Goal: Download file/media: Obtain a digital file from the website

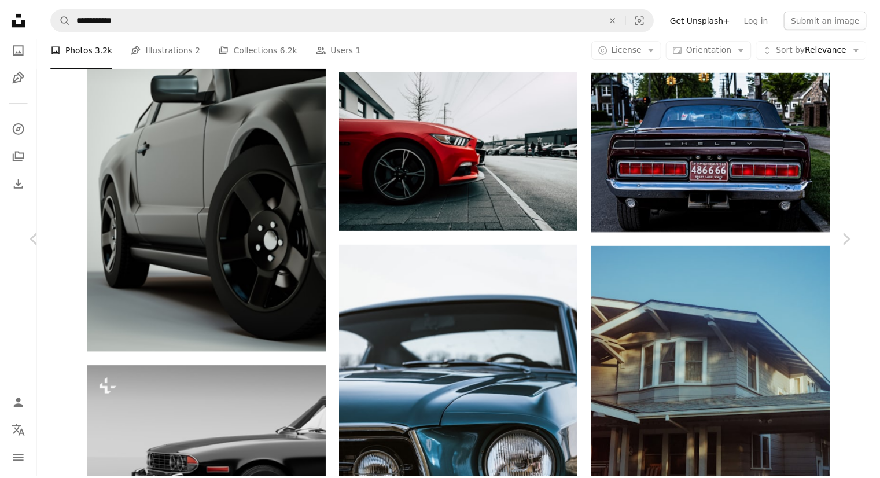
scroll to position [42103, 0]
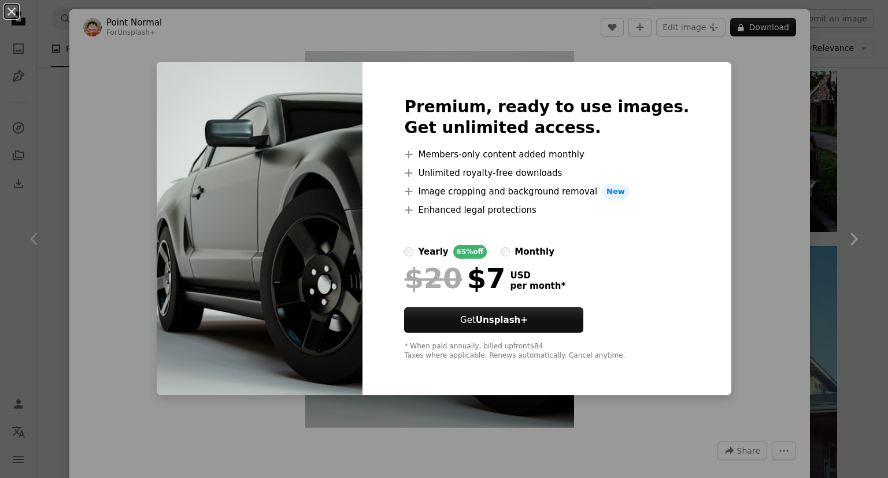
click at [830, 186] on div "An X shape Premium, ready to use images. Get unlimited access. A plus sign Memb…" at bounding box center [444, 239] width 888 height 478
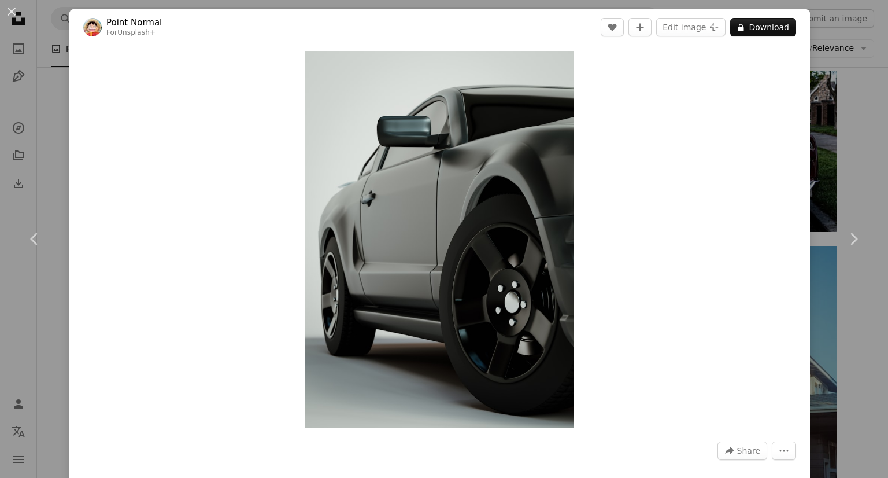
click at [832, 165] on div "An X shape Chevron left Chevron right Point Normal For Unsplash+ A heart A plus…" at bounding box center [444, 239] width 888 height 478
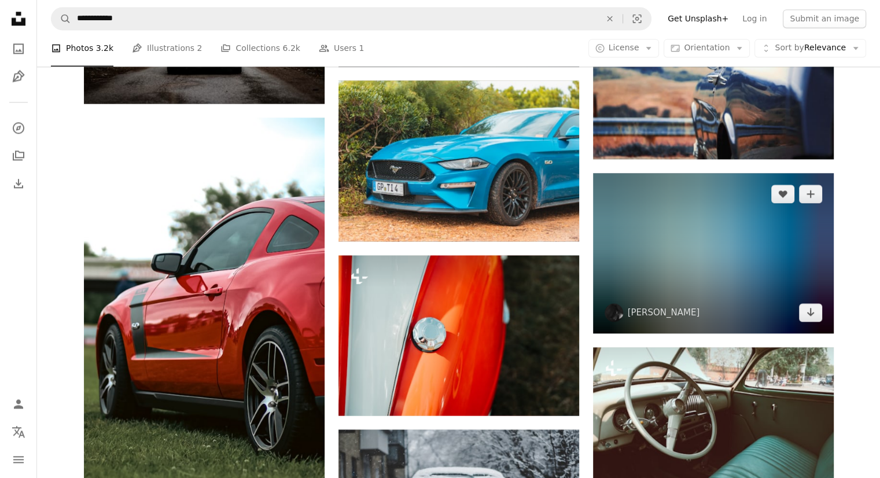
scroll to position [45570, 0]
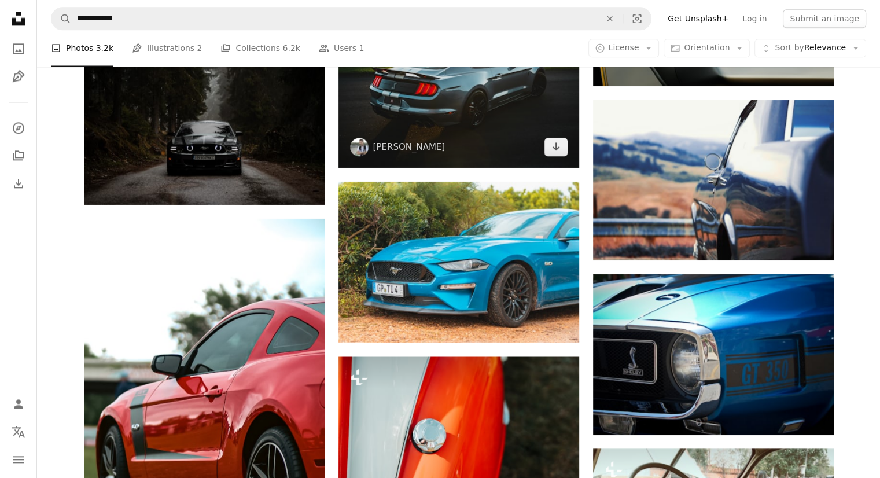
click at [464, 168] on img at bounding box center [458, 88] width 241 height 160
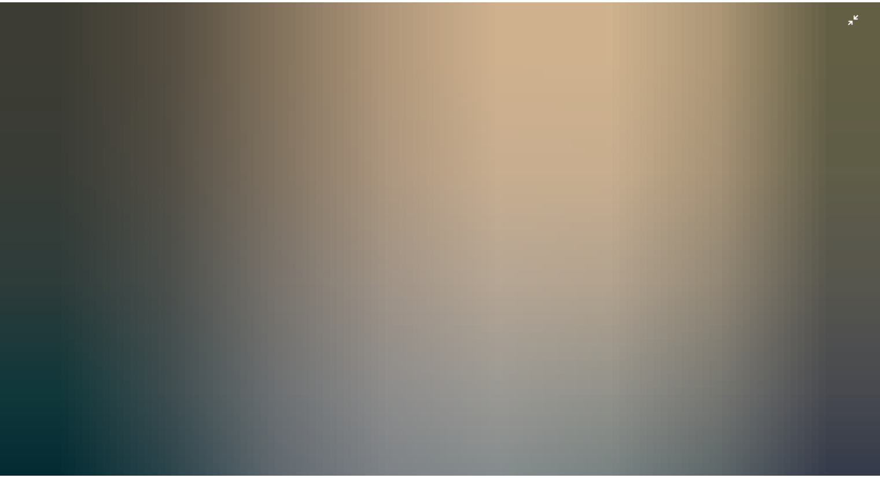
scroll to position [51, 0]
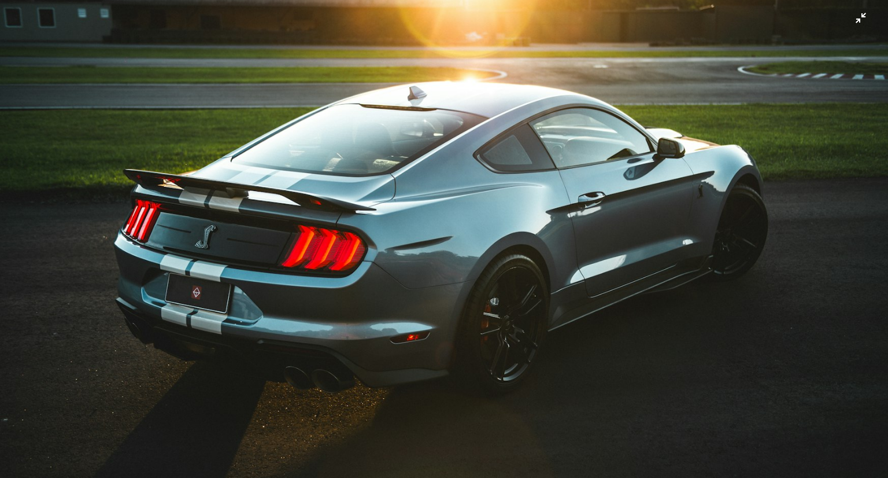
click at [856, 24] on img "Zoom out on this image" at bounding box center [443, 245] width 889 height 592
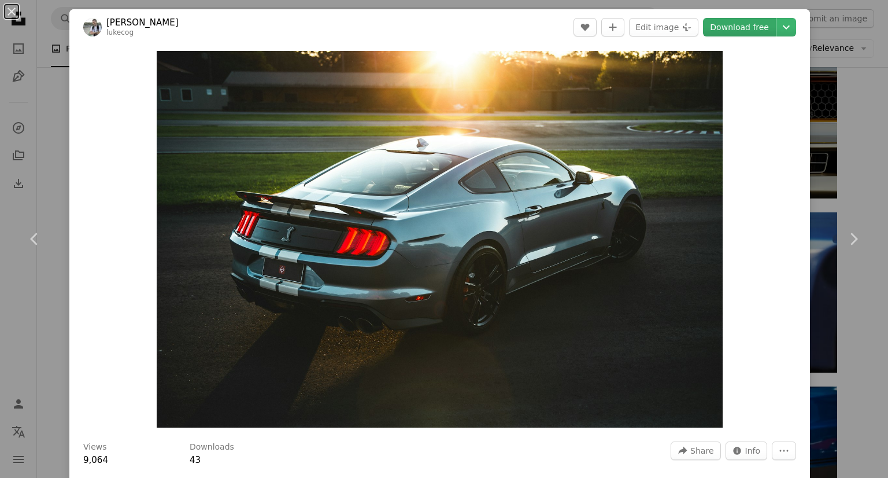
click at [752, 26] on link "Download free" at bounding box center [739, 27] width 73 height 19
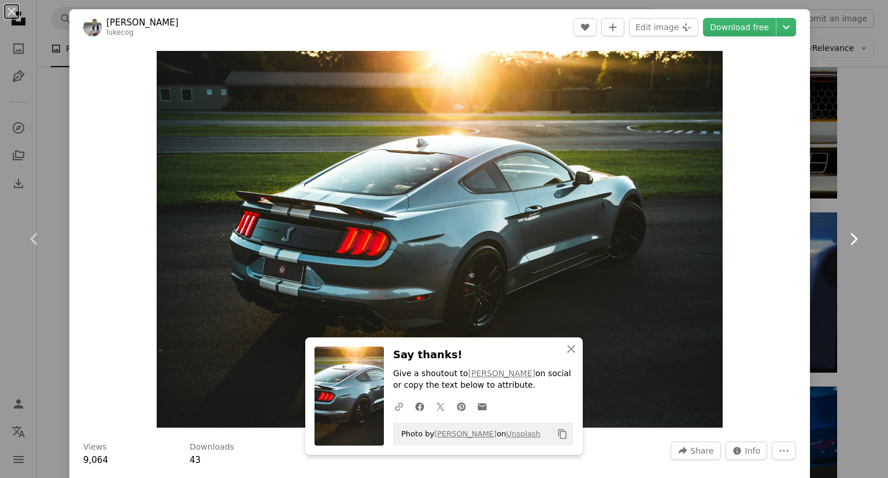
drag, startPoint x: 821, startPoint y: 275, endPoint x: 814, endPoint y: 313, distance: 38.3
click at [821, 274] on link "Chevron right" at bounding box center [853, 238] width 69 height 111
click at [856, 179] on div "An X shape Chevron left Chevron right [PERSON_NAME] lukecog A heart A plus sign…" at bounding box center [444, 239] width 888 height 478
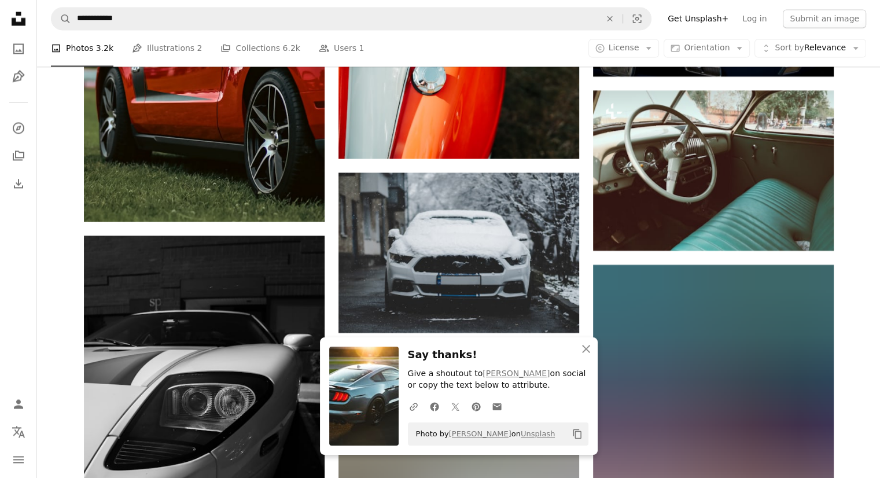
scroll to position [45940, 0]
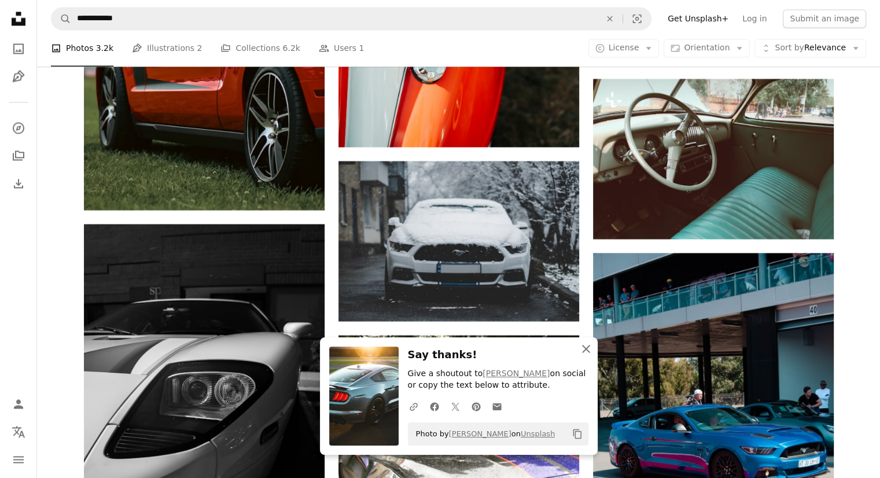
click at [586, 349] on icon "An X shape" at bounding box center [586, 349] width 14 height 14
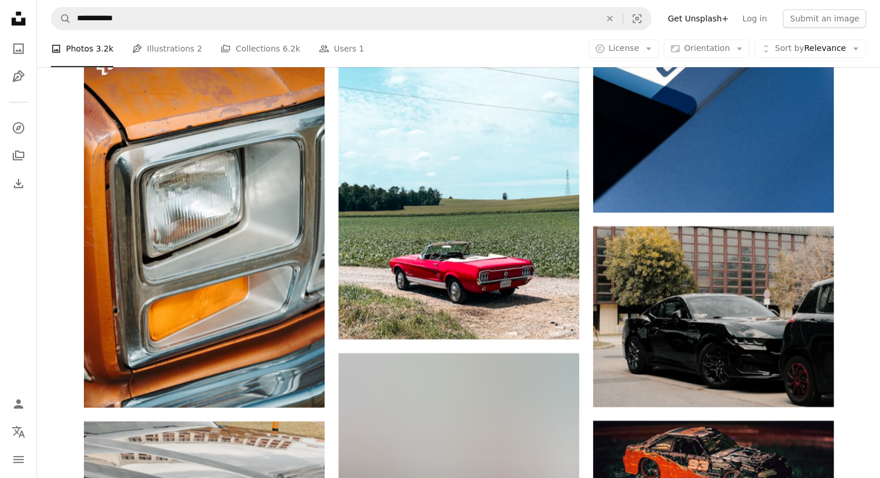
scroll to position [48916, 0]
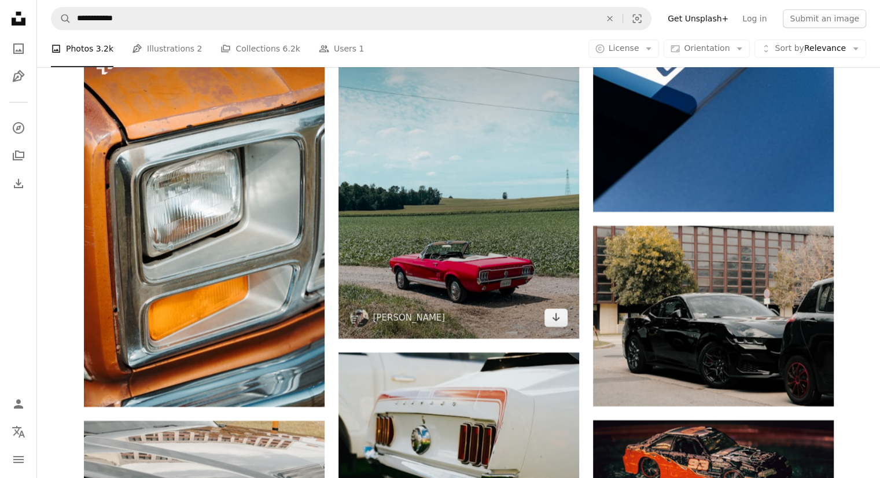
click at [425, 208] on img at bounding box center [458, 177] width 241 height 321
click at [522, 244] on img at bounding box center [458, 177] width 241 height 321
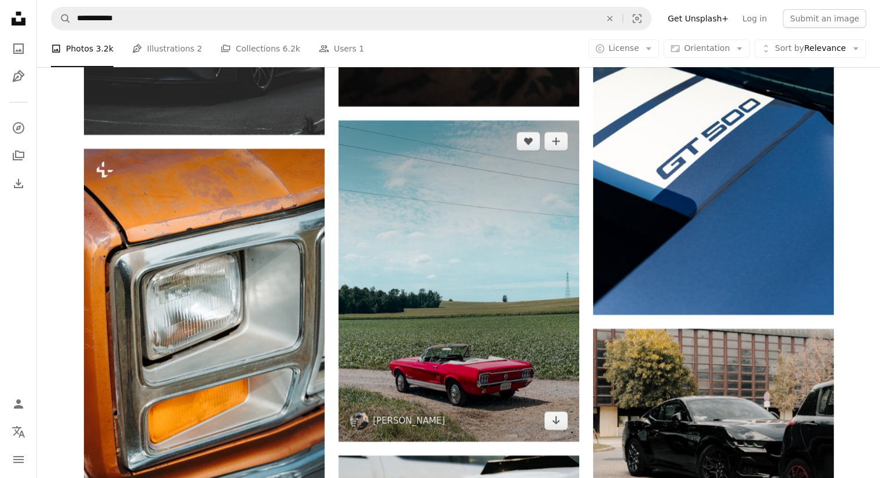
scroll to position [48811, 0]
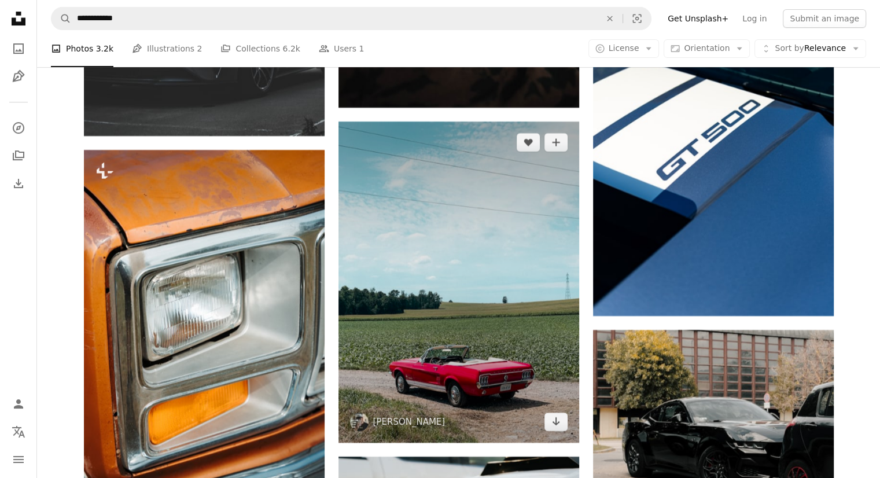
click at [522, 202] on img at bounding box center [458, 281] width 241 height 321
drag, startPoint x: 510, startPoint y: 209, endPoint x: 477, endPoint y: 224, distance: 35.5
click at [477, 224] on img at bounding box center [458, 281] width 241 height 321
click at [481, 208] on img at bounding box center [458, 281] width 241 height 321
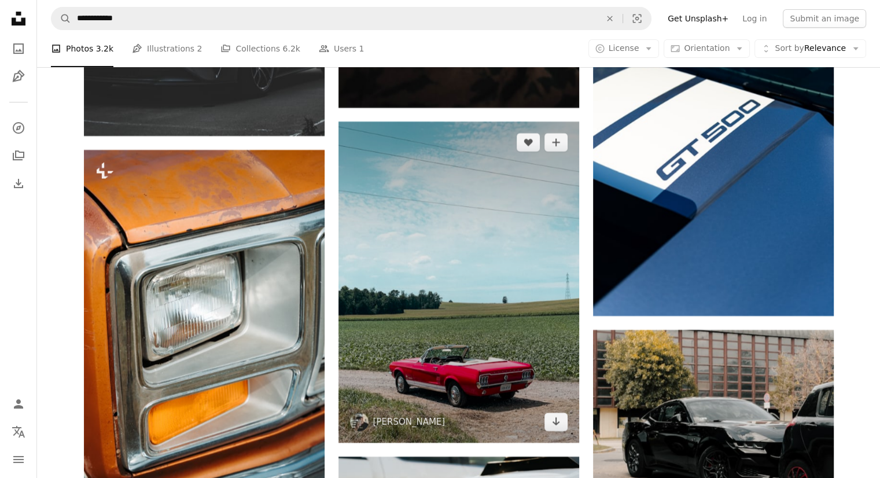
click at [504, 221] on img at bounding box center [458, 281] width 241 height 321
click at [555, 423] on icon "Download" at bounding box center [556, 421] width 8 height 8
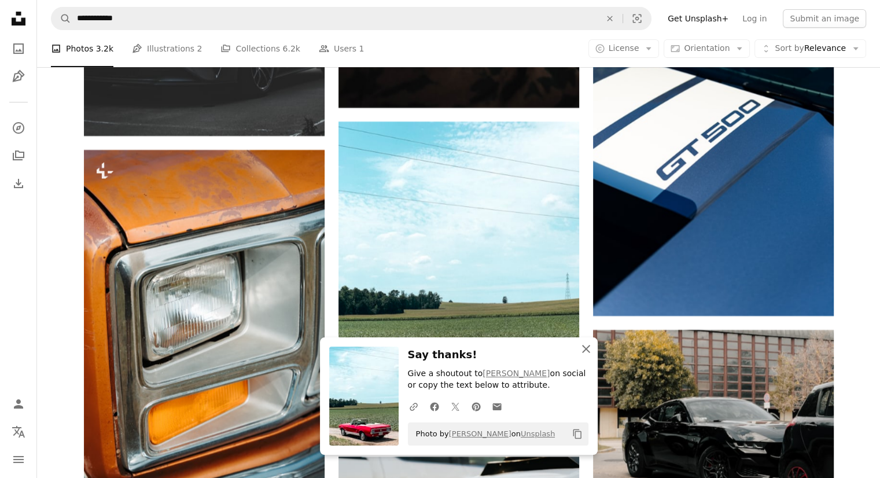
click at [586, 352] on icon "An X shape" at bounding box center [586, 349] width 14 height 14
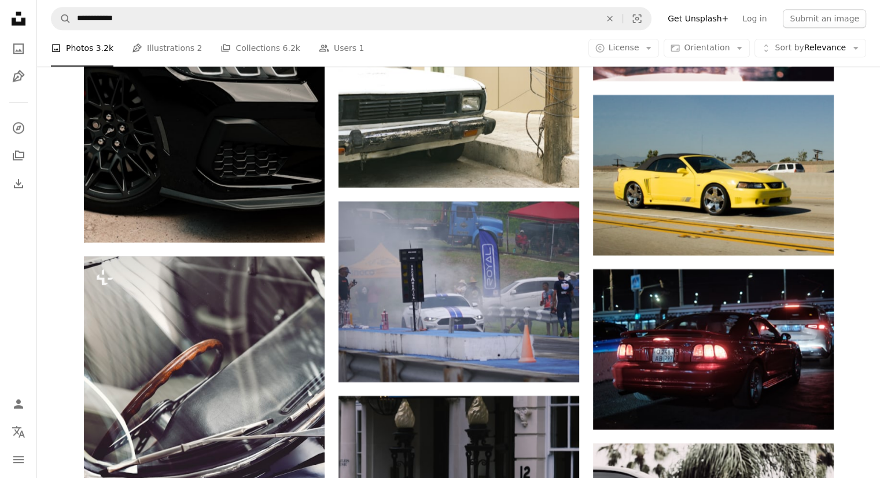
scroll to position [49412, 0]
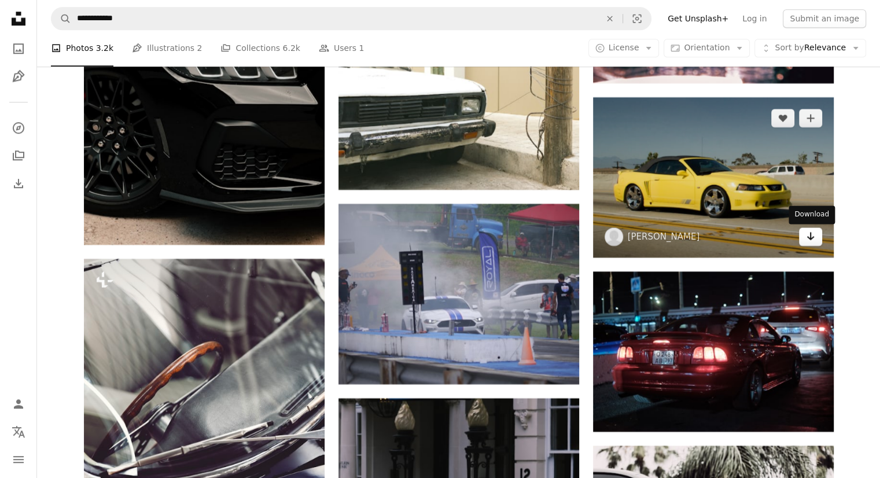
click at [814, 239] on link "Arrow pointing down" at bounding box center [810, 236] width 23 height 19
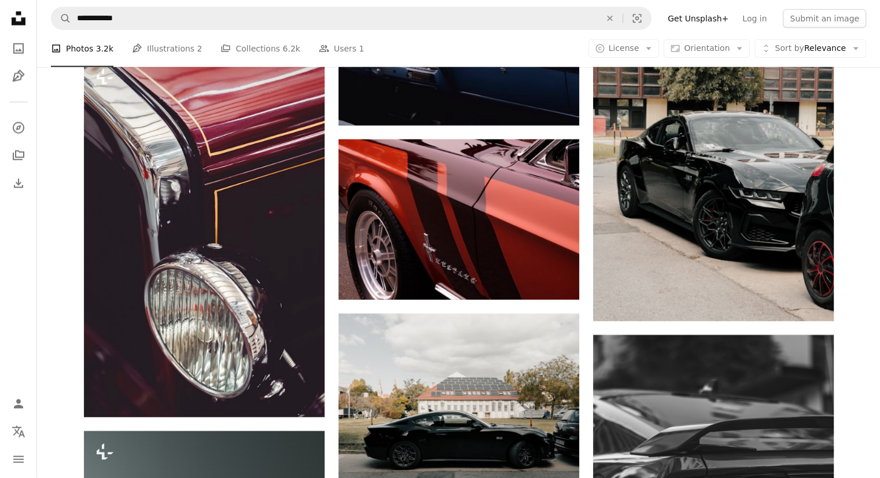
scroll to position [51204, 0]
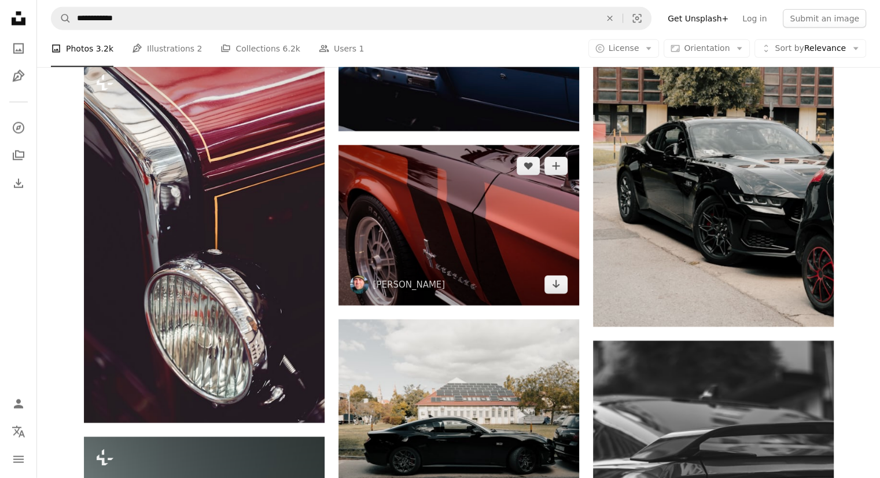
click at [494, 224] on img at bounding box center [458, 225] width 241 height 160
click at [558, 283] on icon "Arrow pointing down" at bounding box center [555, 284] width 9 height 14
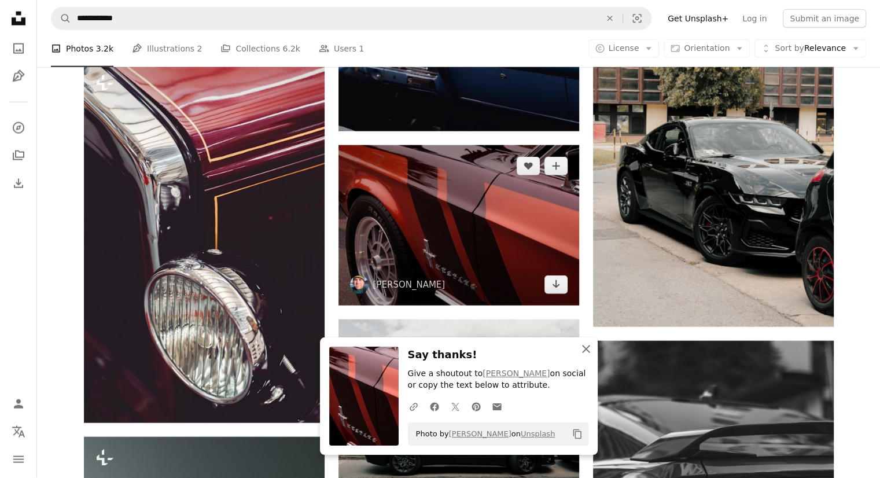
scroll to position [51338, 0]
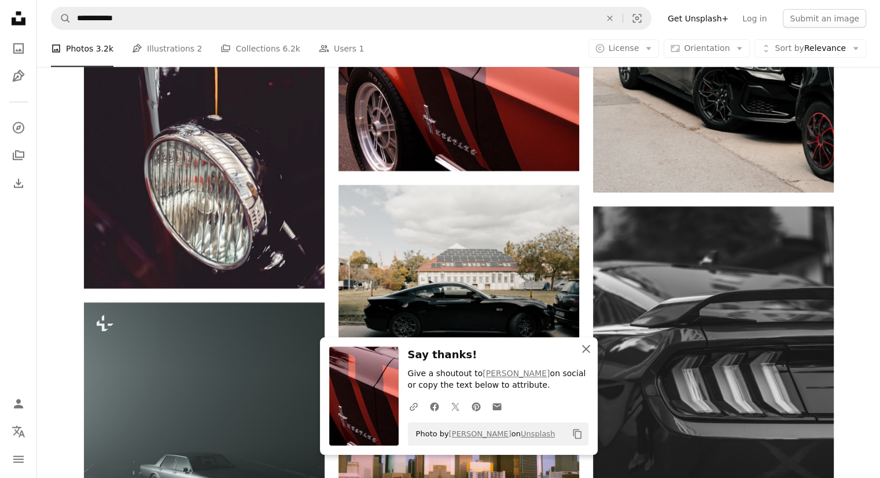
click at [585, 349] on icon "button" at bounding box center [586, 349] width 8 height 8
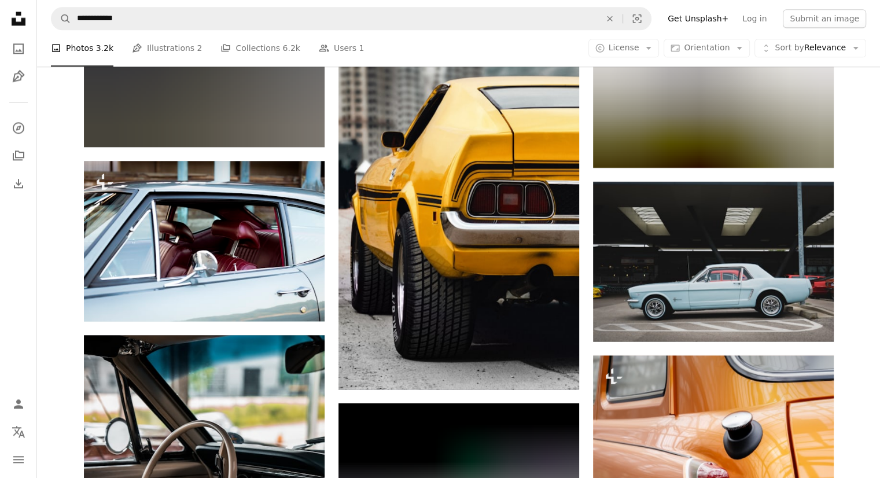
scroll to position [54315, 0]
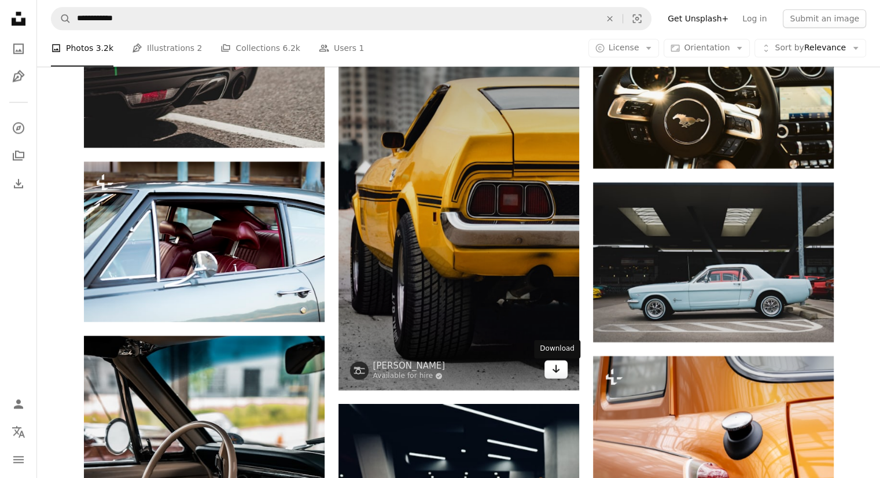
click at [553, 367] on icon "Arrow pointing down" at bounding box center [555, 368] width 9 height 14
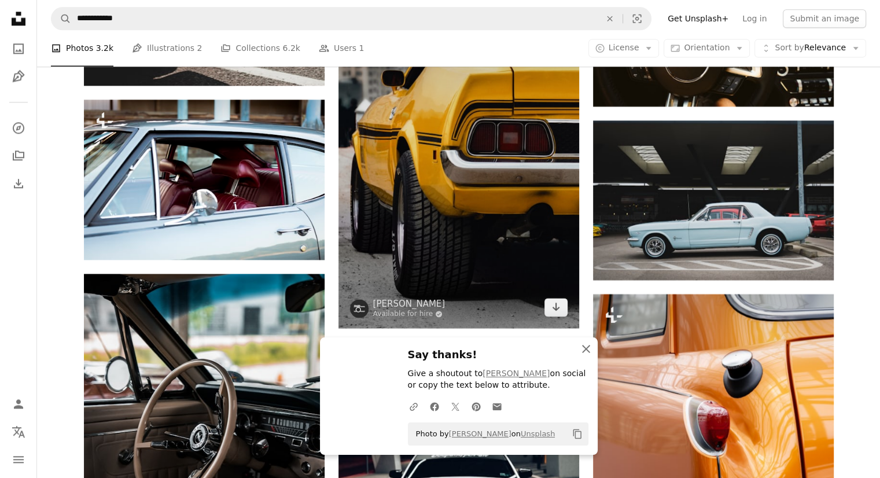
scroll to position [54433, 0]
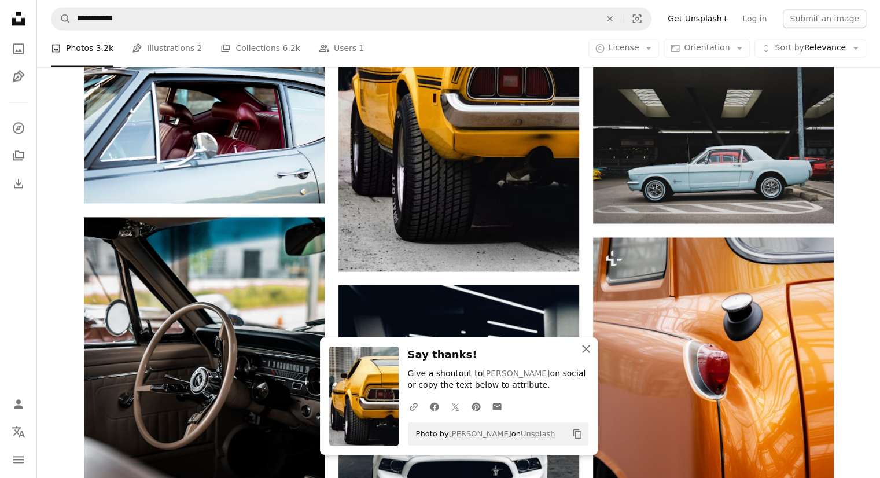
click at [587, 347] on icon "button" at bounding box center [586, 349] width 8 height 8
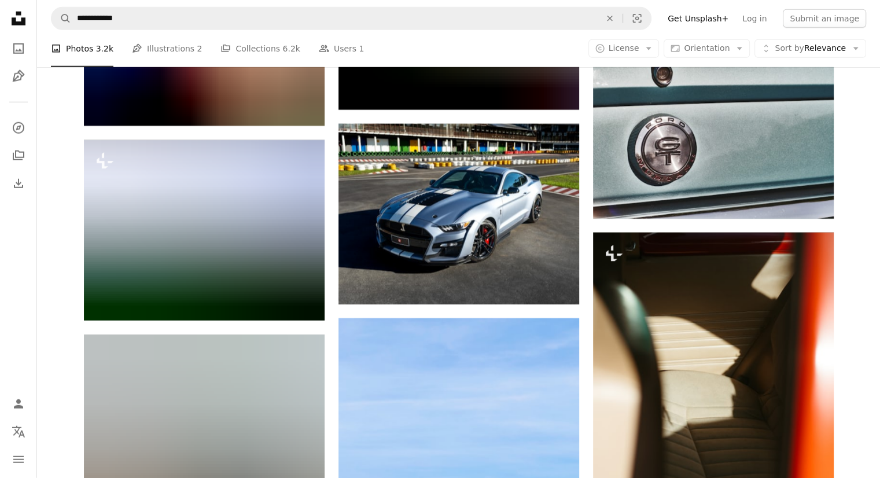
scroll to position [56101, 0]
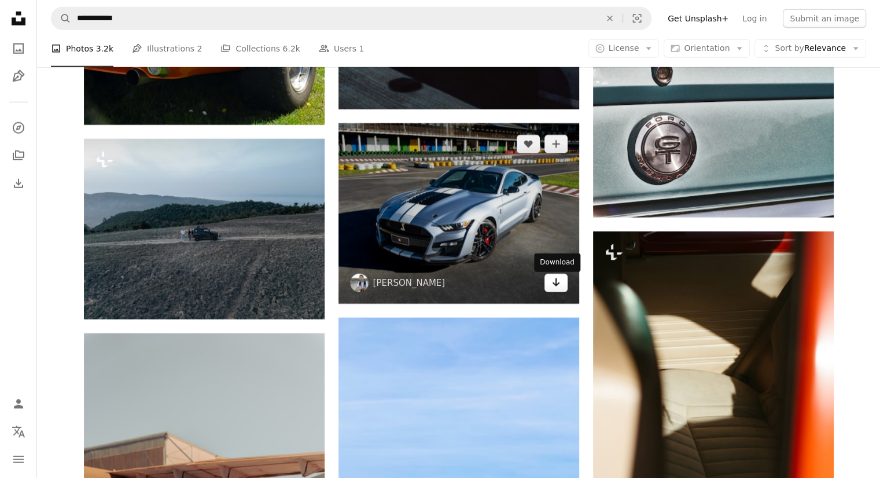
click at [552, 286] on icon "Arrow pointing down" at bounding box center [555, 282] width 9 height 14
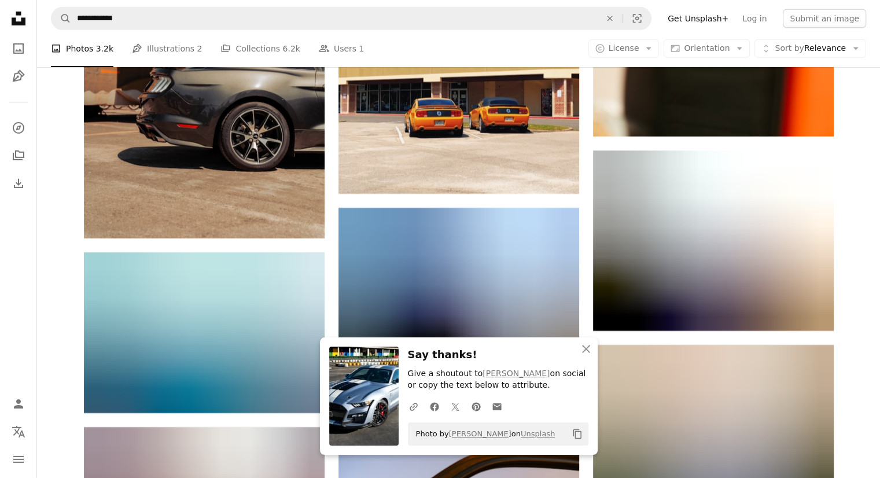
scroll to position [56627, 0]
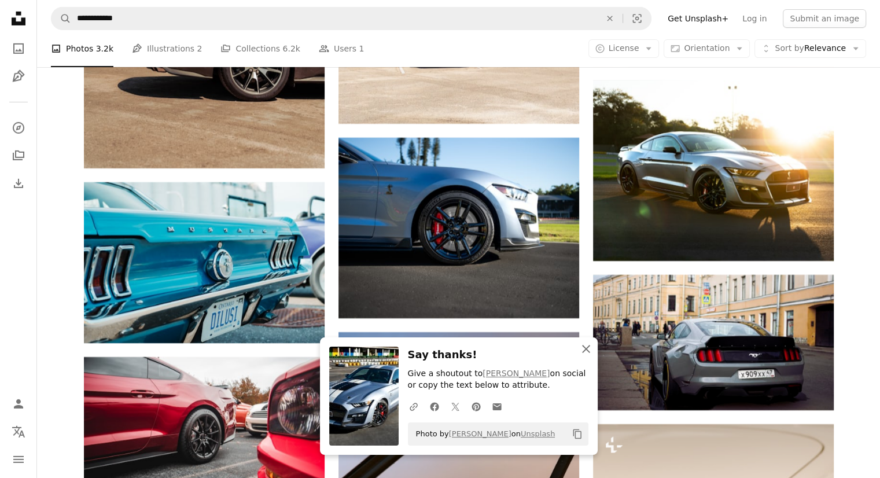
click at [588, 347] on icon "An X shape" at bounding box center [586, 349] width 14 height 14
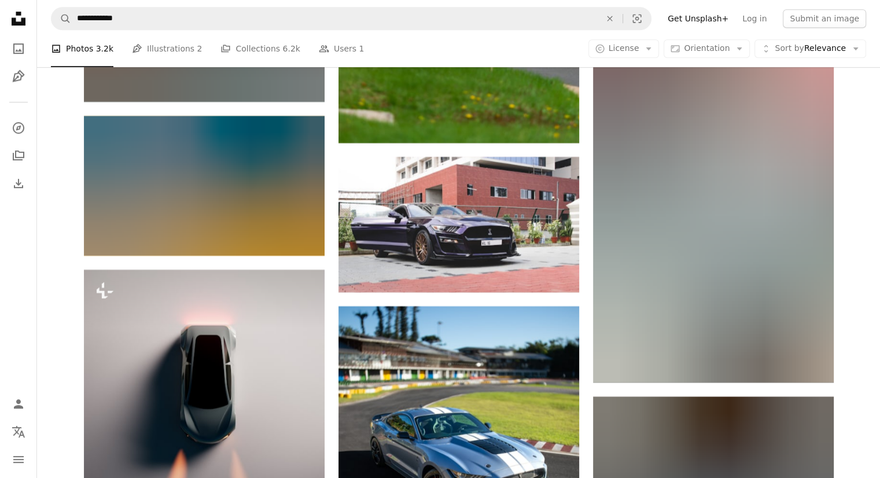
scroll to position [58205, 0]
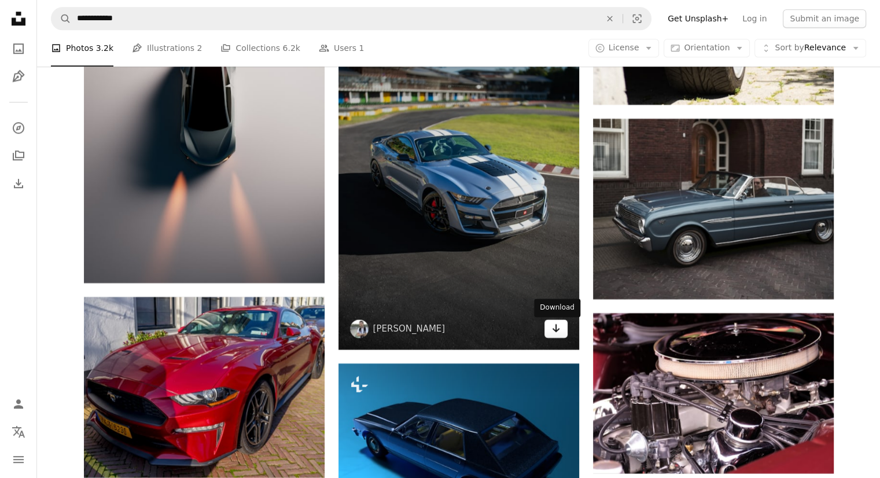
click at [555, 337] on link "Arrow pointing down" at bounding box center [555, 328] width 23 height 19
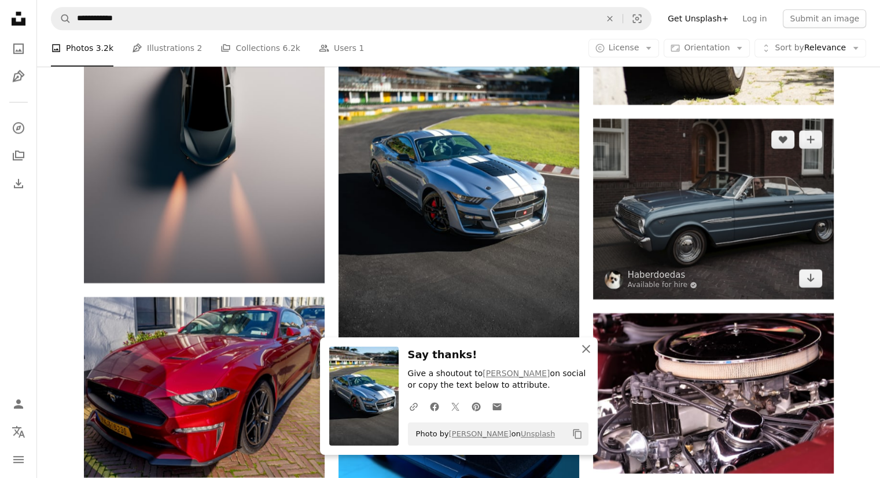
click at [585, 349] on icon "button" at bounding box center [586, 349] width 8 height 8
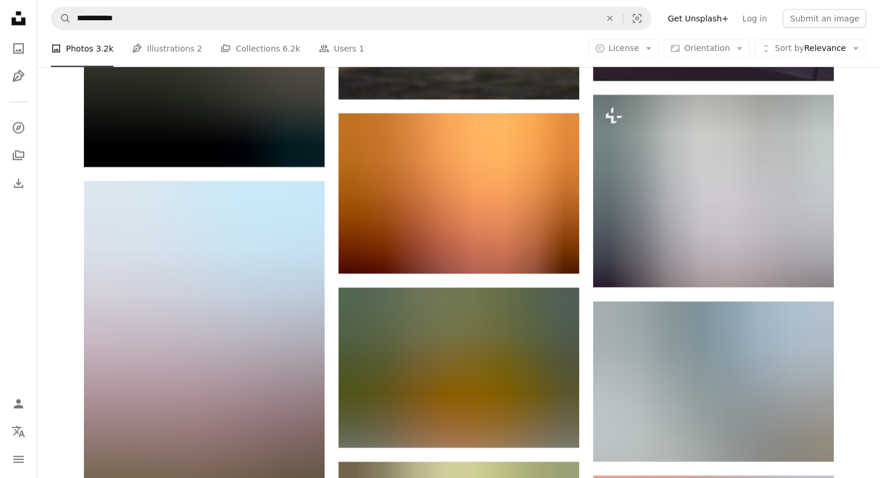
scroll to position [64468, 0]
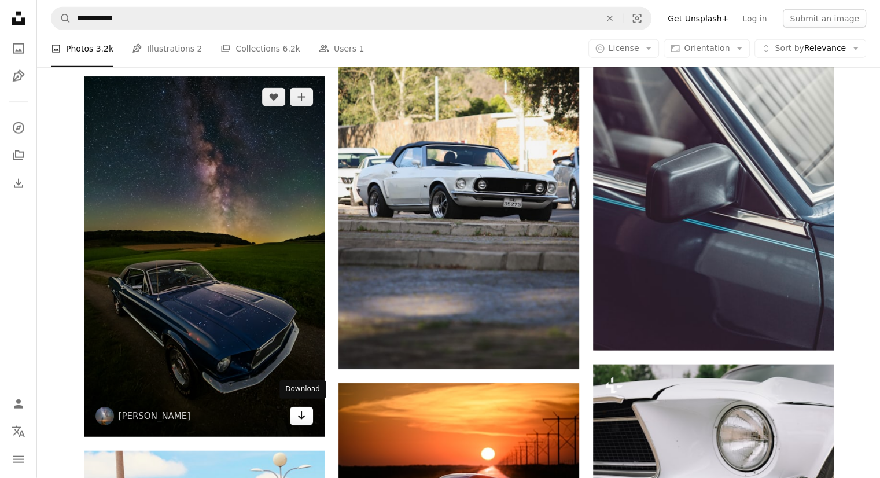
click at [297, 414] on icon "Arrow pointing down" at bounding box center [301, 415] width 9 height 14
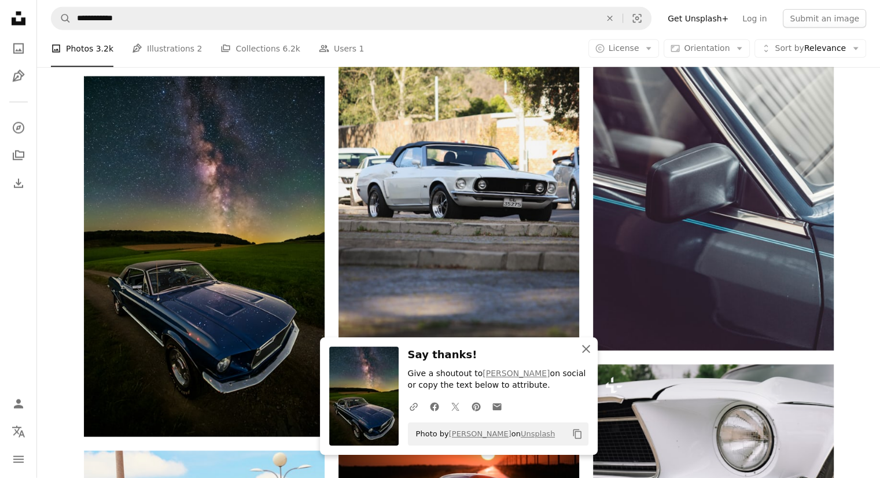
click at [586, 351] on icon "An X shape" at bounding box center [586, 349] width 14 height 14
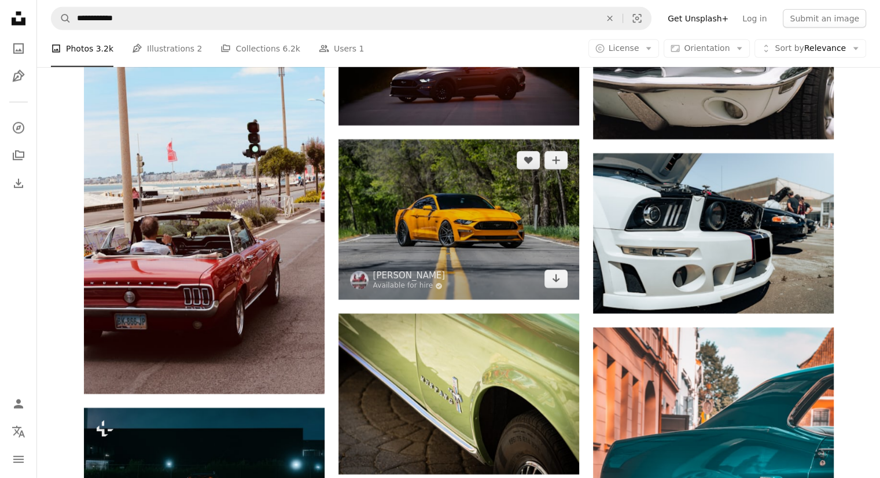
scroll to position [64886, 0]
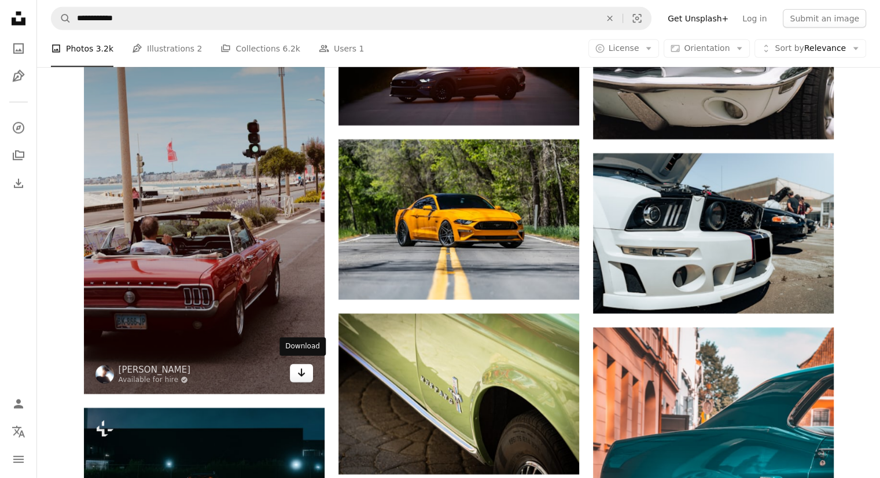
click at [298, 370] on icon "Download" at bounding box center [301, 372] width 8 height 8
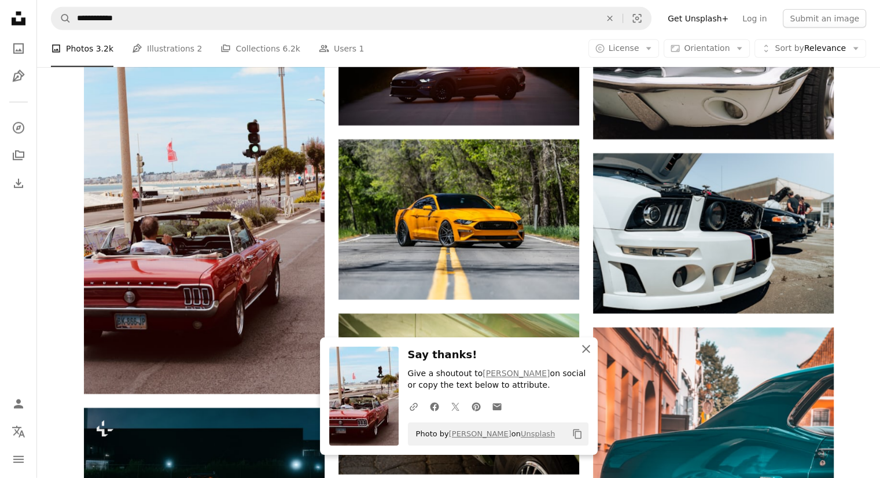
click at [583, 348] on icon "An X shape" at bounding box center [586, 349] width 14 height 14
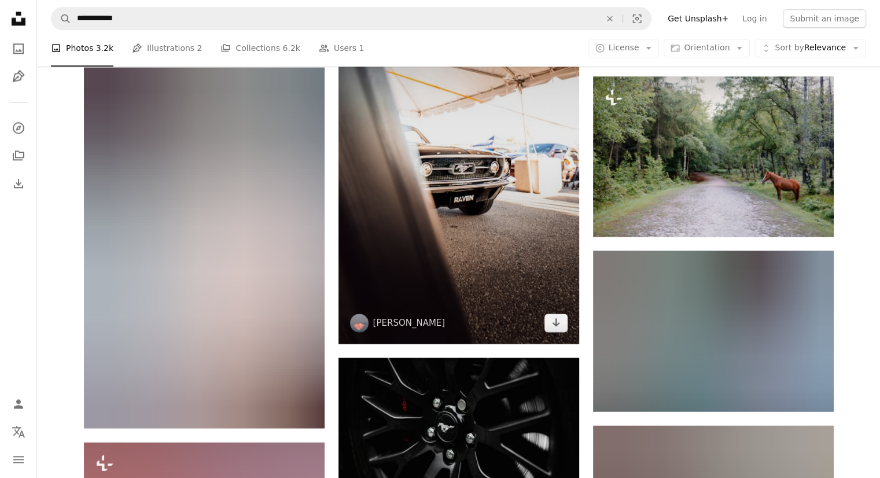
scroll to position [67429, 0]
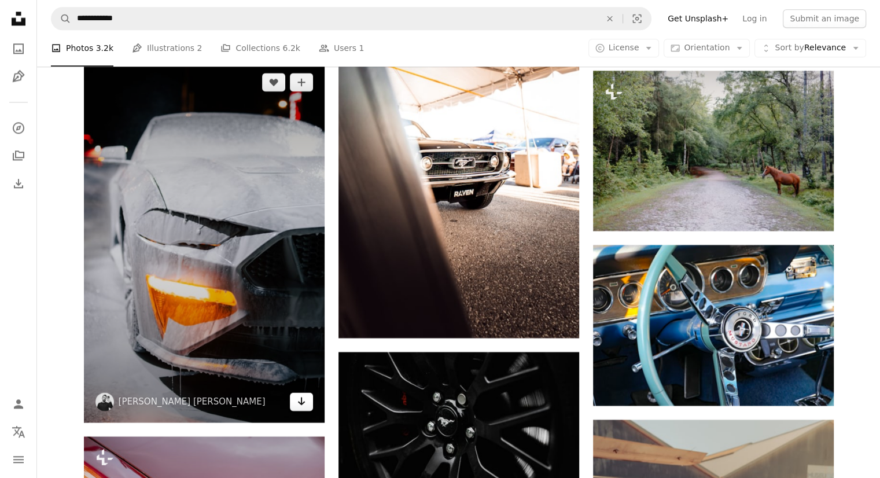
click at [302, 398] on icon "Arrow pointing down" at bounding box center [301, 401] width 9 height 14
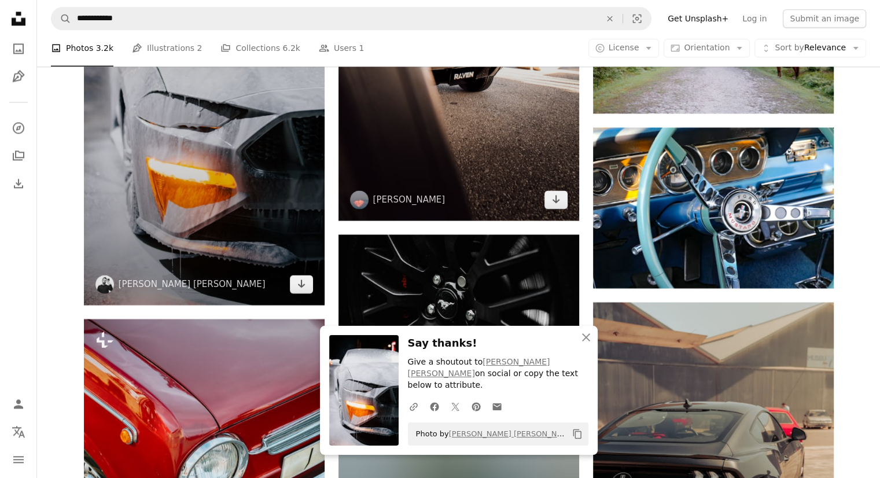
scroll to position [67554, 0]
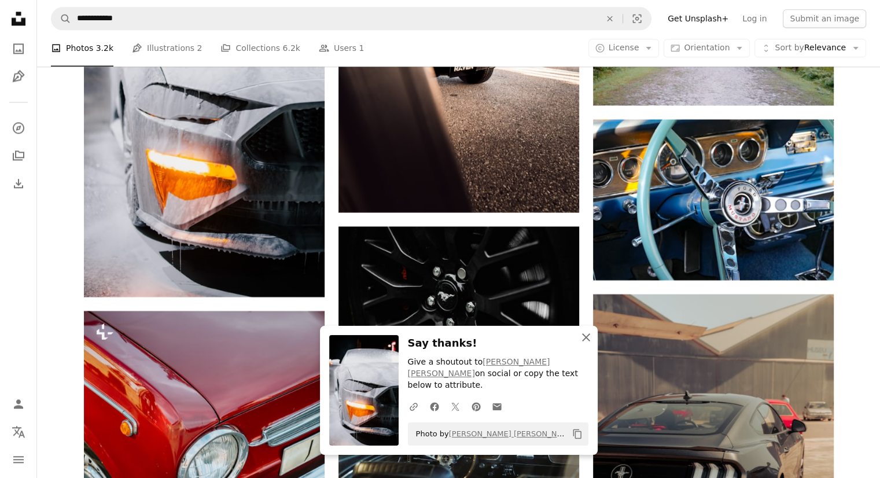
click at [585, 344] on icon "An X shape" at bounding box center [586, 337] width 14 height 14
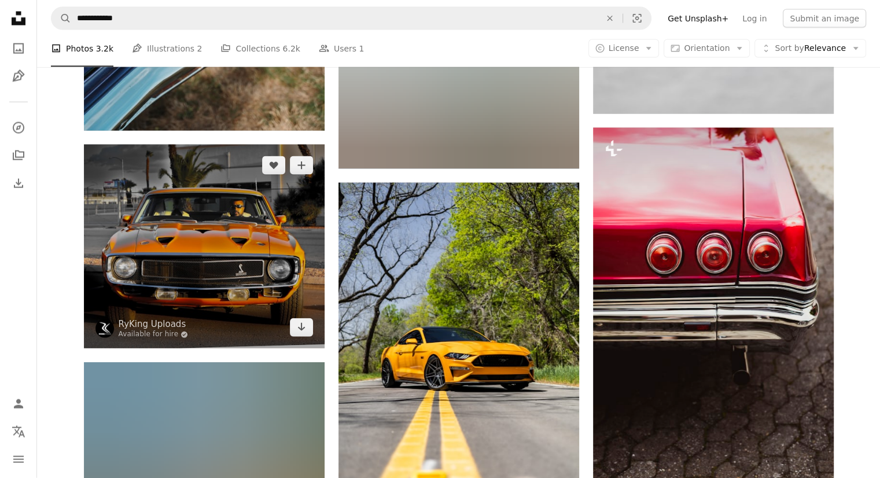
scroll to position [68484, 0]
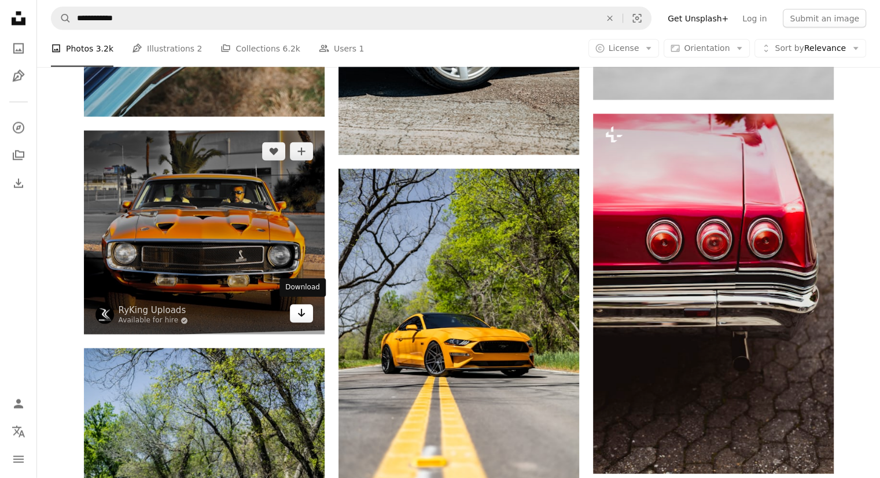
click at [303, 310] on icon "Arrow pointing down" at bounding box center [301, 313] width 9 height 14
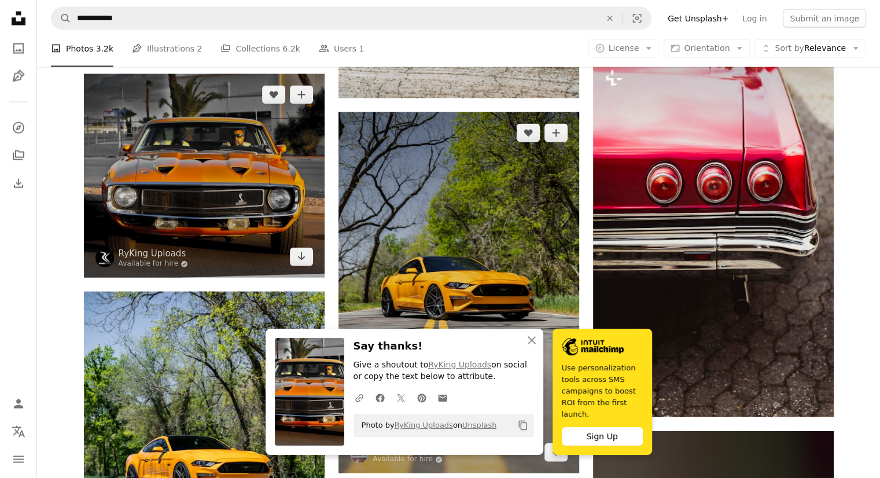
scroll to position [68541, 0]
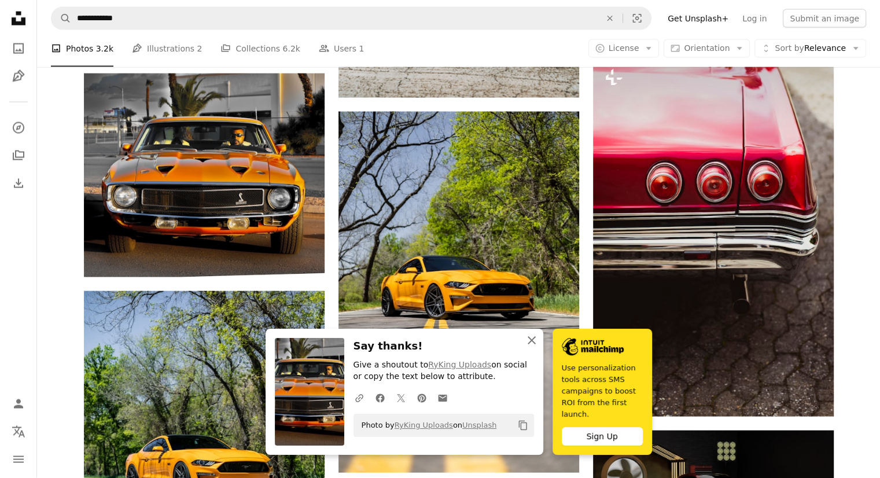
click at [530, 344] on icon "button" at bounding box center [531, 340] width 8 height 8
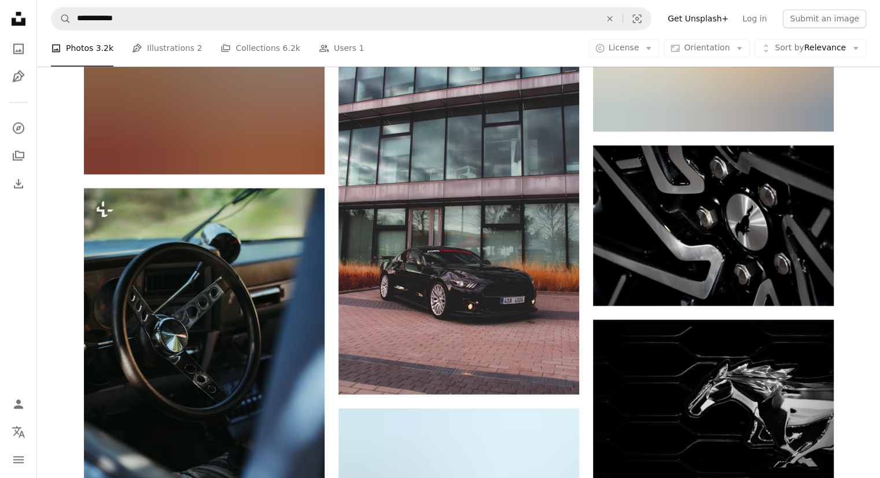
scroll to position [72353, 0]
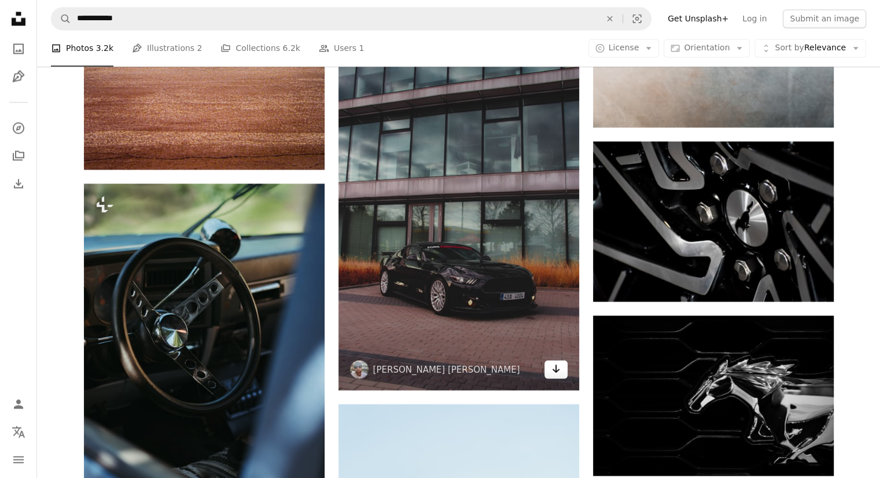
click at [556, 370] on icon "Arrow pointing down" at bounding box center [555, 368] width 9 height 14
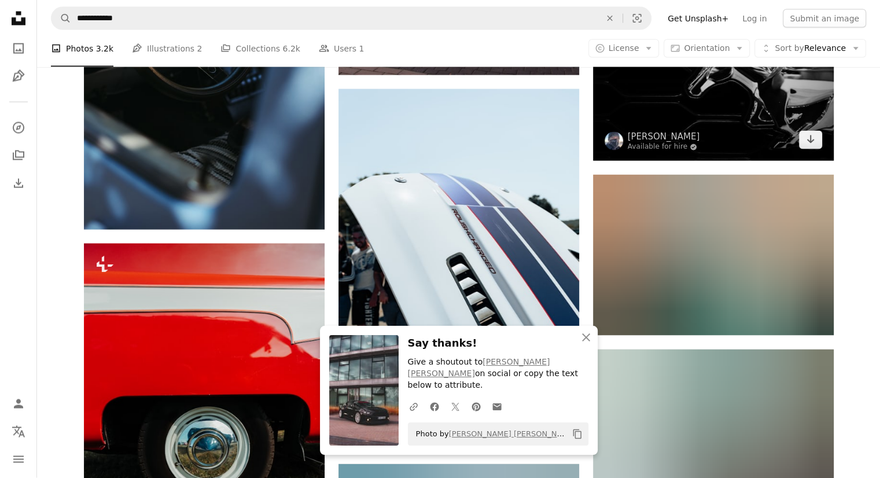
scroll to position [72674, 0]
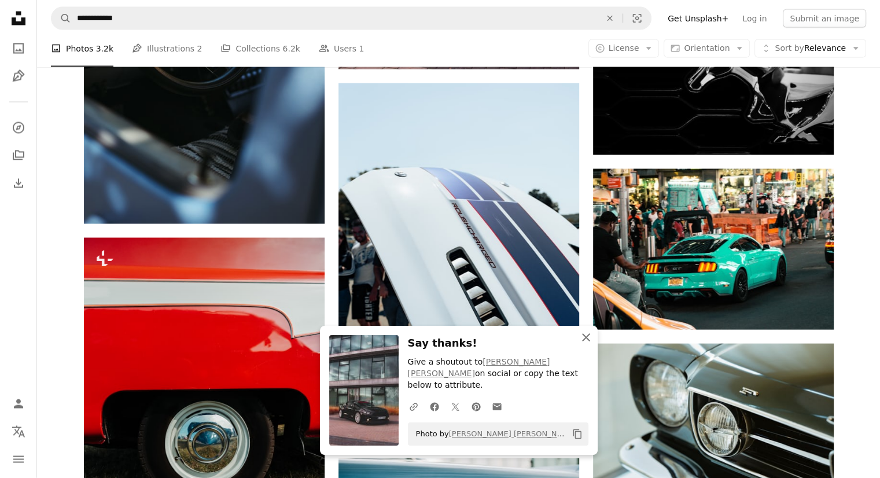
click at [589, 344] on icon "An X shape" at bounding box center [586, 337] width 14 height 14
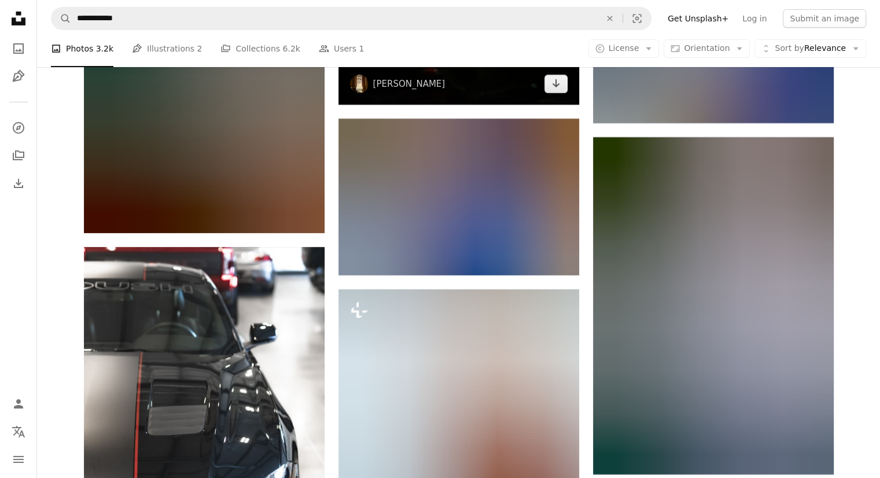
scroll to position [74107, 0]
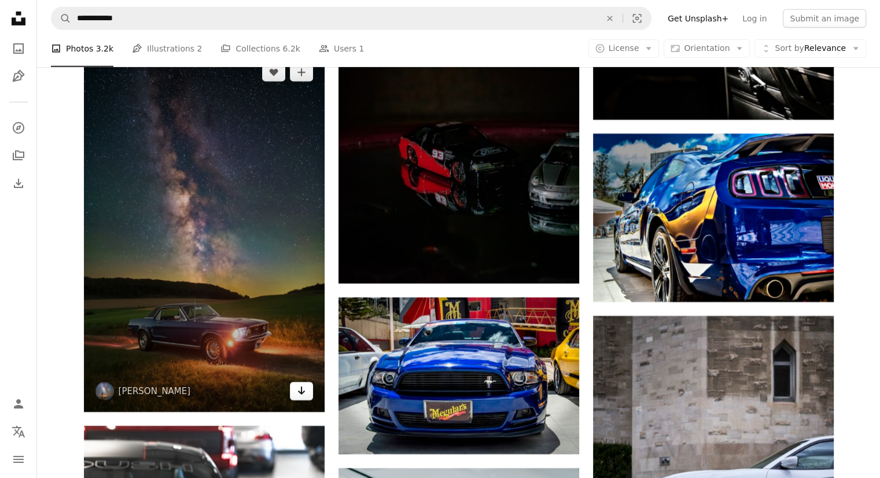
click at [301, 389] on icon "Download" at bounding box center [301, 390] width 8 height 8
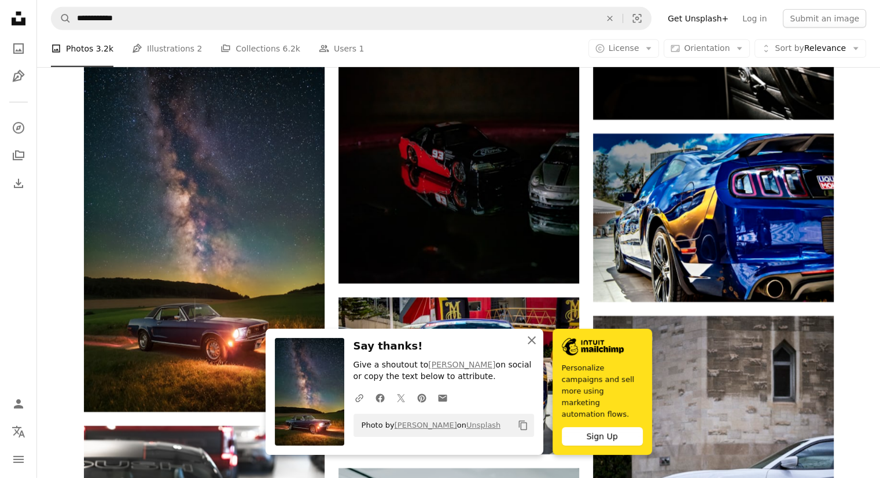
click at [532, 347] on icon "An X shape" at bounding box center [532, 340] width 14 height 14
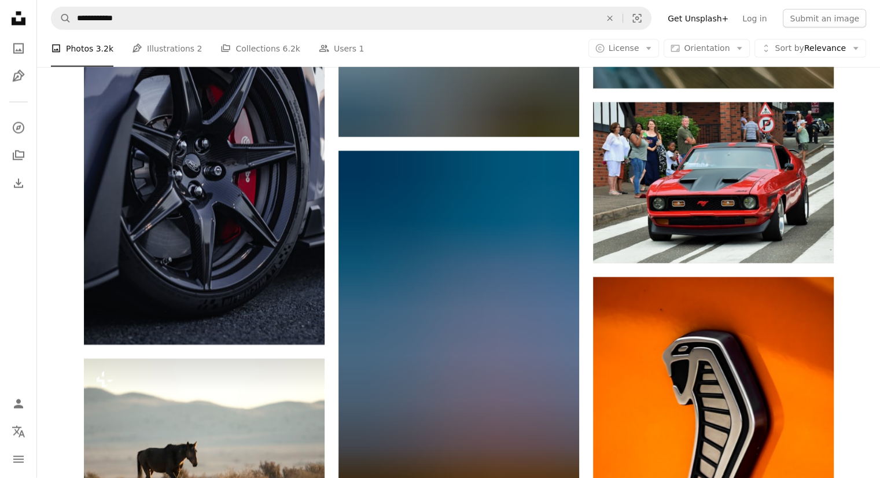
scroll to position [81688, 0]
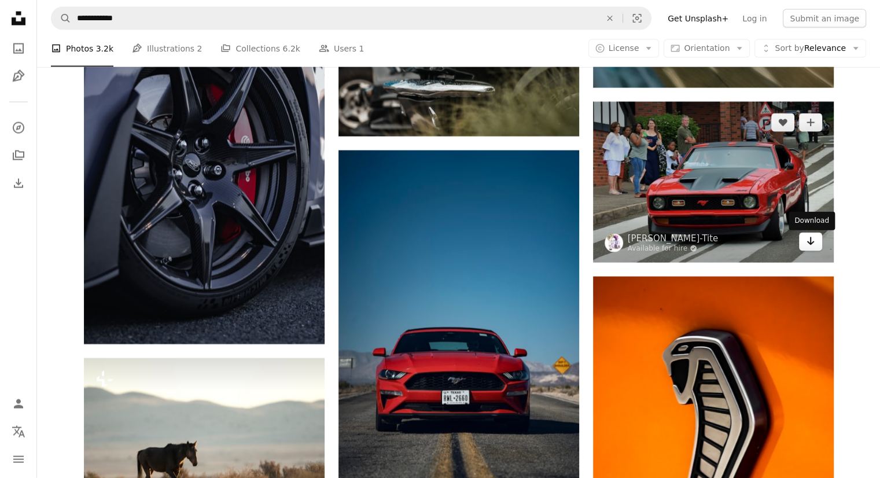
click at [809, 242] on icon "Arrow pointing down" at bounding box center [810, 241] width 9 height 14
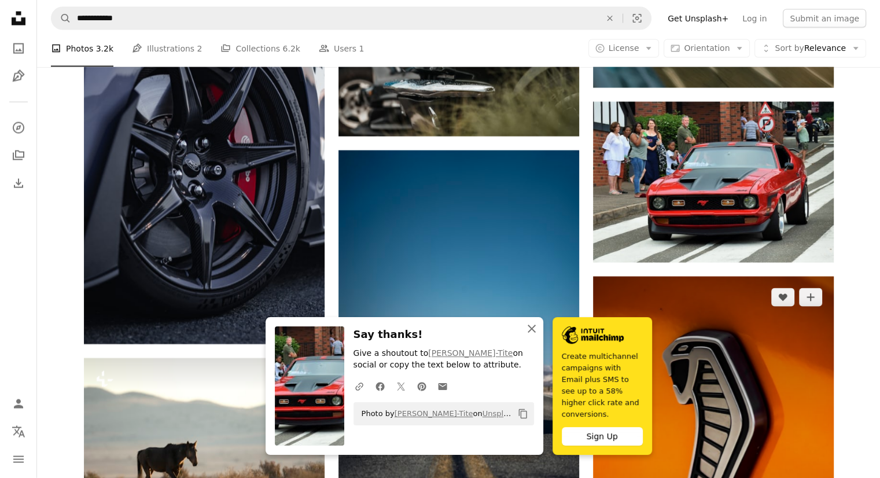
click at [530, 333] on icon "button" at bounding box center [531, 328] width 8 height 8
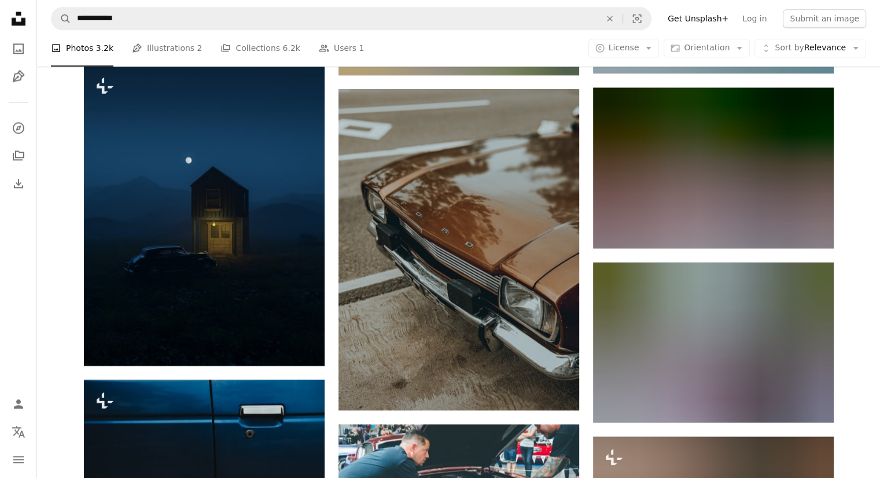
scroll to position [98246, 0]
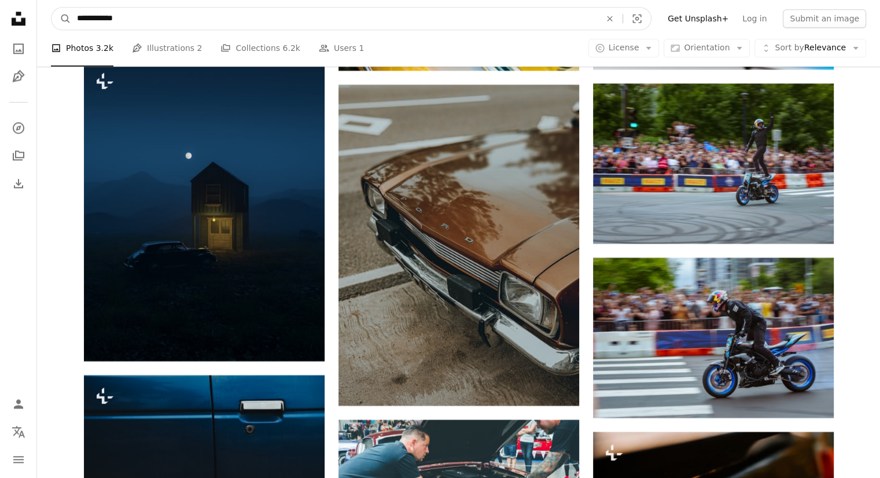
click at [146, 14] on input "**********" at bounding box center [334, 19] width 526 height 22
click at [139, 19] on input "**********" at bounding box center [334, 19] width 526 height 22
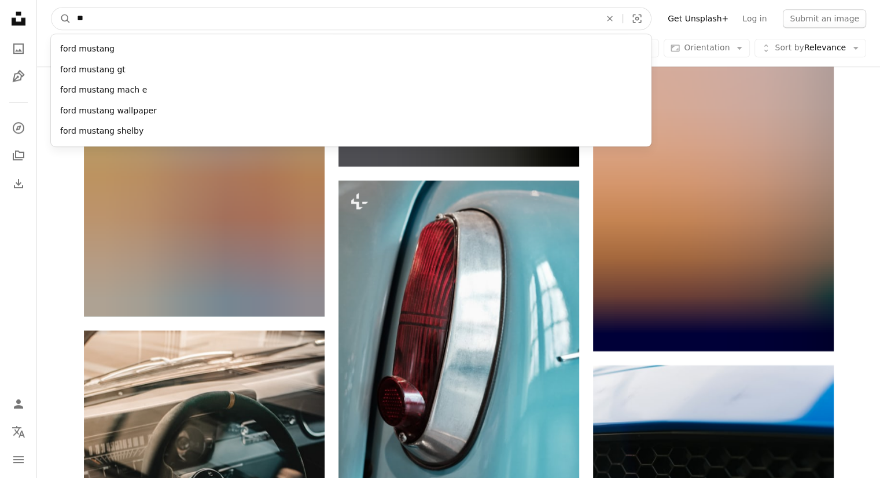
type input "*"
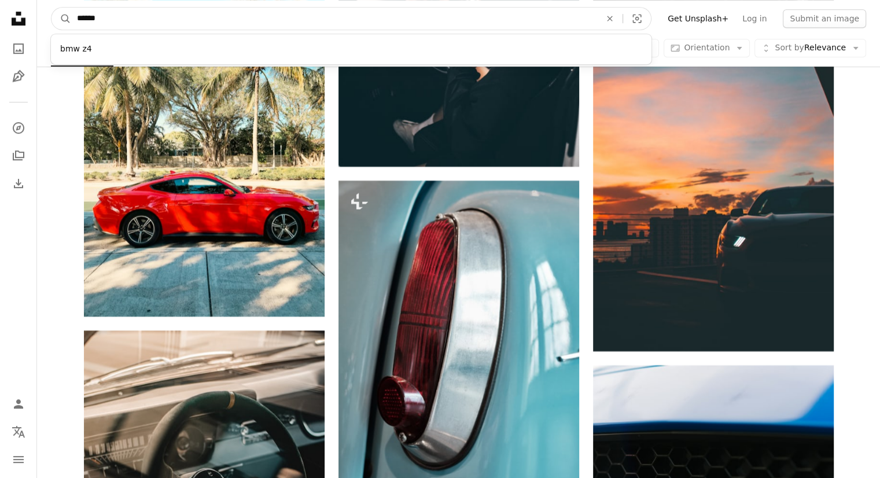
type input "******"
click at [51, 8] on button "A magnifying glass" at bounding box center [61, 19] width 20 height 22
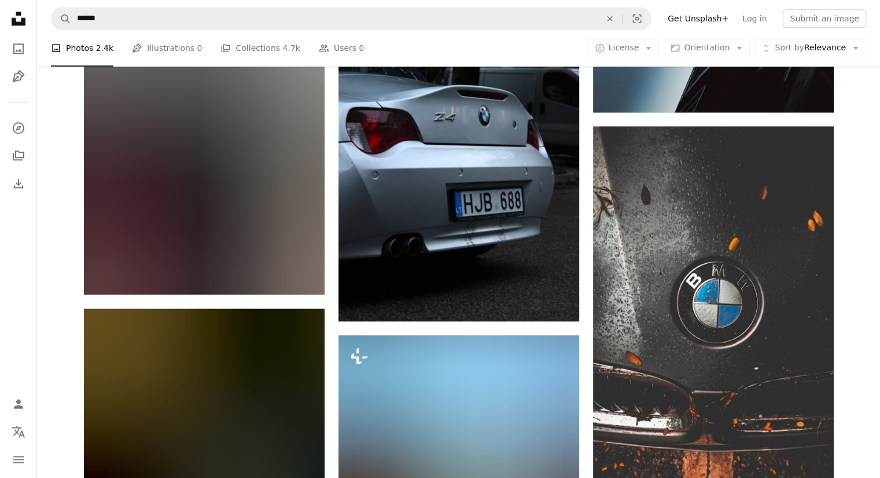
scroll to position [14762, 0]
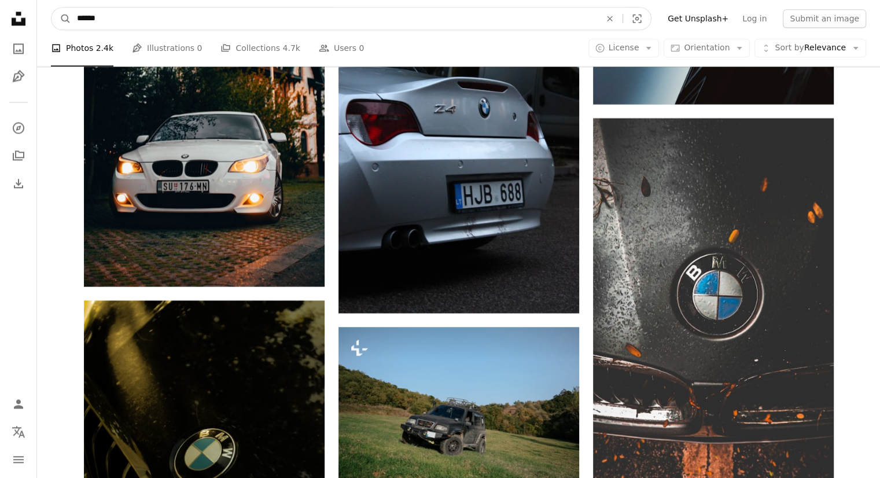
click at [128, 15] on input "******" at bounding box center [334, 19] width 526 height 22
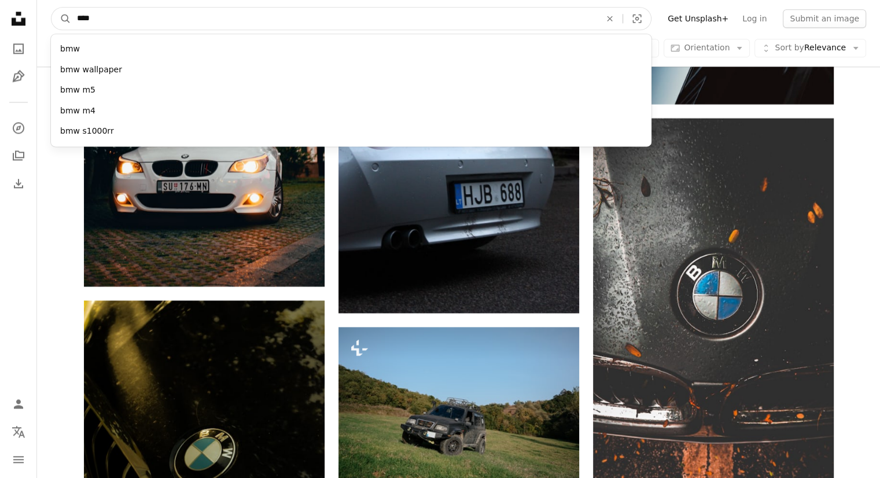
type input "*****"
click button "A magnifying glass" at bounding box center [61, 19] width 20 height 22
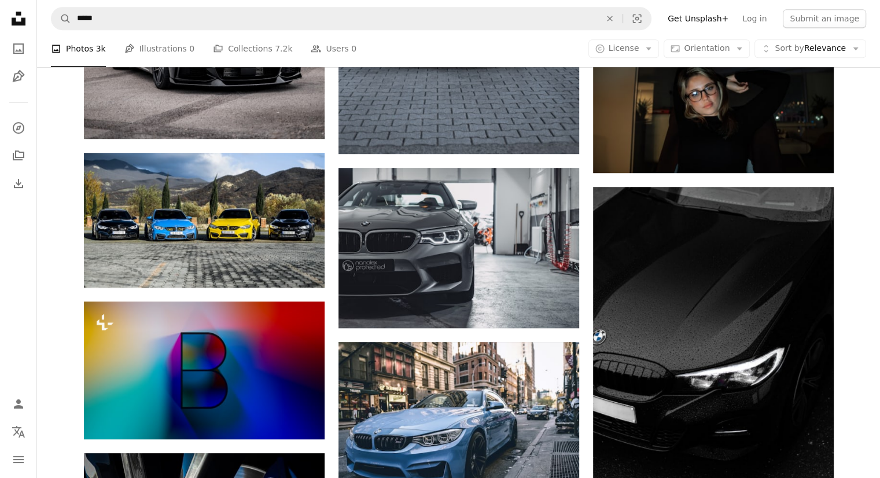
scroll to position [604, 0]
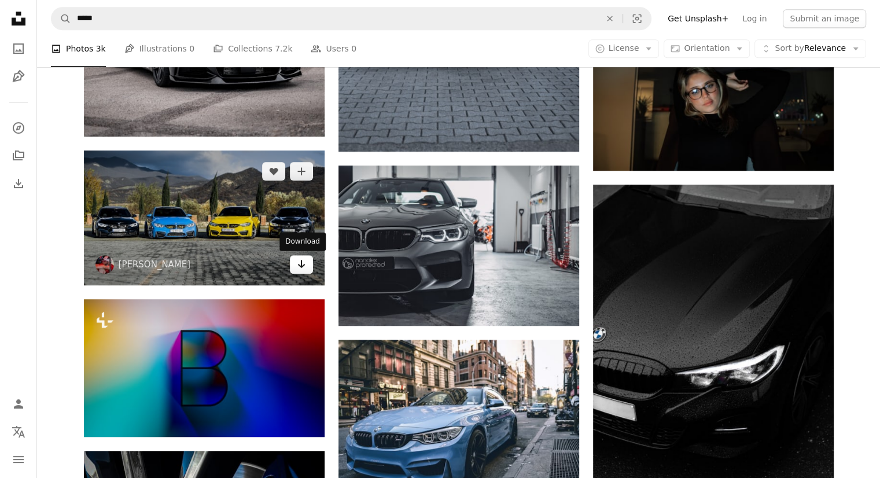
click at [298, 267] on icon "Arrow pointing down" at bounding box center [301, 264] width 9 height 14
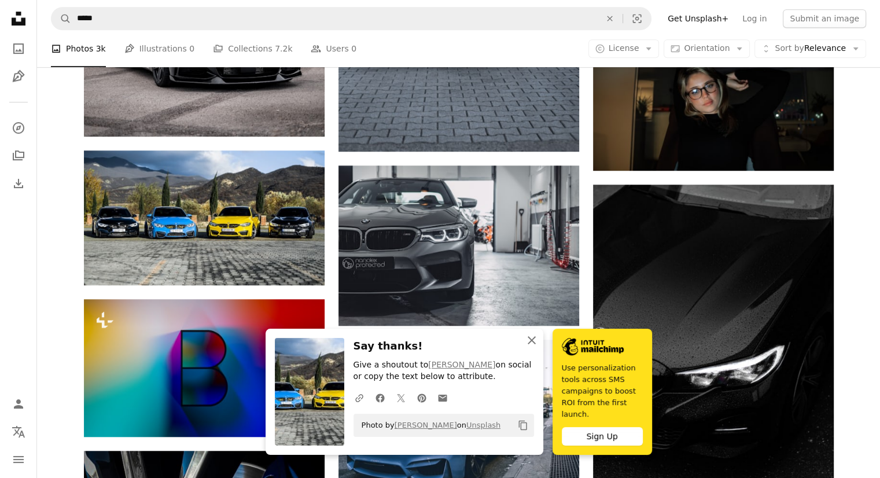
drag, startPoint x: 530, startPoint y: 348, endPoint x: 550, endPoint y: 348, distance: 20.2
click at [530, 344] on icon "button" at bounding box center [531, 340] width 8 height 8
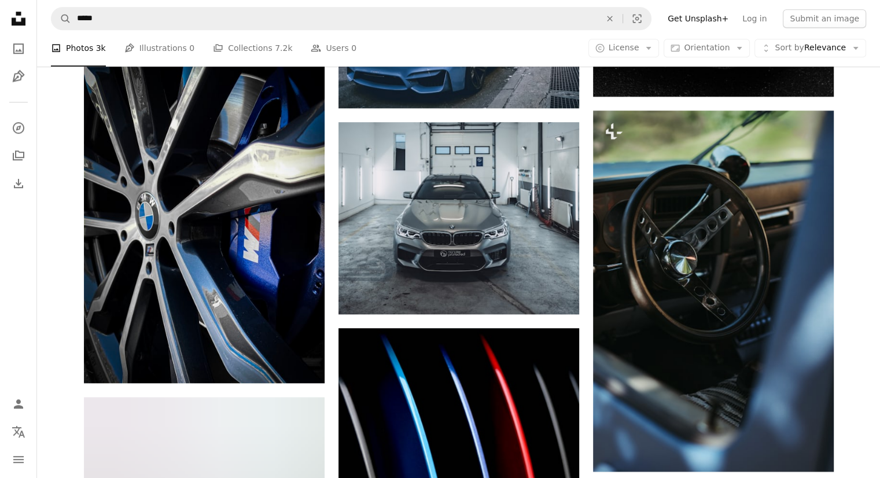
scroll to position [992, 0]
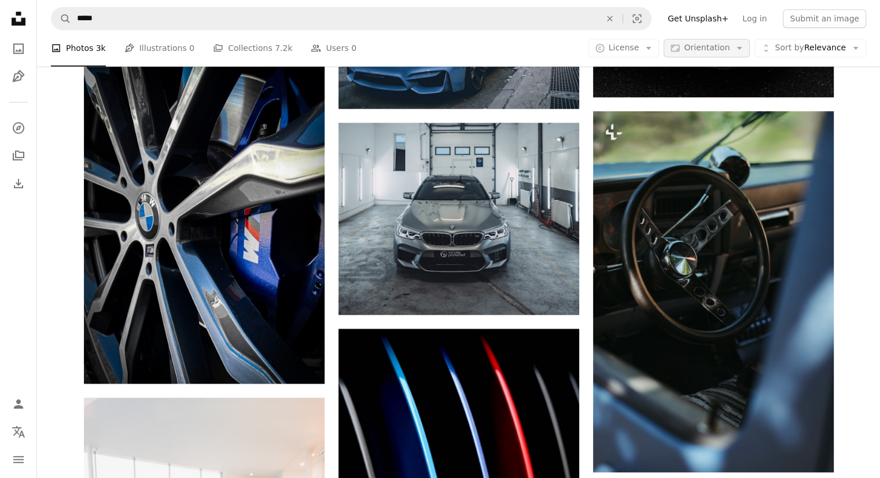
click at [750, 50] on button "Aspect ratio Orientation Arrow down" at bounding box center [706, 48] width 86 height 19
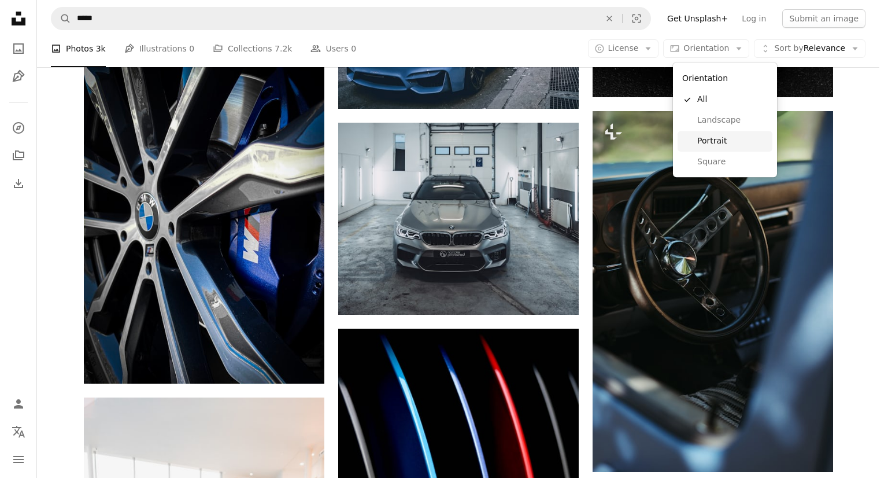
click at [712, 136] on span "Portrait" at bounding box center [732, 141] width 71 height 12
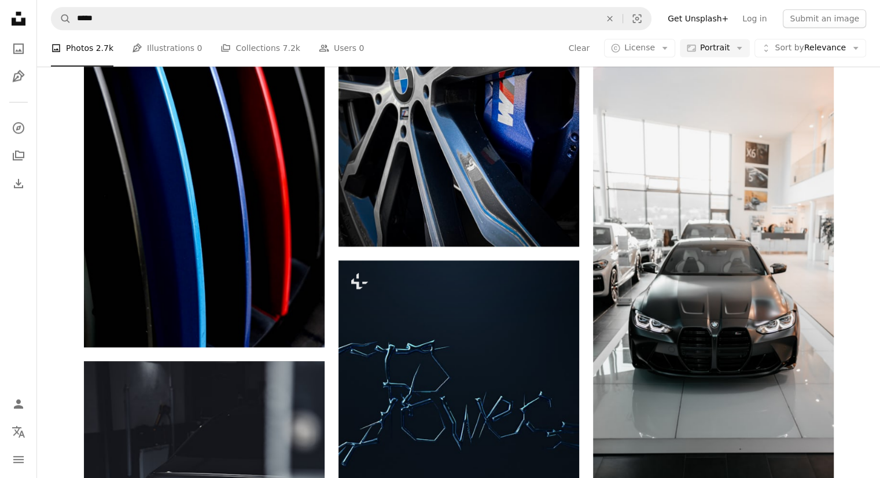
scroll to position [910, 0]
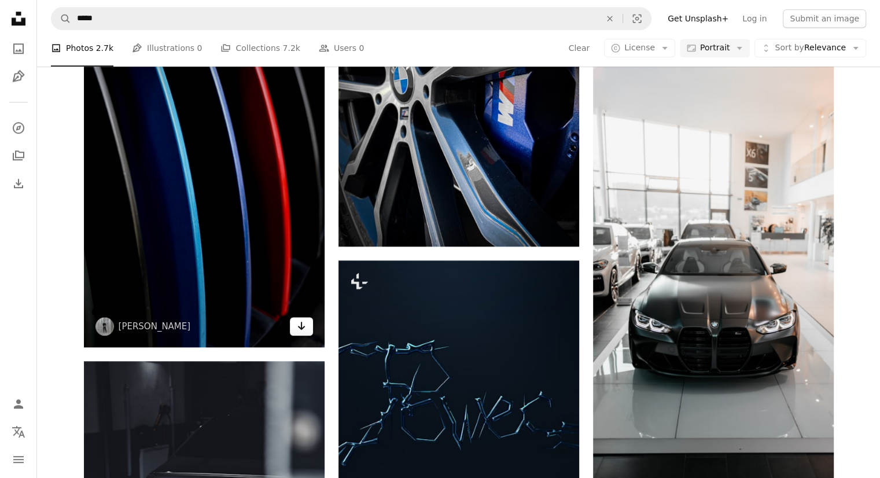
click at [303, 333] on icon "Arrow pointing down" at bounding box center [301, 326] width 9 height 14
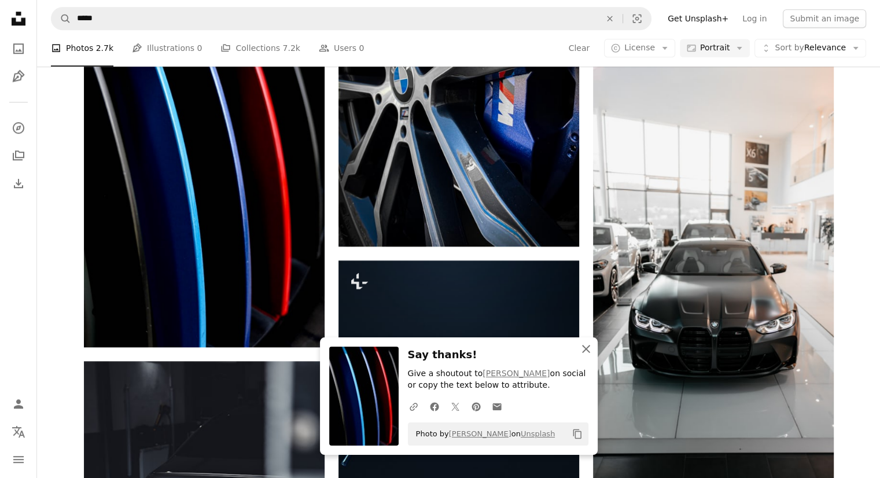
click at [582, 346] on icon "button" at bounding box center [586, 349] width 8 height 8
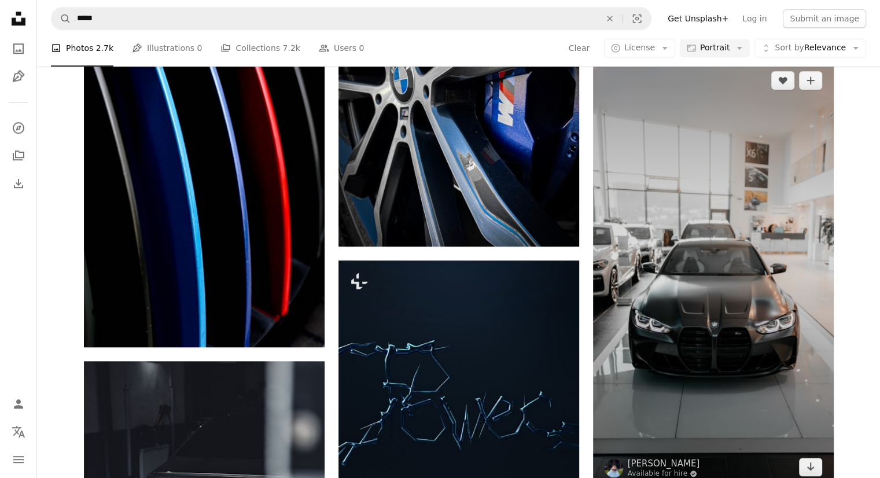
scroll to position [877, 0]
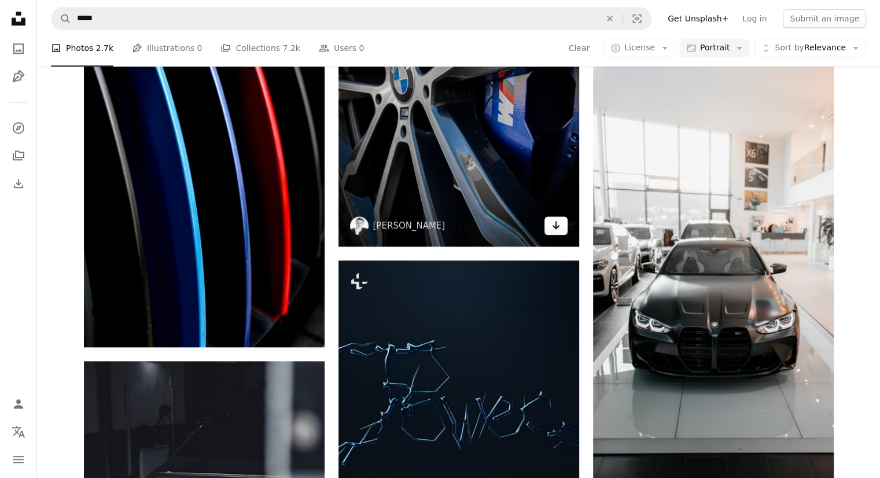
click at [555, 229] on icon "Download" at bounding box center [556, 225] width 8 height 8
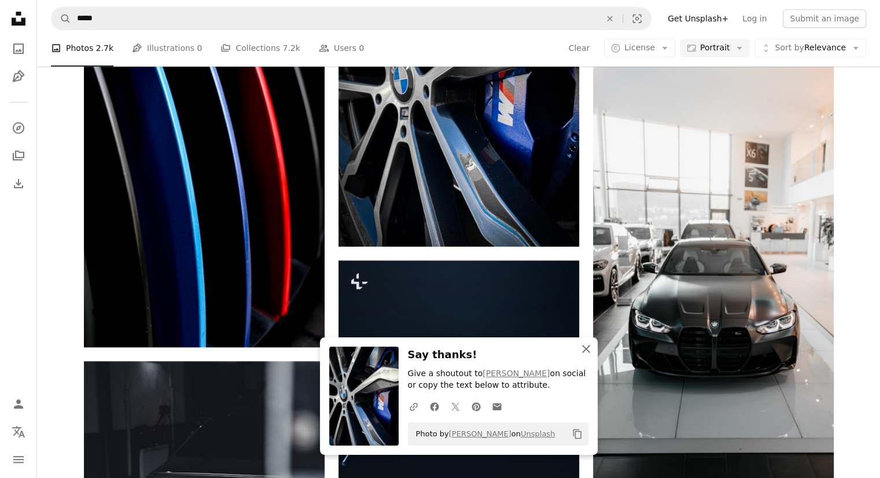
click at [584, 349] on icon "An X shape" at bounding box center [586, 349] width 14 height 14
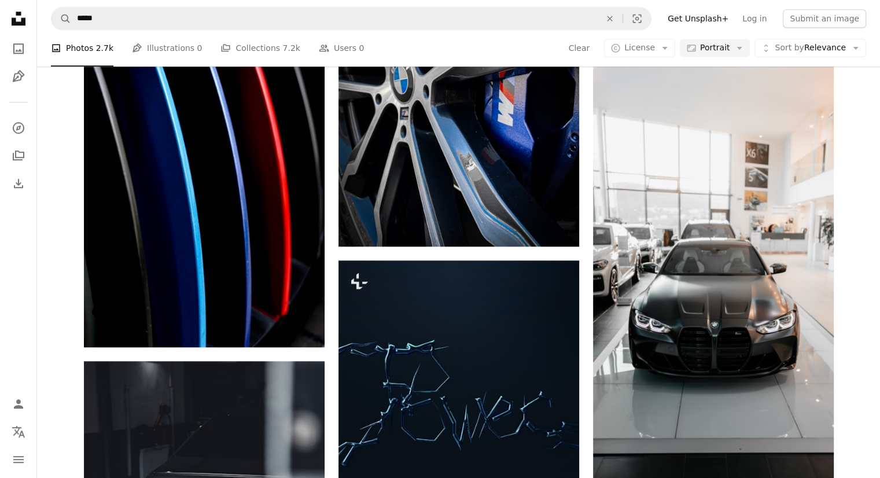
scroll to position [12290, 0]
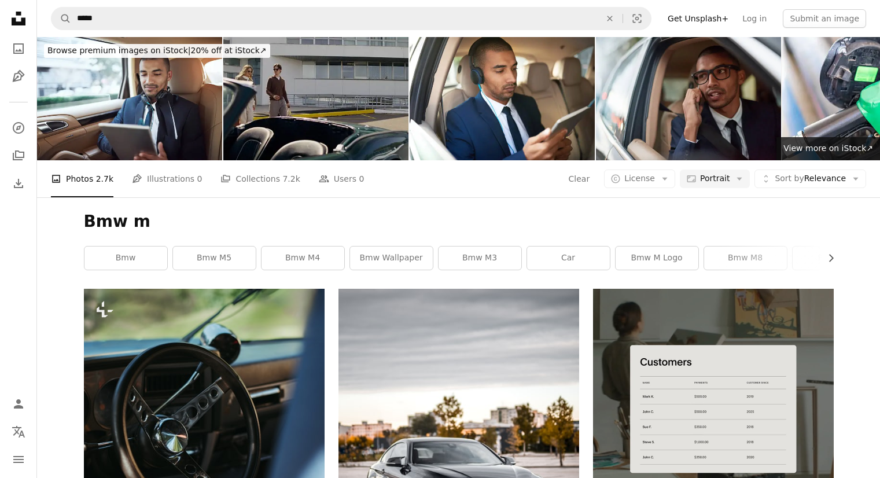
scroll to position [18845, 0]
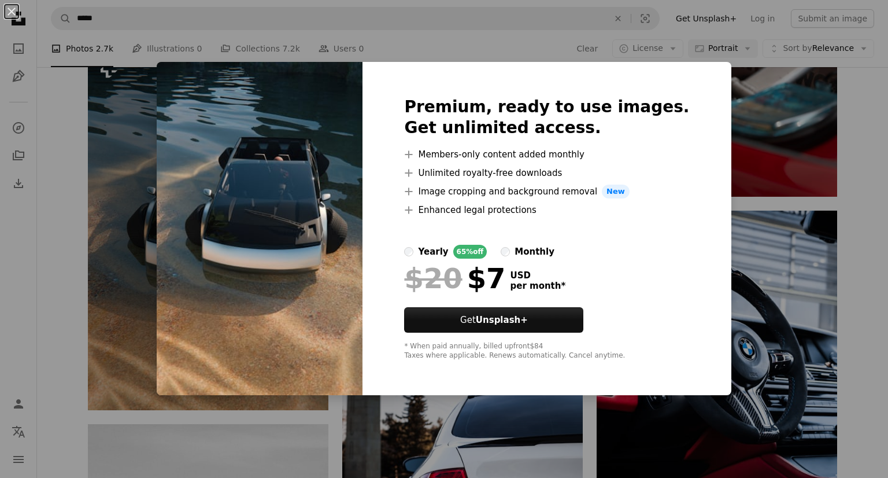
click at [844, 212] on div "An X shape Premium, ready to use images. Get unlimited access. A plus sign Memb…" at bounding box center [444, 239] width 888 height 478
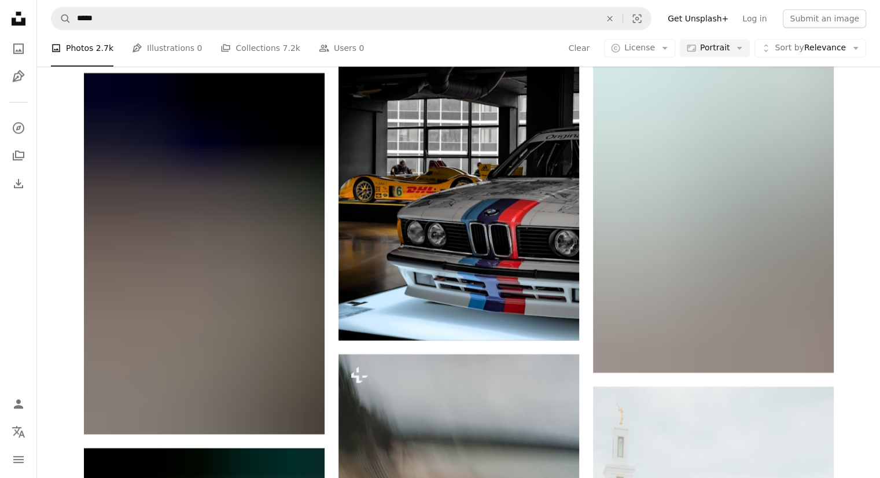
scroll to position [36191, 0]
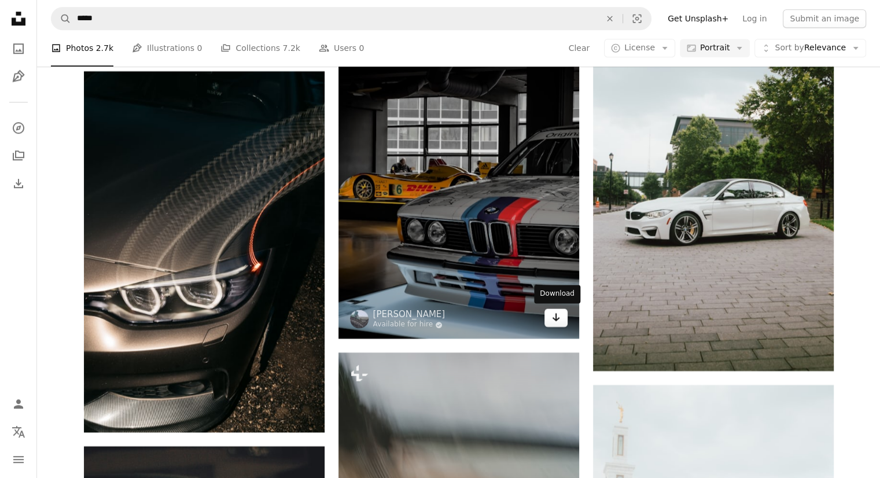
click at [554, 317] on icon "Arrow pointing down" at bounding box center [555, 317] width 9 height 14
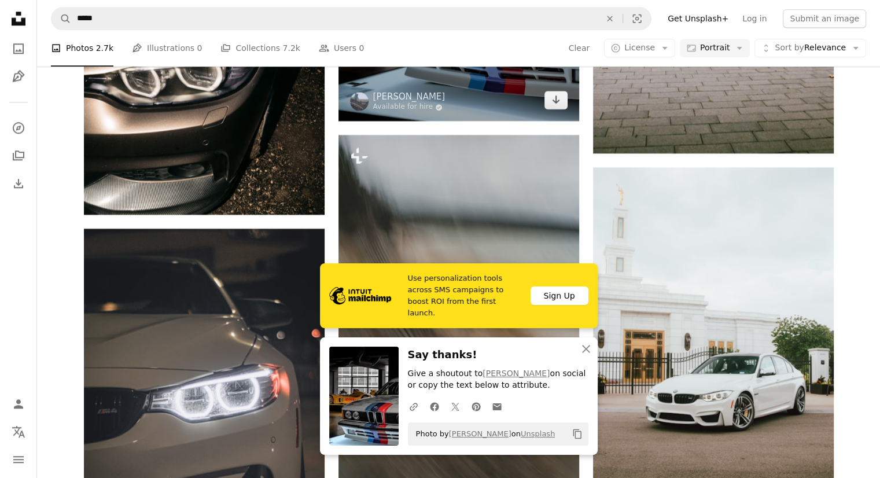
scroll to position [36408, 0]
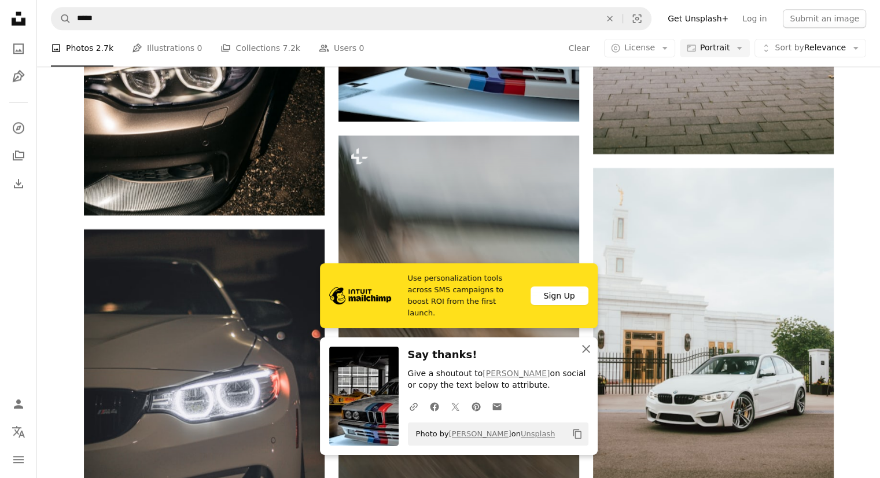
click at [585, 350] on icon "An X shape" at bounding box center [586, 349] width 14 height 14
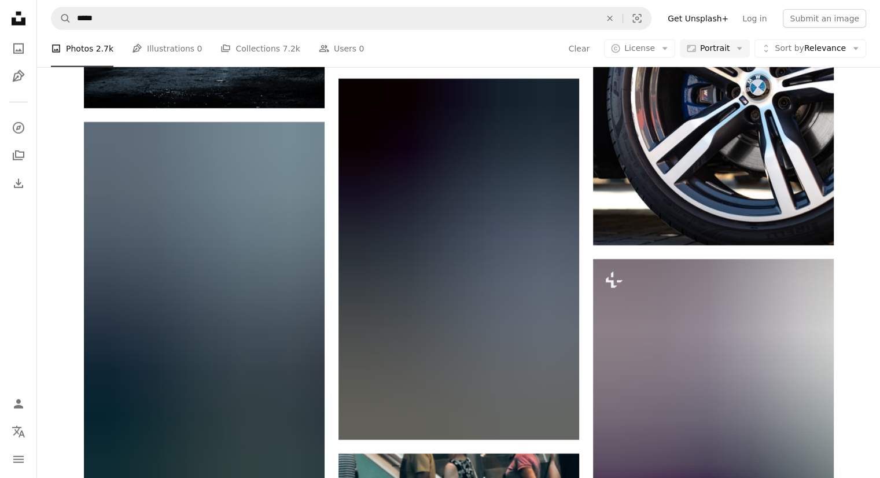
scroll to position [38561, 0]
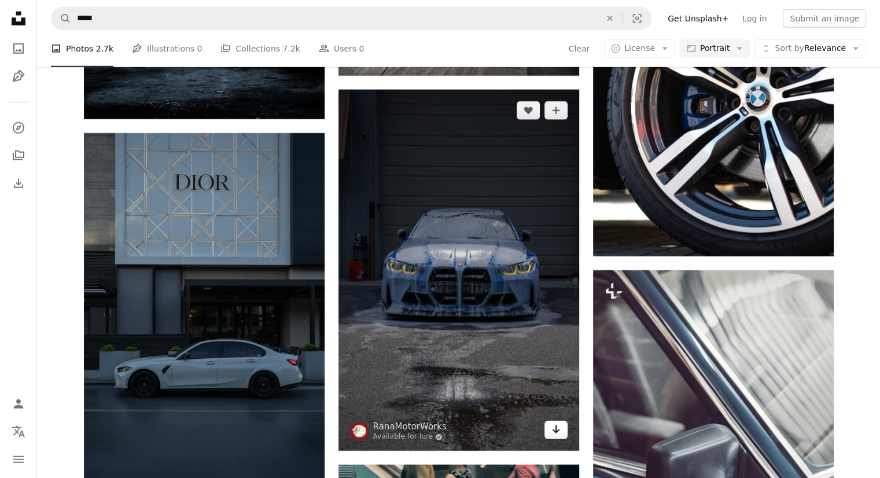
click at [553, 431] on icon "Arrow pointing down" at bounding box center [555, 429] width 9 height 14
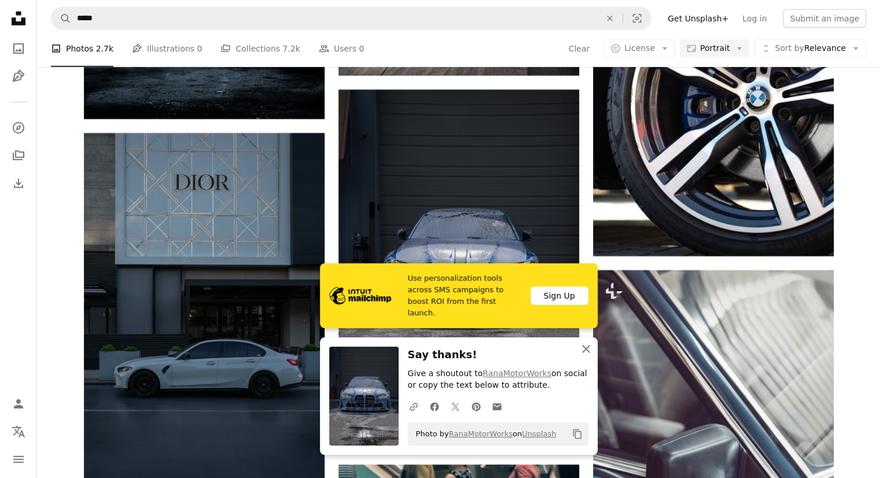
click at [583, 348] on icon "An X shape" at bounding box center [586, 349] width 14 height 14
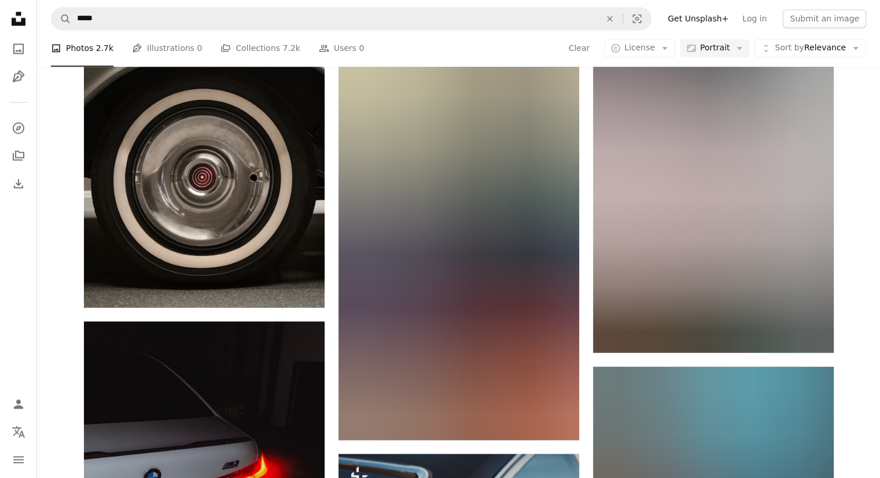
scroll to position [46112, 0]
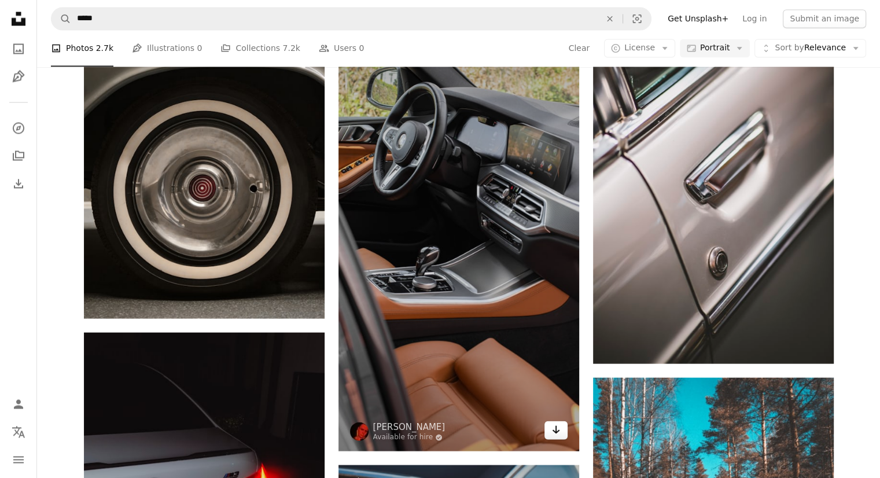
click at [556, 431] on icon "Download" at bounding box center [556, 429] width 8 height 8
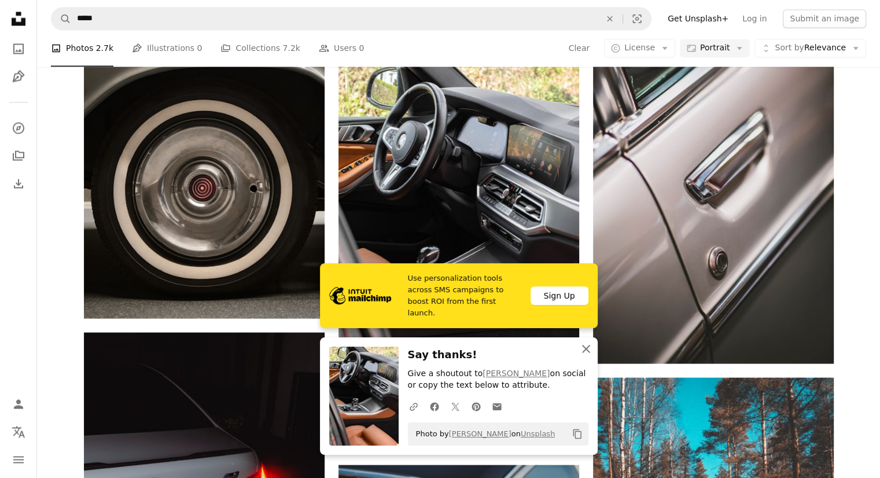
click at [586, 349] on icon "button" at bounding box center [586, 349] width 8 height 8
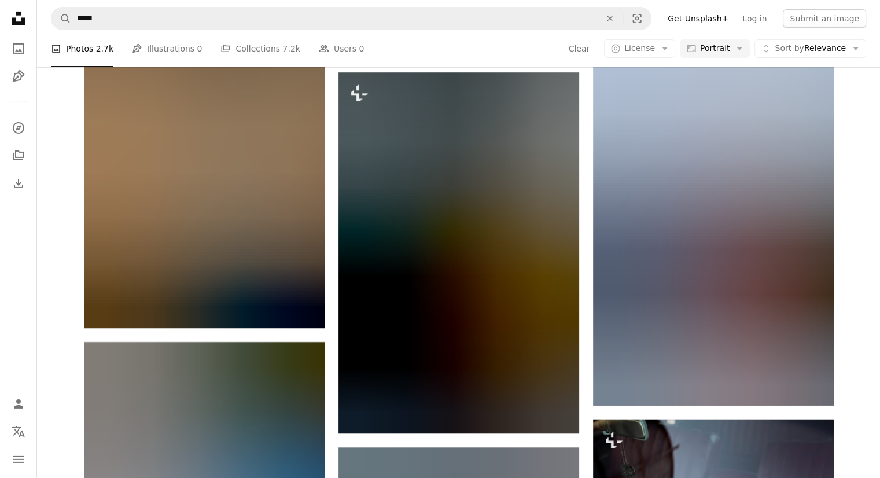
scroll to position [47943, 0]
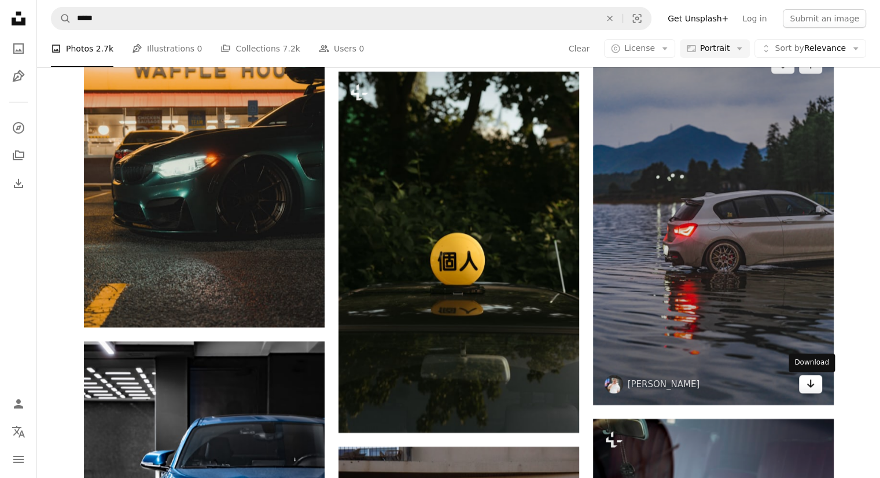
click at [809, 382] on icon "Arrow pointing down" at bounding box center [810, 383] width 9 height 14
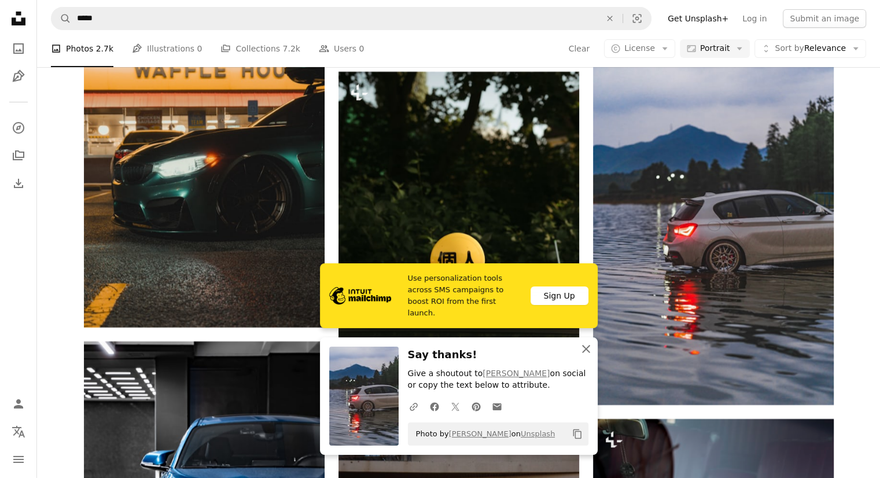
click at [585, 349] on icon "button" at bounding box center [586, 349] width 8 height 8
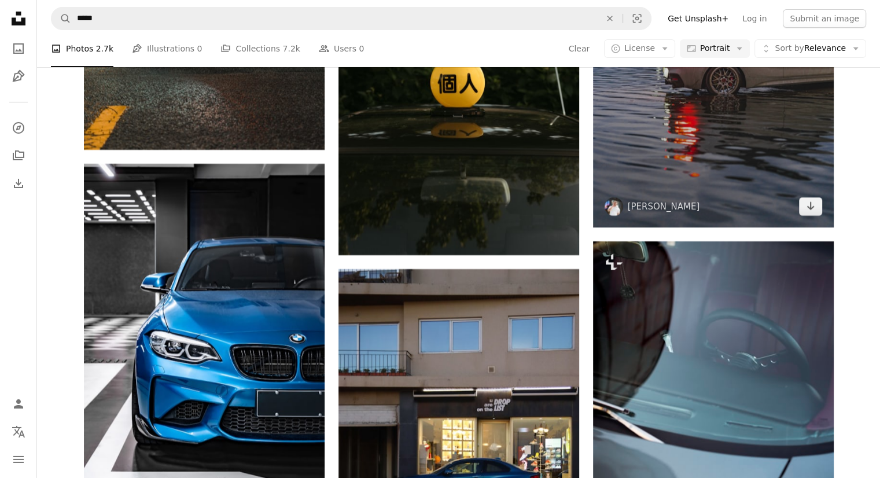
click at [696, 278] on img at bounding box center [713, 421] width 241 height 361
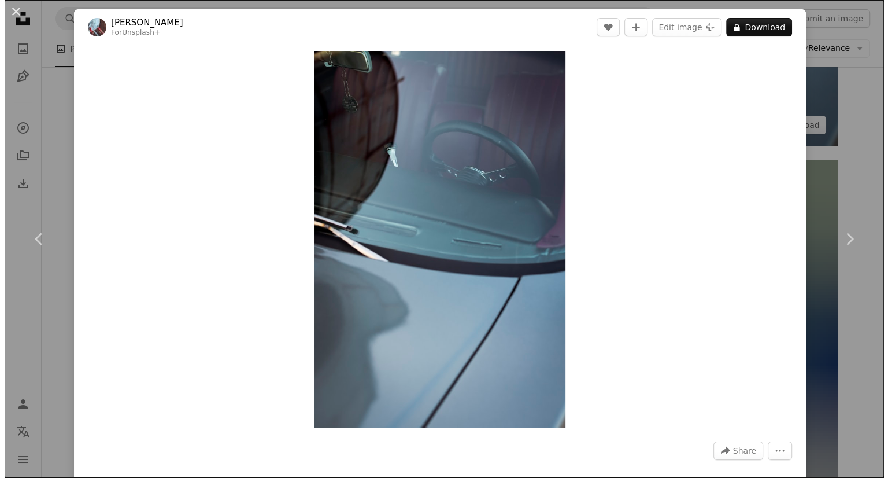
scroll to position [48957, 0]
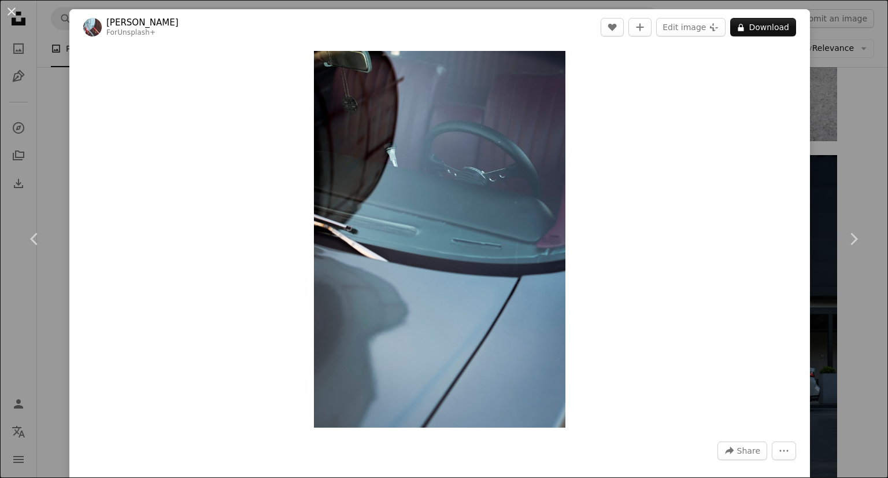
click at [46, 147] on div "An X shape Chevron left Chevron right Markus Spiske For Unsplash+ A heart A plu…" at bounding box center [444, 239] width 888 height 478
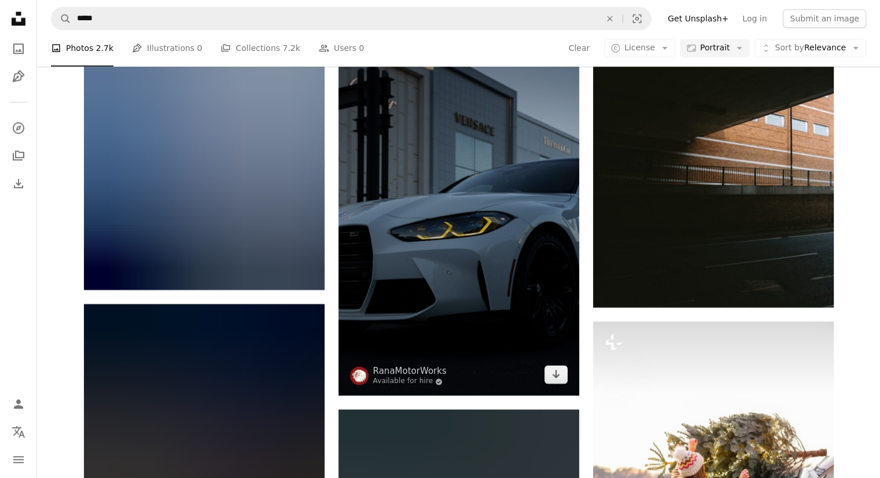
scroll to position [49798, 0]
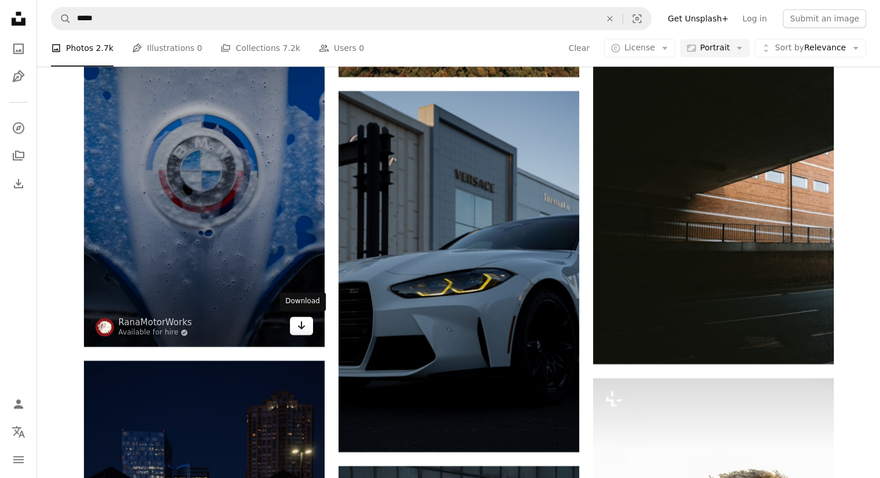
click at [302, 320] on icon "Arrow pointing down" at bounding box center [301, 325] width 9 height 14
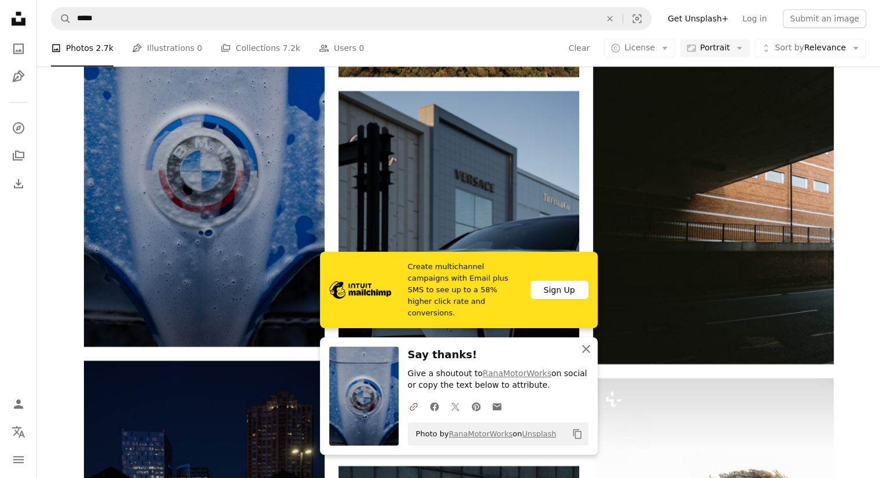
click at [585, 347] on icon "An X shape" at bounding box center [586, 349] width 14 height 14
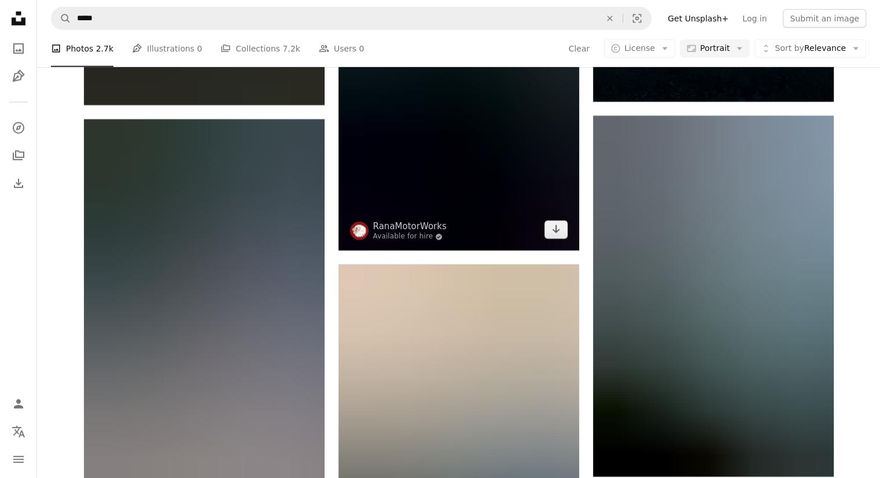
scroll to position [51996, 0]
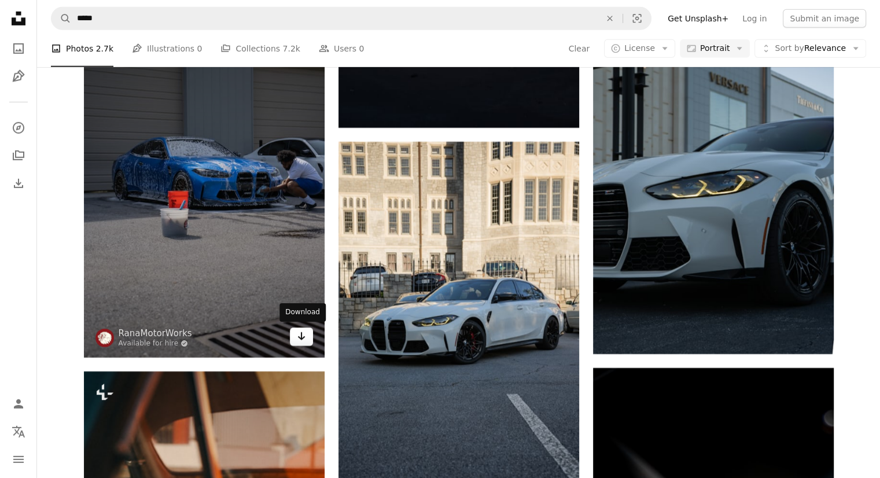
click at [299, 333] on icon "Arrow pointing down" at bounding box center [301, 336] width 9 height 14
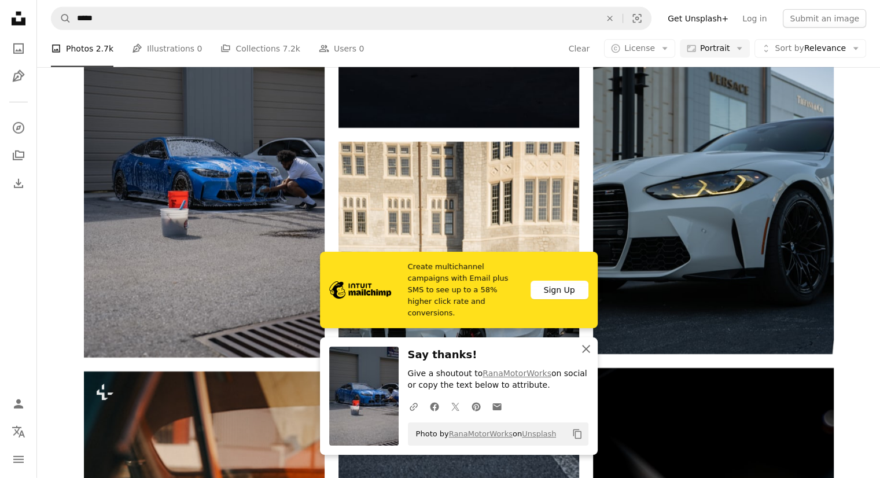
click at [586, 348] on icon "An X shape" at bounding box center [586, 349] width 14 height 14
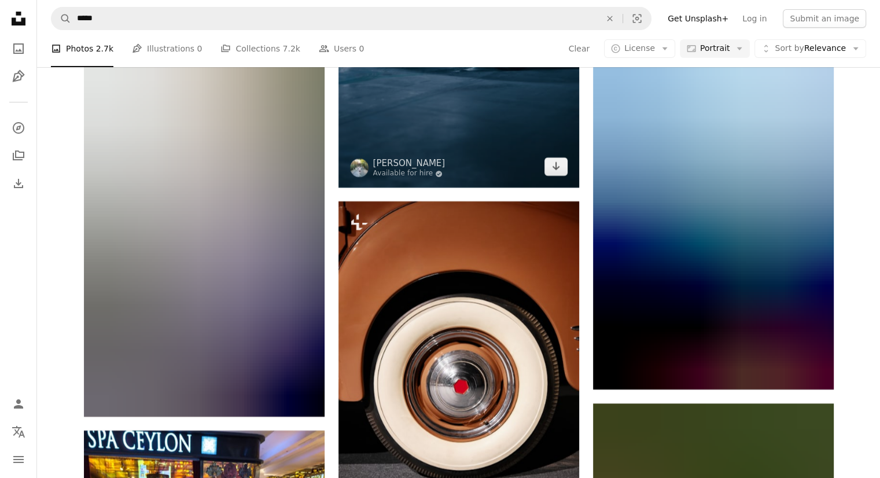
scroll to position [53152, 0]
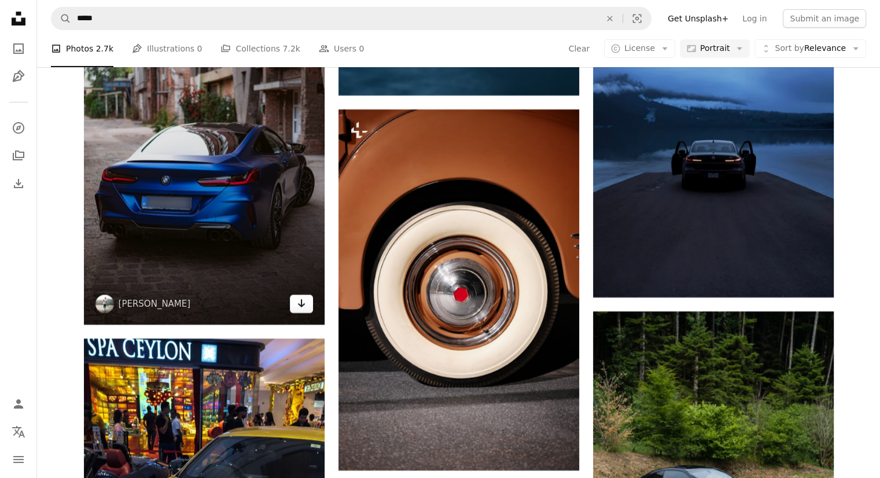
click at [303, 301] on icon "Arrow pointing down" at bounding box center [301, 303] width 9 height 14
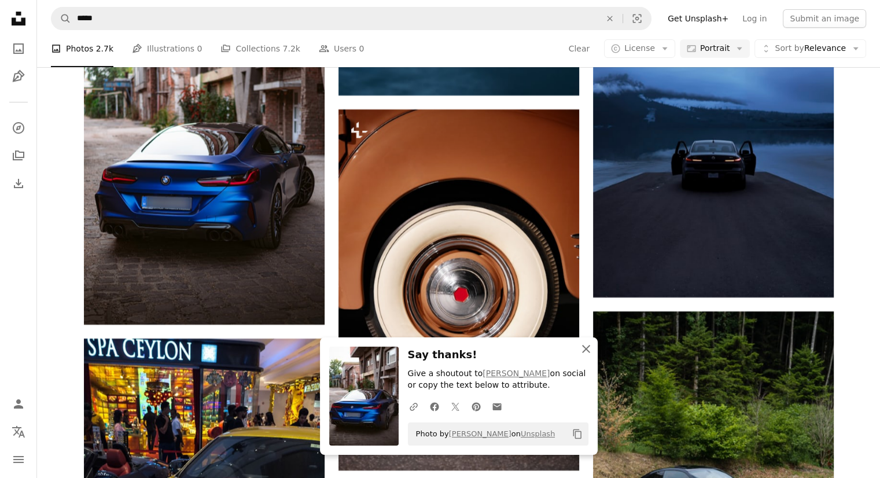
click at [586, 350] on icon "button" at bounding box center [586, 349] width 8 height 8
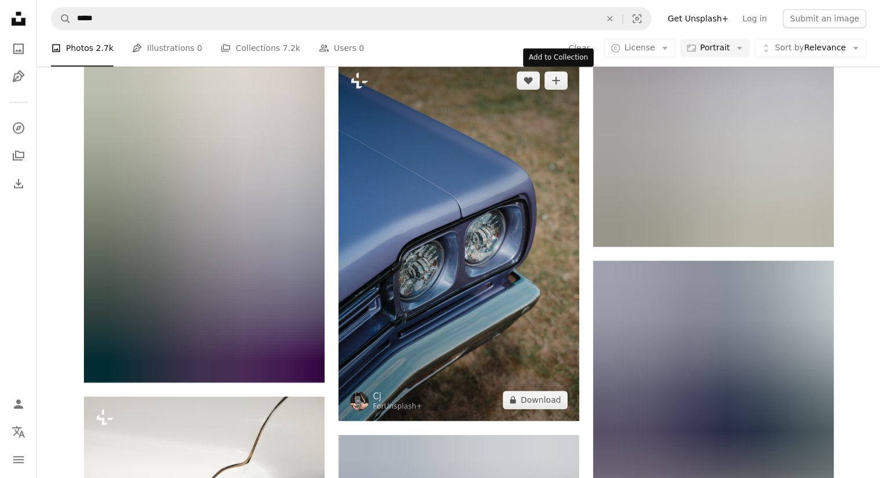
scroll to position [54309, 0]
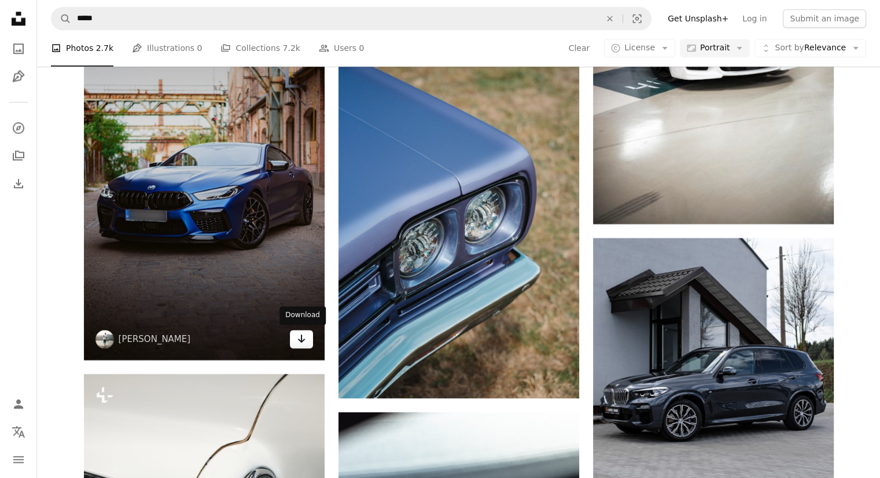
click at [299, 333] on icon "Arrow pointing down" at bounding box center [301, 338] width 9 height 14
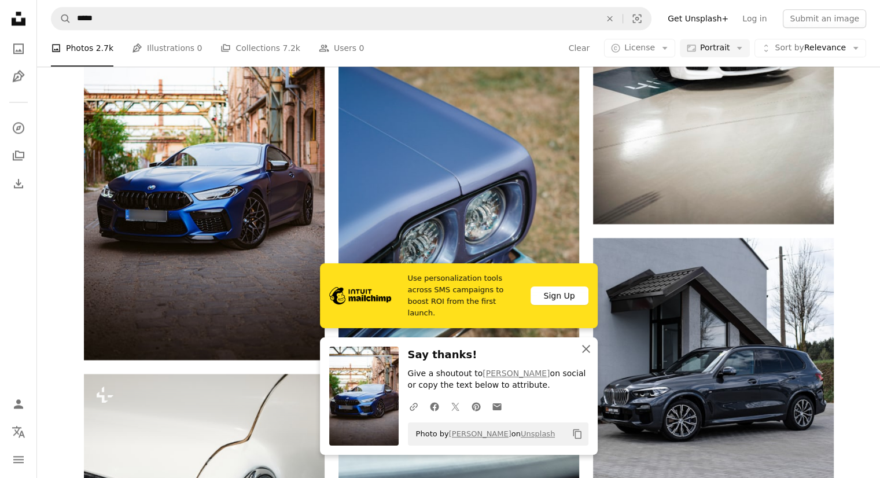
click at [585, 348] on icon "button" at bounding box center [586, 349] width 8 height 8
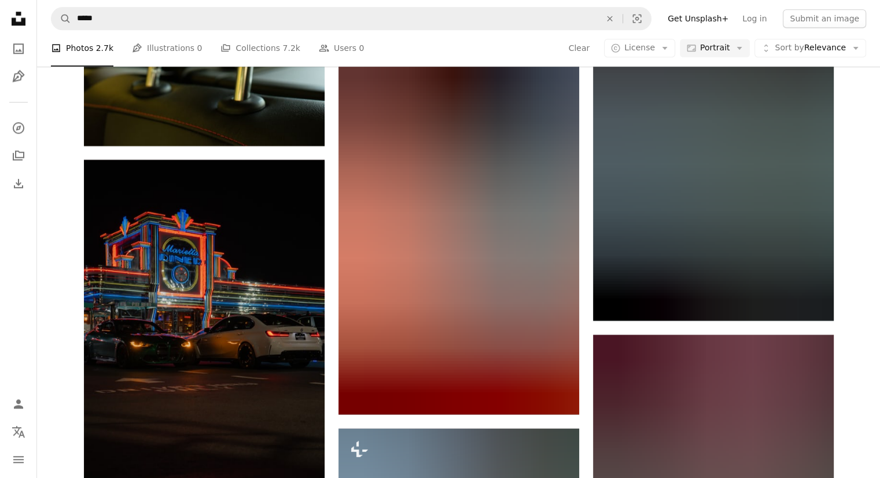
scroll to position [58531, 0]
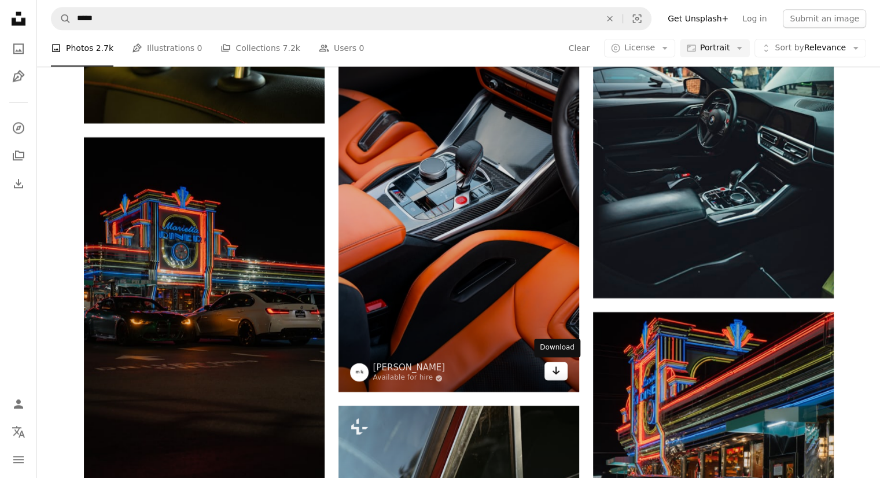
click at [555, 371] on icon "Download" at bounding box center [556, 370] width 8 height 8
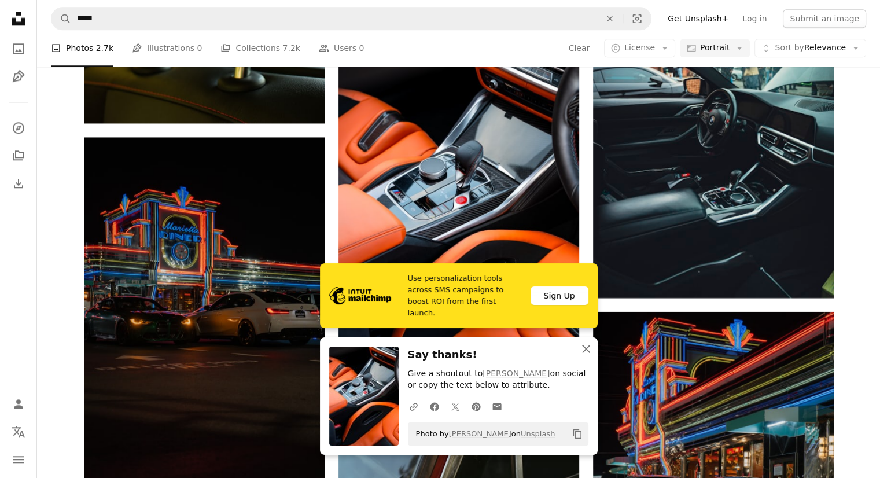
click at [582, 350] on icon "An X shape" at bounding box center [586, 349] width 14 height 14
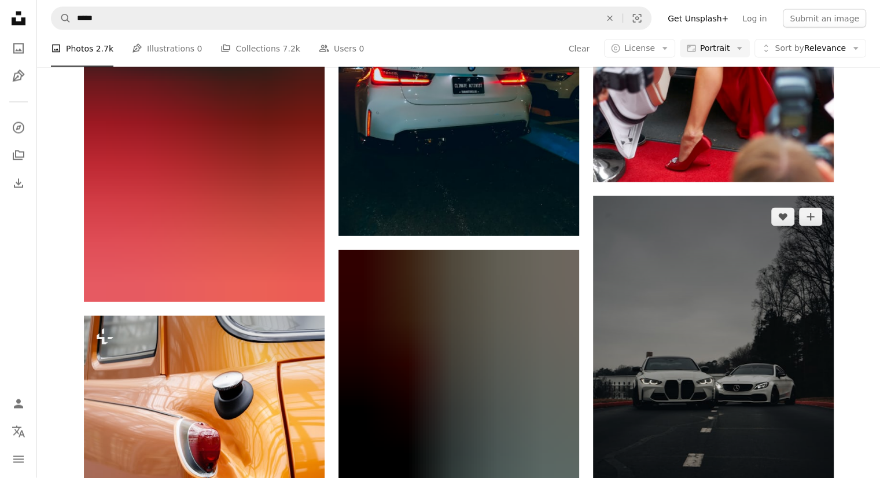
scroll to position [59350, 0]
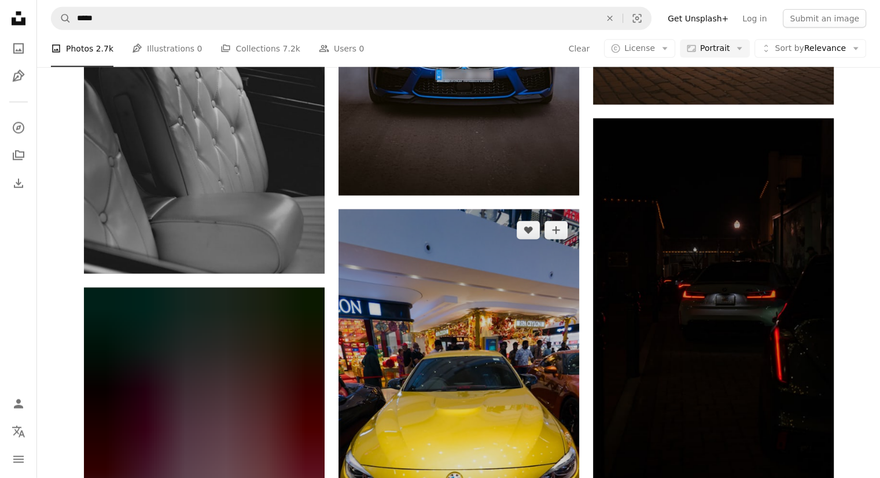
scroll to position [64603, 0]
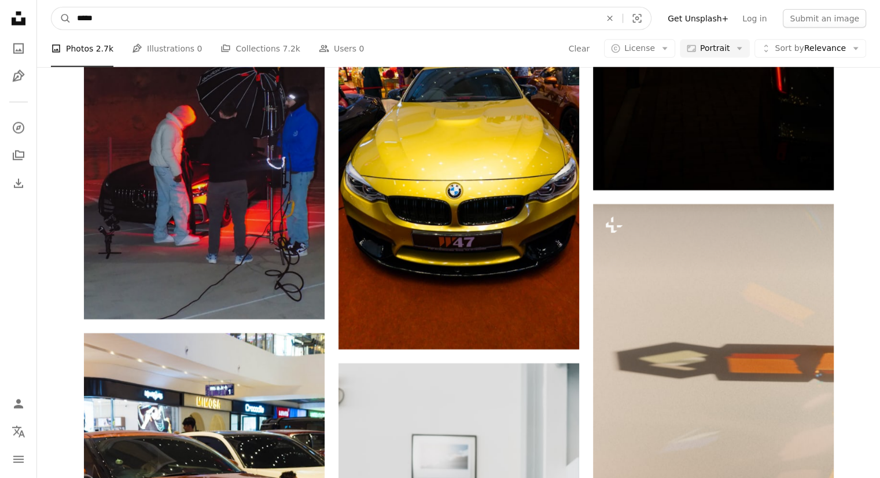
click at [189, 23] on input "*****" at bounding box center [334, 19] width 526 height 22
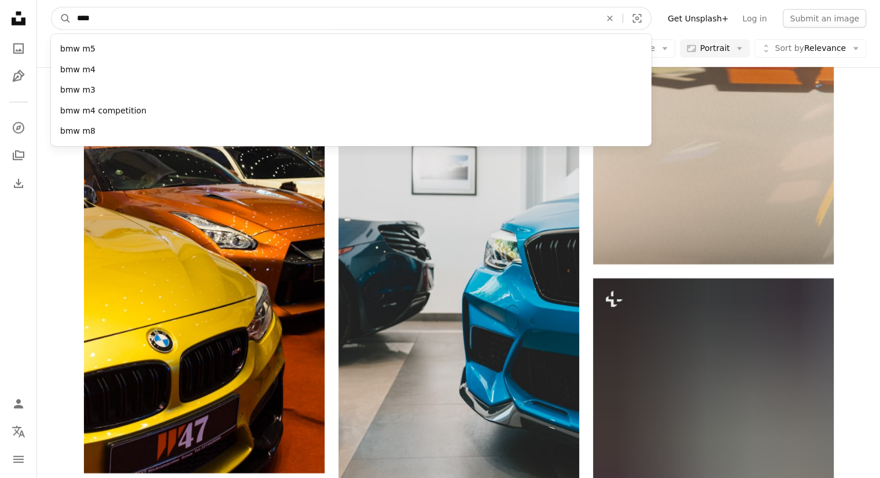
type input "***"
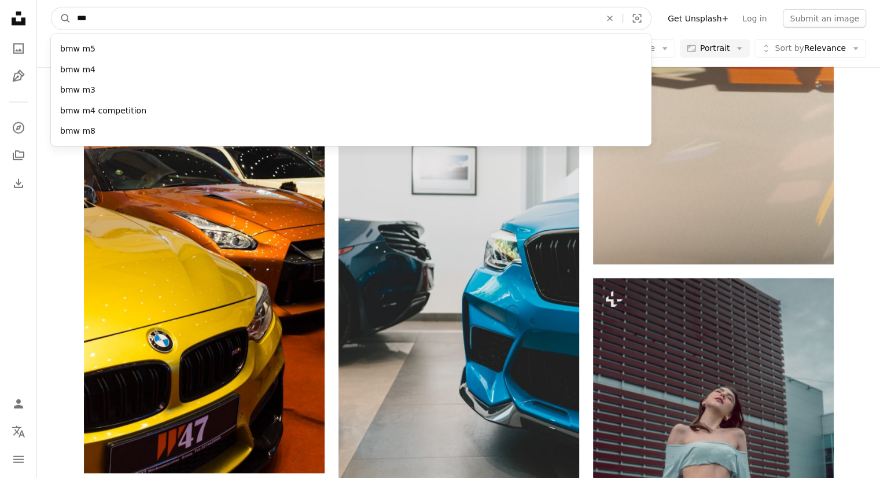
click button "A magnifying glass" at bounding box center [61, 19] width 20 height 22
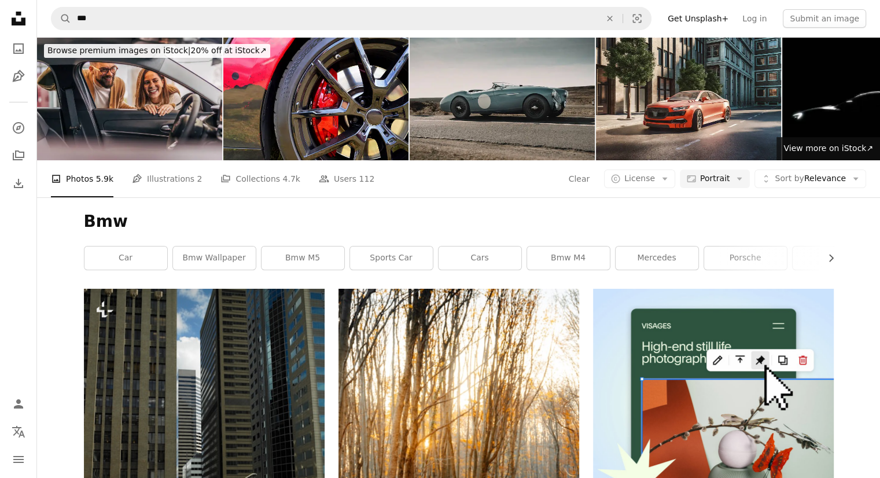
scroll to position [289, 0]
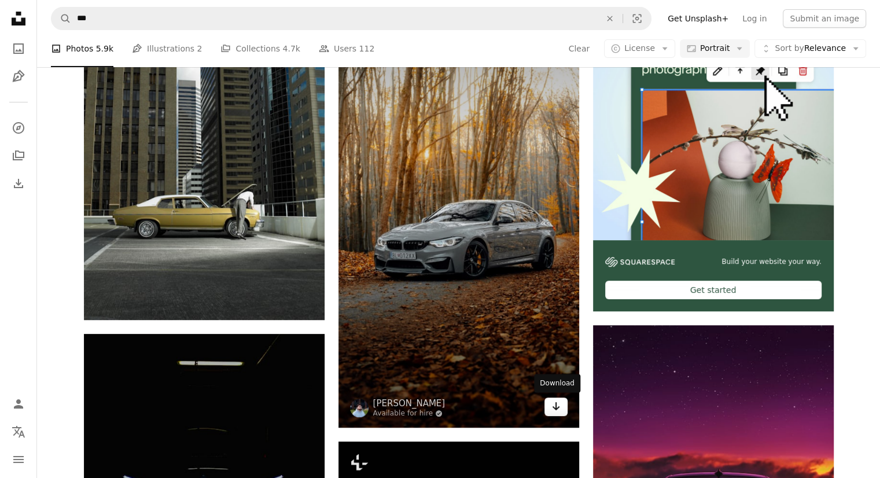
click at [558, 405] on icon "Arrow pointing down" at bounding box center [555, 406] width 9 height 14
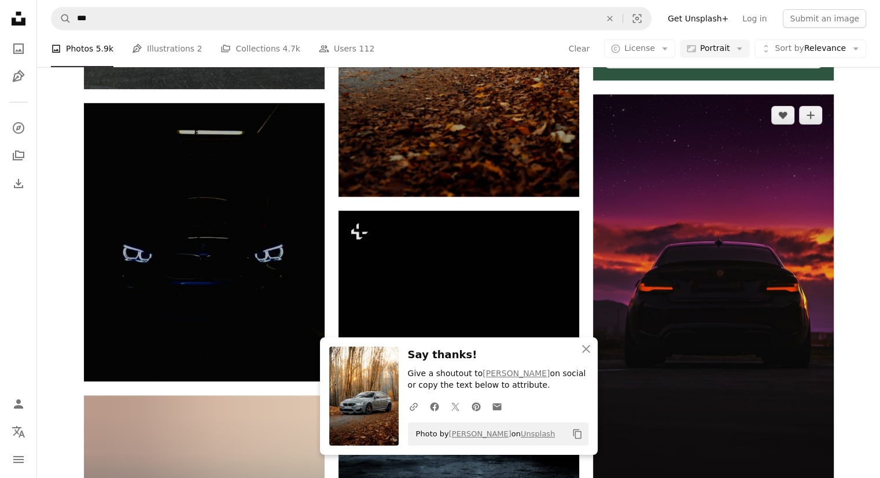
scroll to position [578, 0]
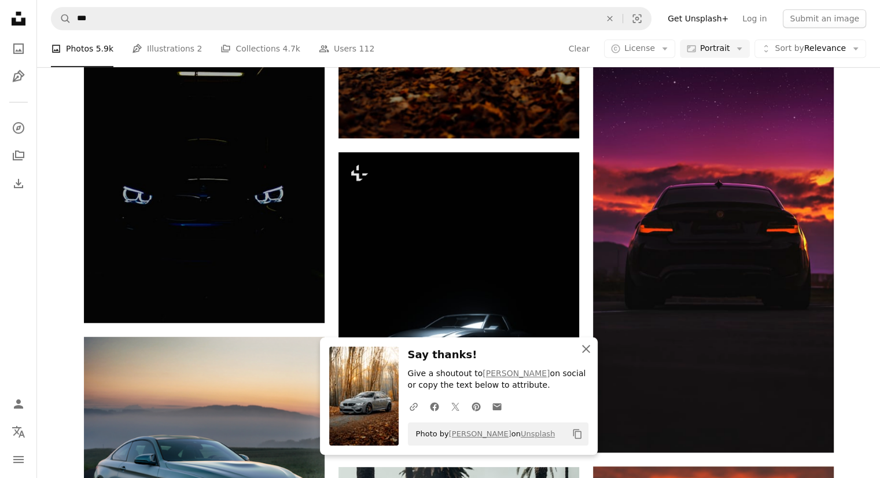
click at [585, 347] on icon "An X shape" at bounding box center [586, 349] width 14 height 14
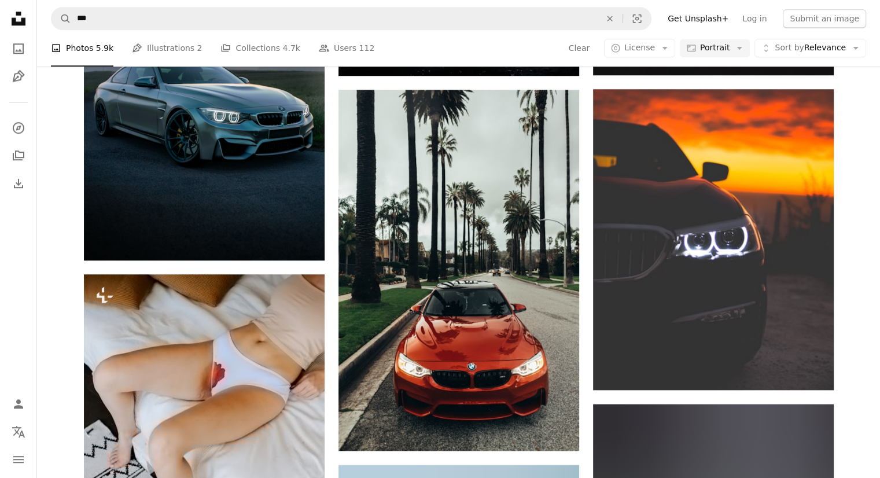
scroll to position [1080, 0]
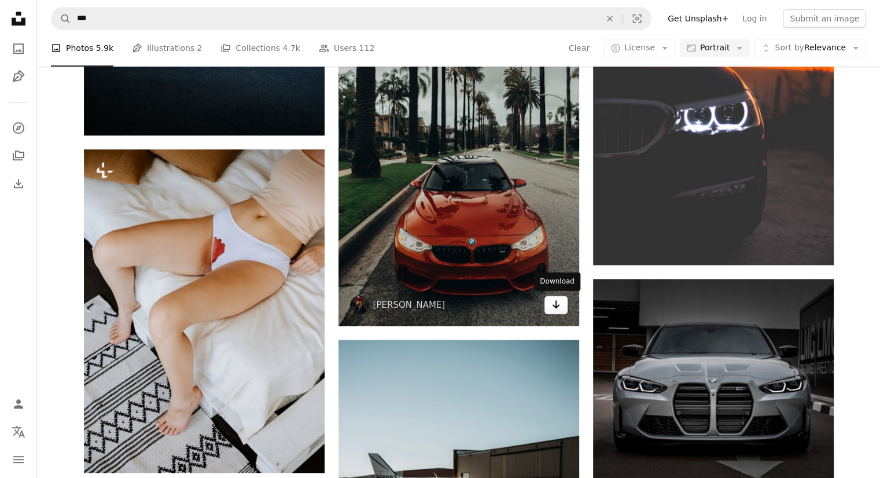
click at [555, 304] on icon "Download" at bounding box center [556, 304] width 8 height 8
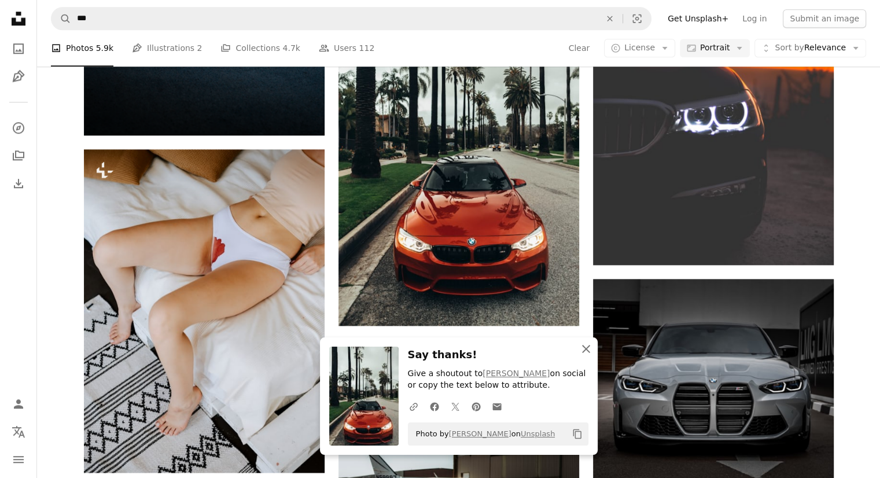
click at [586, 352] on icon "An X shape" at bounding box center [586, 349] width 14 height 14
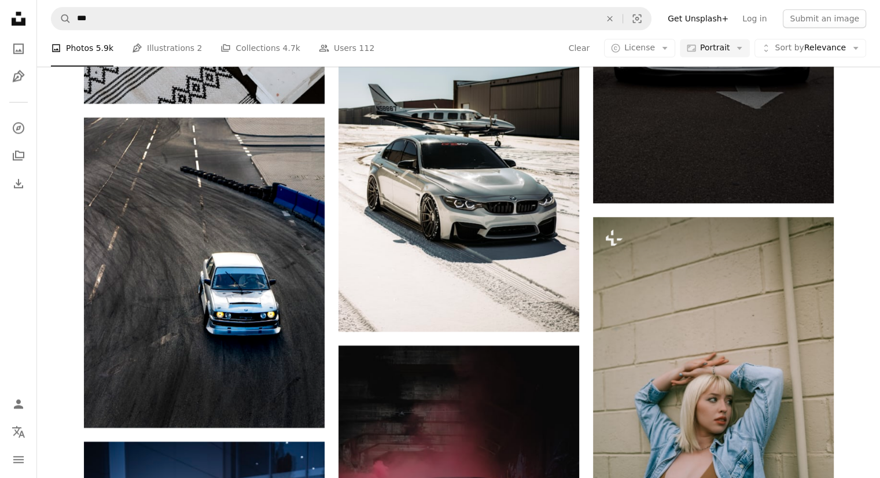
scroll to position [1438, 0]
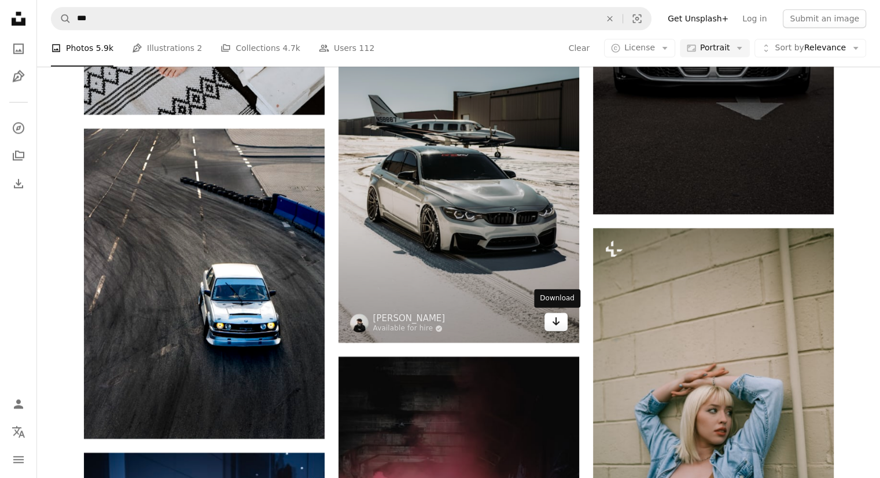
click at [557, 320] on icon "Arrow pointing down" at bounding box center [555, 321] width 9 height 14
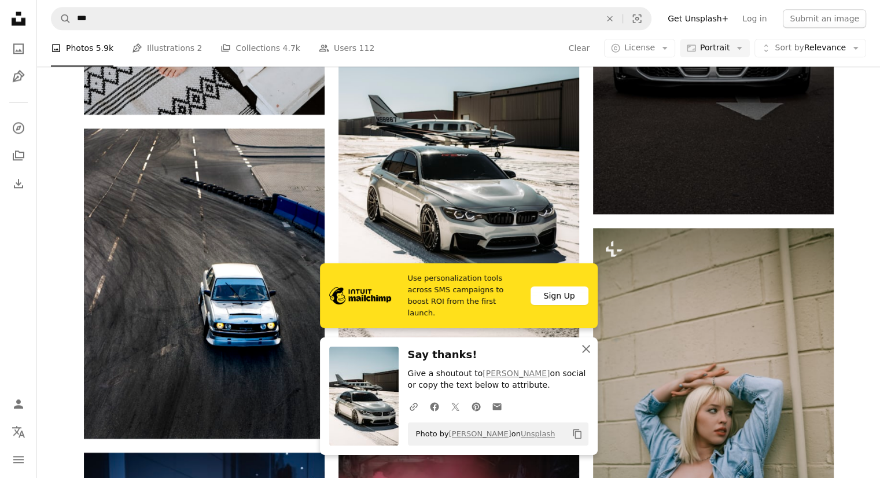
click at [584, 349] on icon "button" at bounding box center [586, 349] width 8 height 8
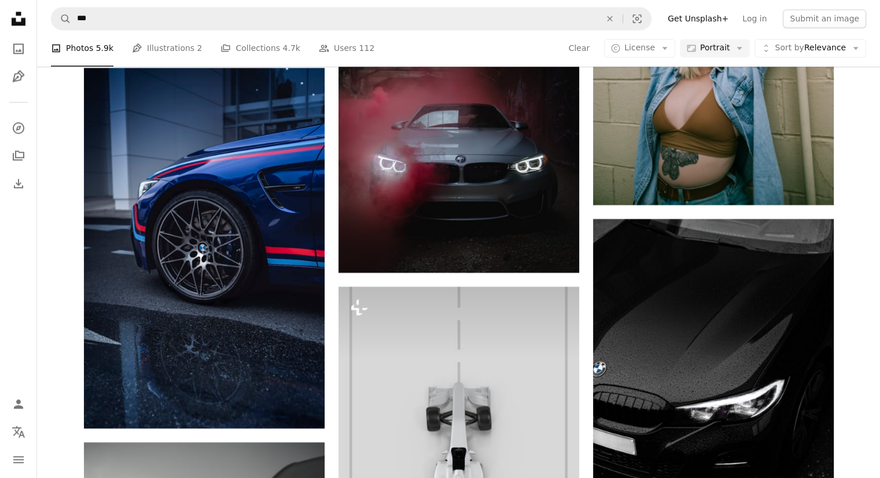
scroll to position [1828, 0]
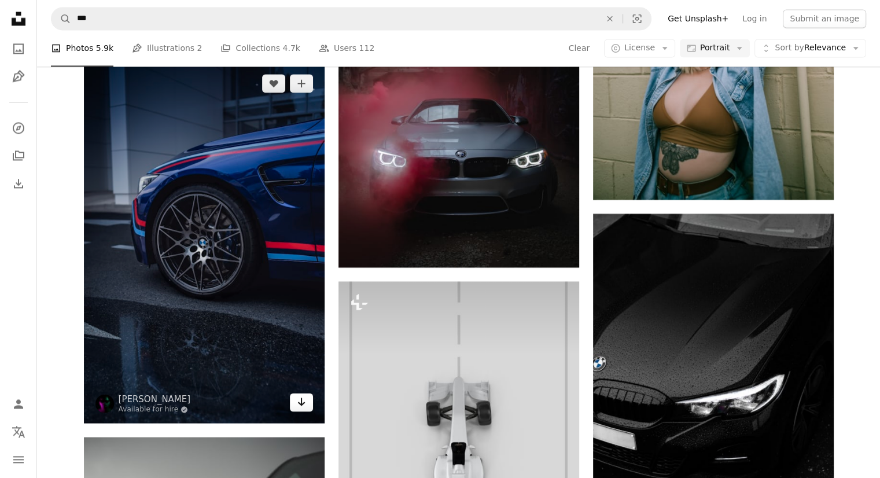
click at [301, 400] on icon "Arrow pointing down" at bounding box center [301, 401] width 9 height 14
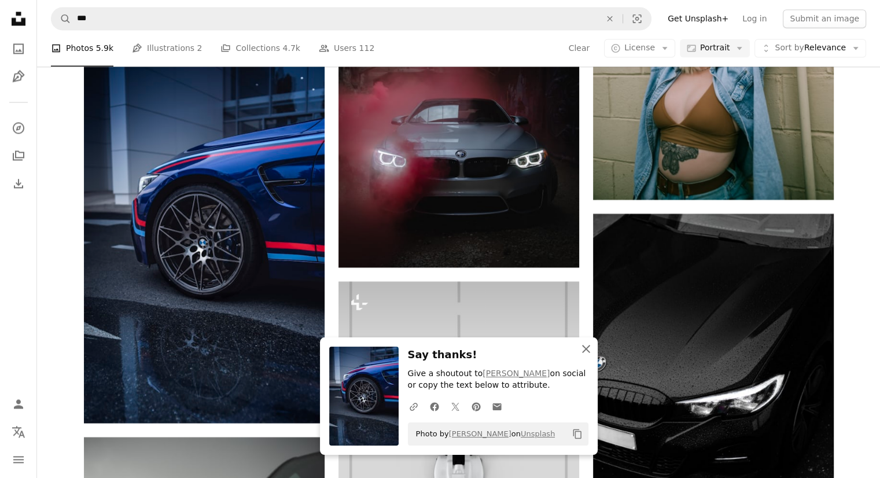
click at [585, 348] on icon "button" at bounding box center [586, 349] width 8 height 8
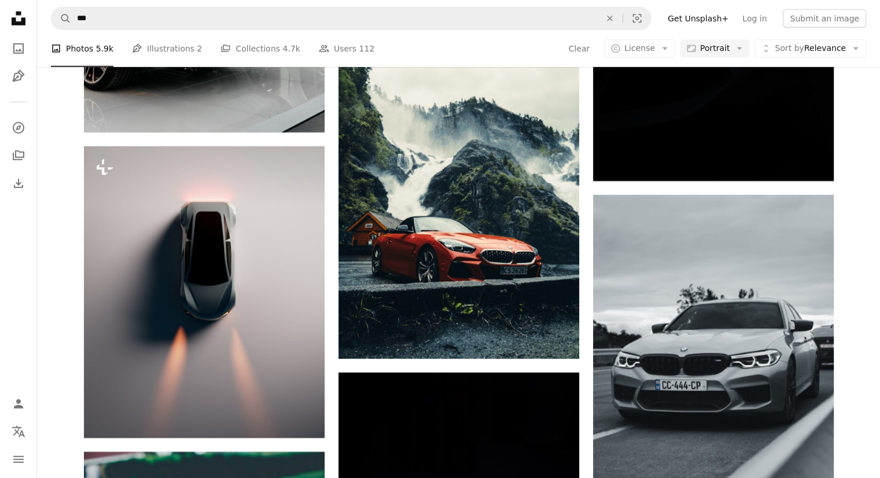
scroll to position [7630, 0]
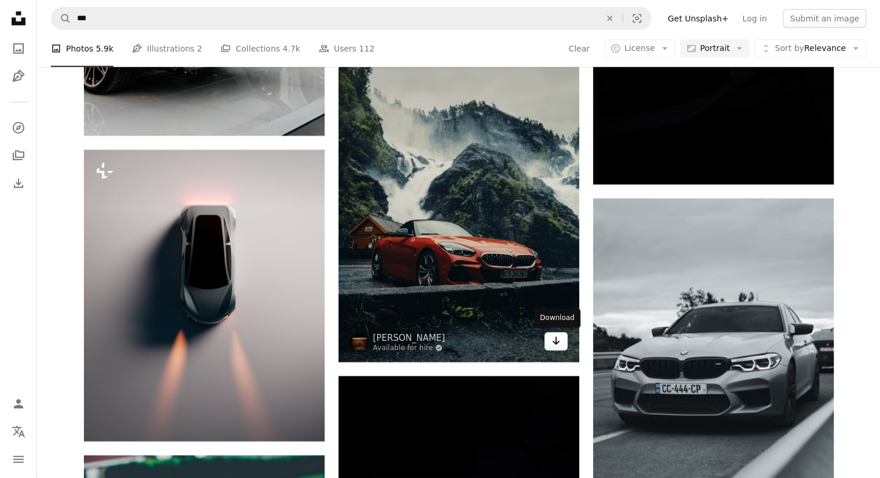
click at [558, 343] on icon "Arrow pointing down" at bounding box center [555, 341] width 9 height 14
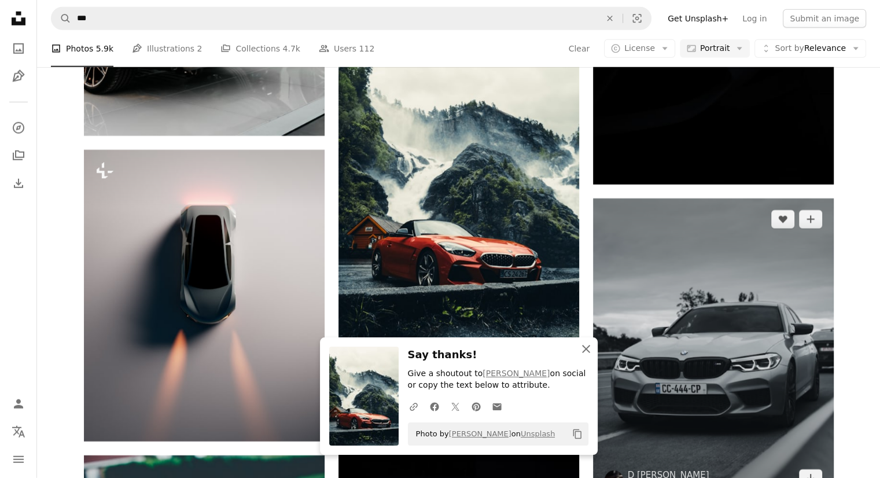
drag, startPoint x: 585, startPoint y: 348, endPoint x: 674, endPoint y: 304, distance: 98.8
click at [585, 348] on icon "An X shape" at bounding box center [586, 349] width 14 height 14
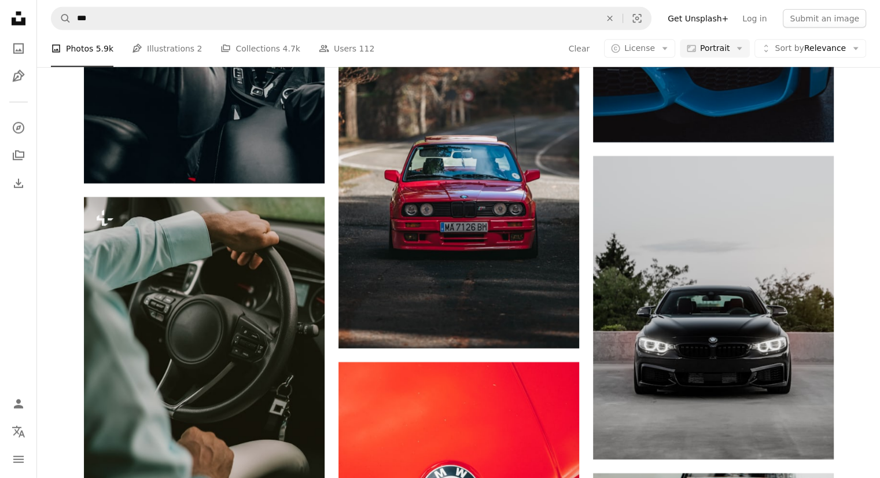
scroll to position [12020, 0]
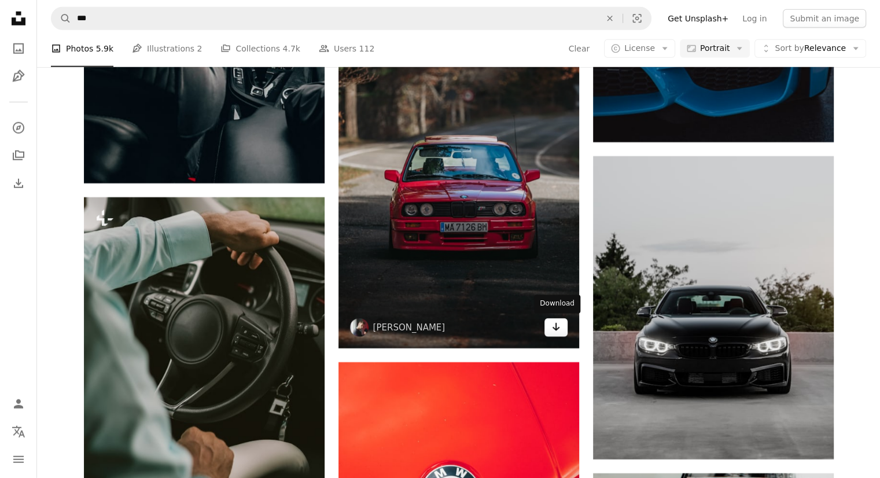
click at [555, 329] on icon "Download" at bounding box center [556, 327] width 8 height 8
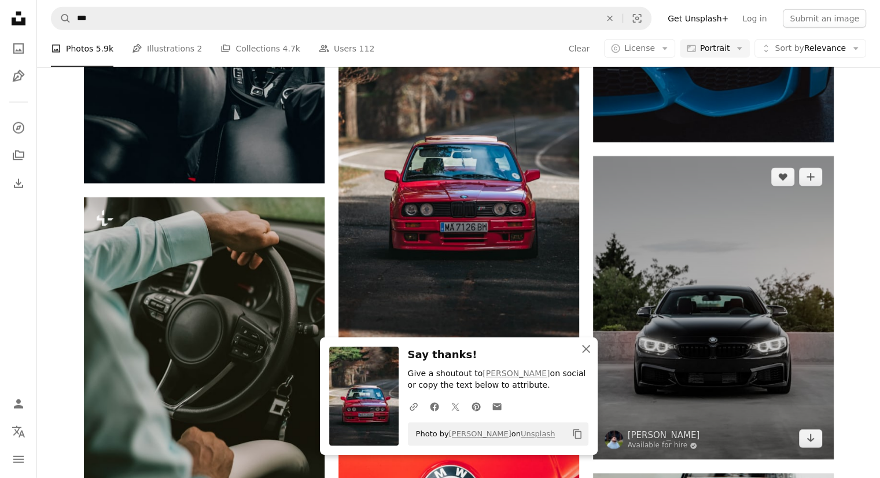
drag, startPoint x: 584, startPoint y: 348, endPoint x: 603, endPoint y: 345, distance: 19.9
click at [584, 348] on icon "button" at bounding box center [586, 349] width 8 height 8
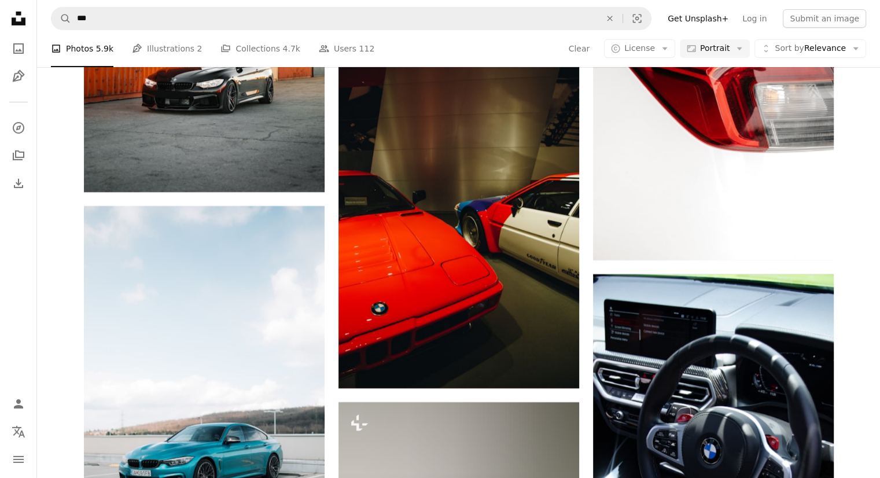
scroll to position [21451, 0]
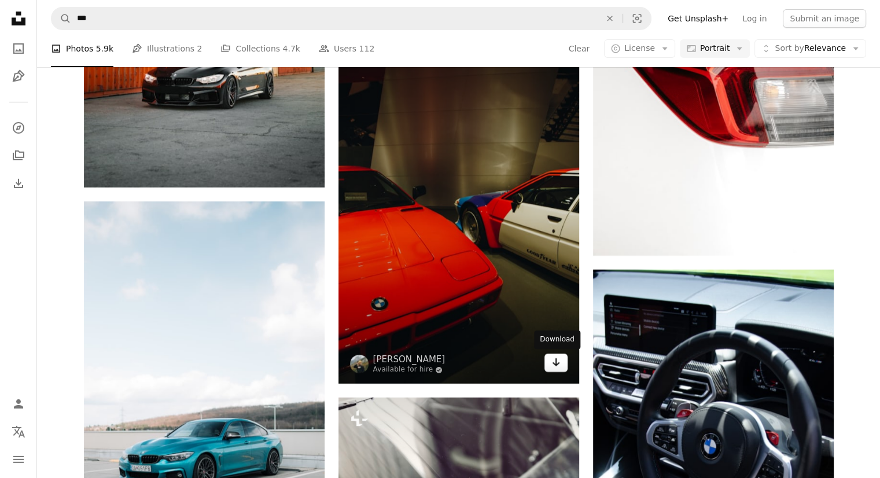
click at [555, 360] on icon "Download" at bounding box center [556, 362] width 8 height 8
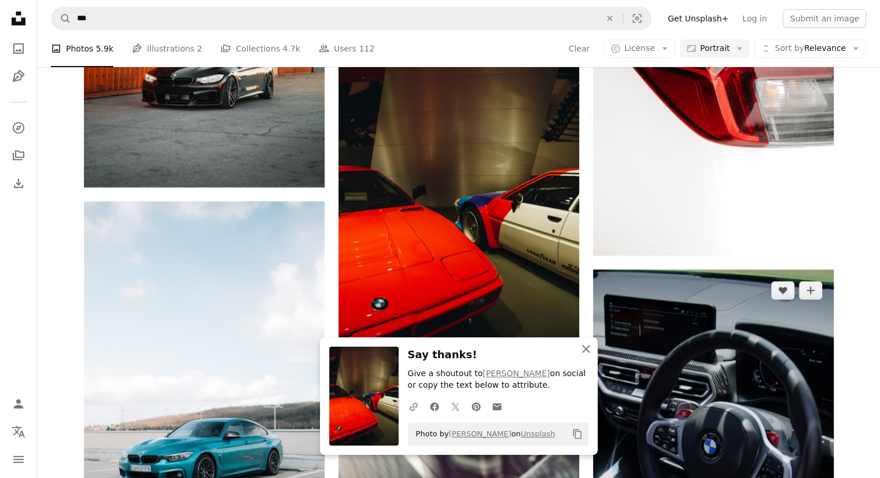
drag, startPoint x: 586, startPoint y: 350, endPoint x: 647, endPoint y: 289, distance: 86.7
click at [586, 350] on icon "An X shape" at bounding box center [586, 349] width 14 height 14
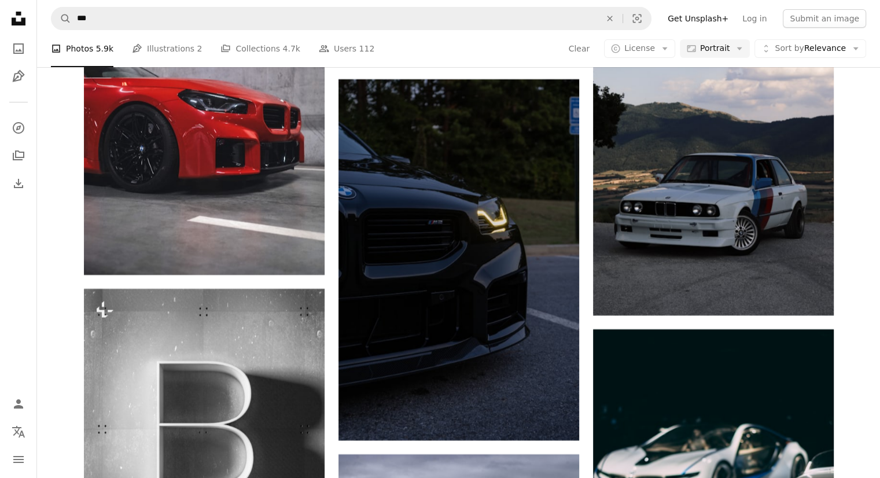
scroll to position [22145, 0]
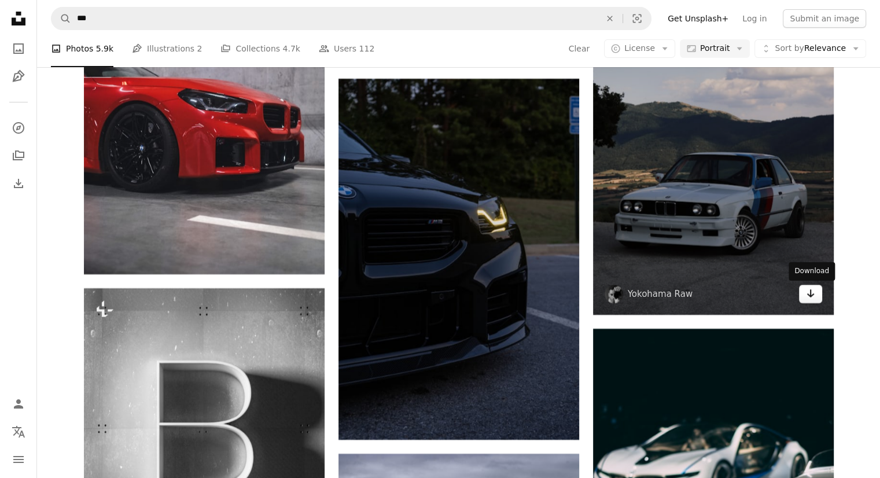
click at [807, 294] on icon "Download" at bounding box center [810, 293] width 8 height 8
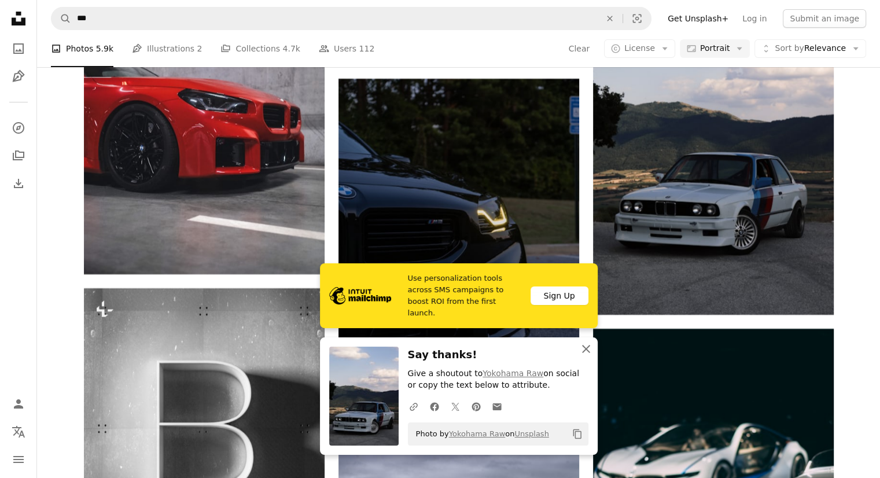
click at [583, 350] on icon "An X shape" at bounding box center [586, 349] width 14 height 14
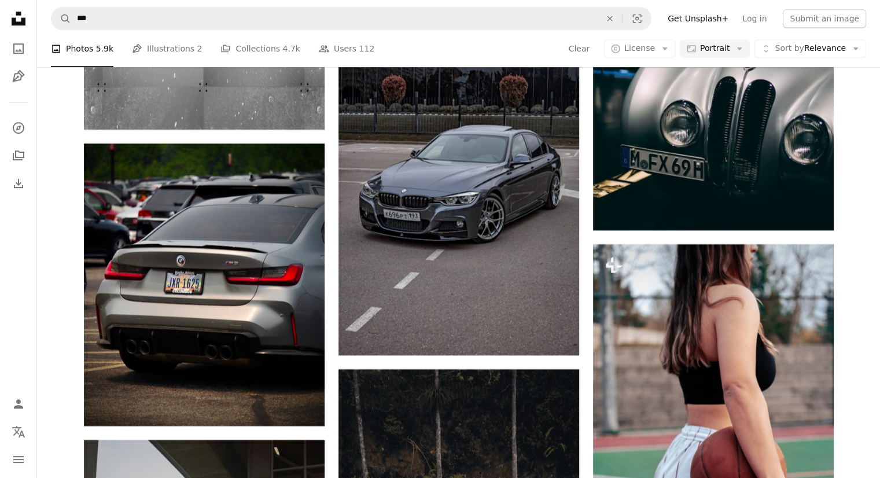
scroll to position [22605, 0]
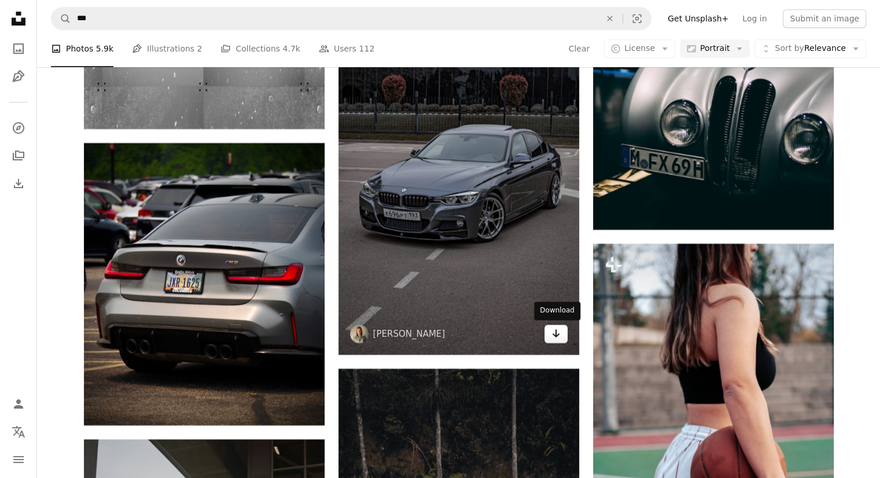
click at [551, 334] on icon "Arrow pointing down" at bounding box center [555, 333] width 9 height 14
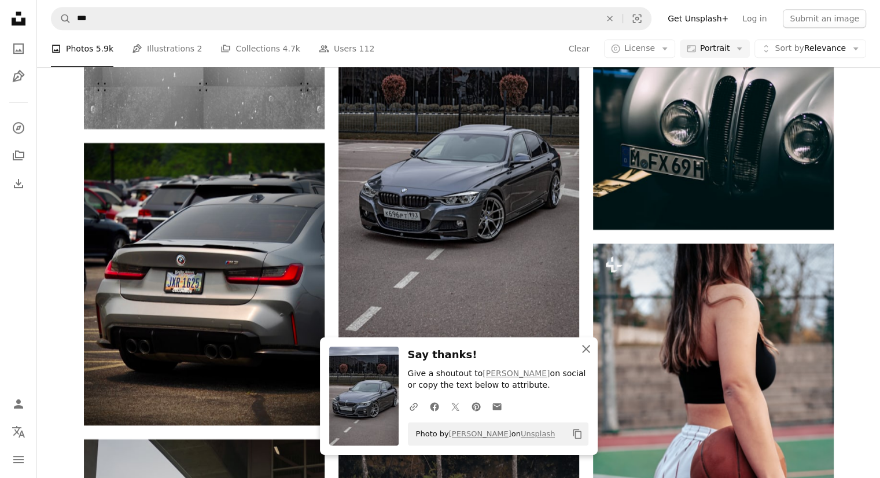
click at [588, 349] on icon "An X shape" at bounding box center [586, 349] width 14 height 14
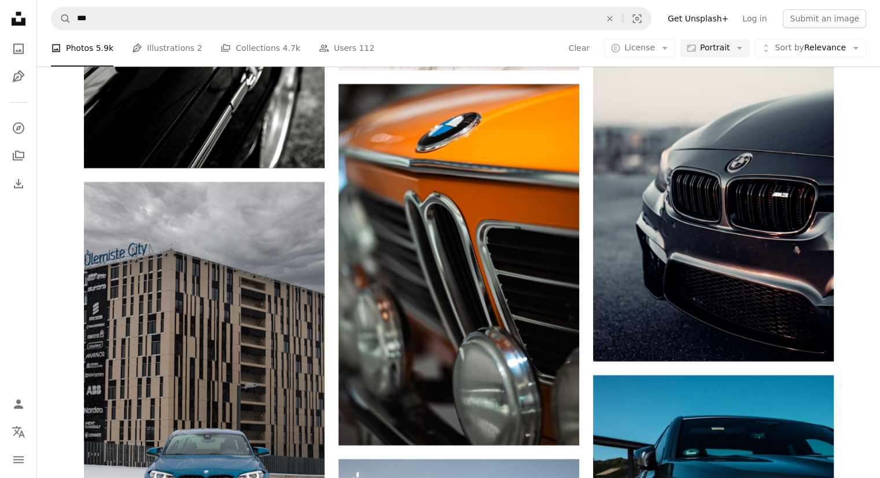
scroll to position [27888, 0]
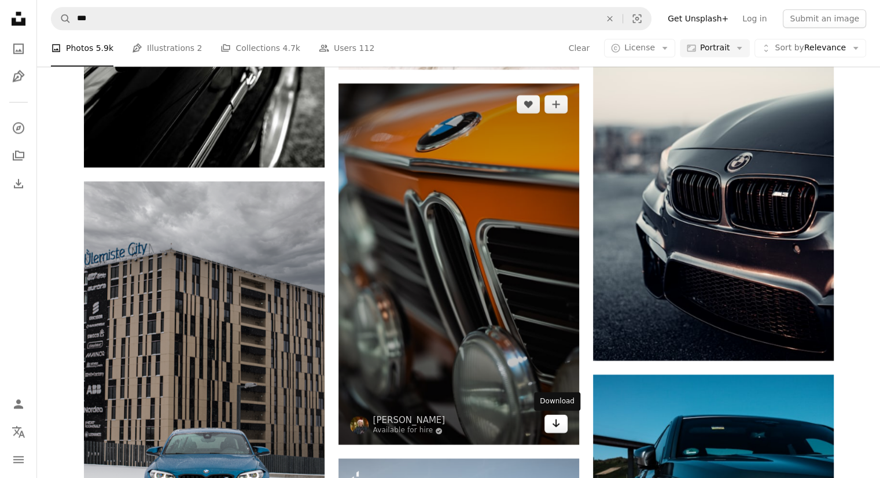
click at [552, 424] on icon "Download" at bounding box center [556, 423] width 8 height 8
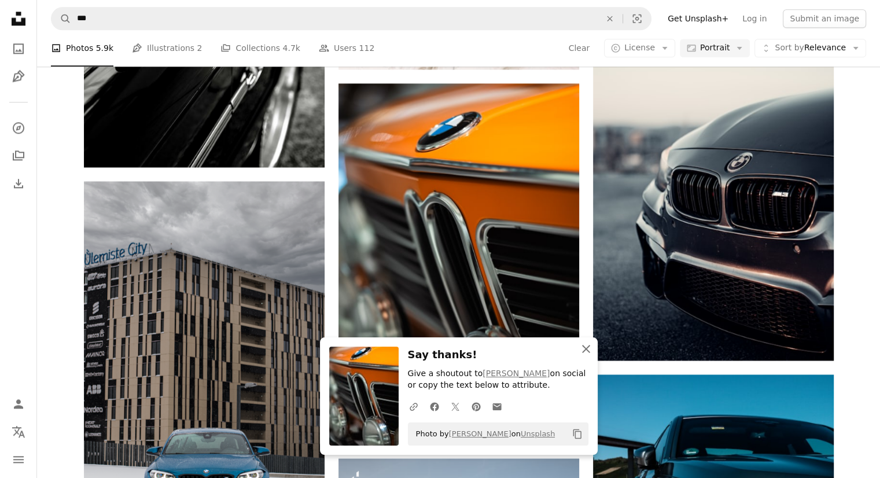
drag, startPoint x: 586, startPoint y: 348, endPoint x: 644, endPoint y: 313, distance: 67.1
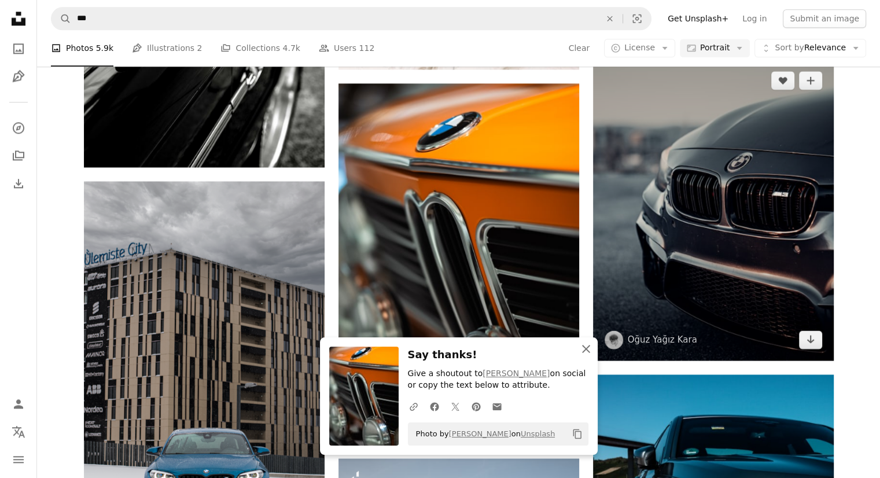
click at [586, 348] on icon "button" at bounding box center [586, 349] width 8 height 8
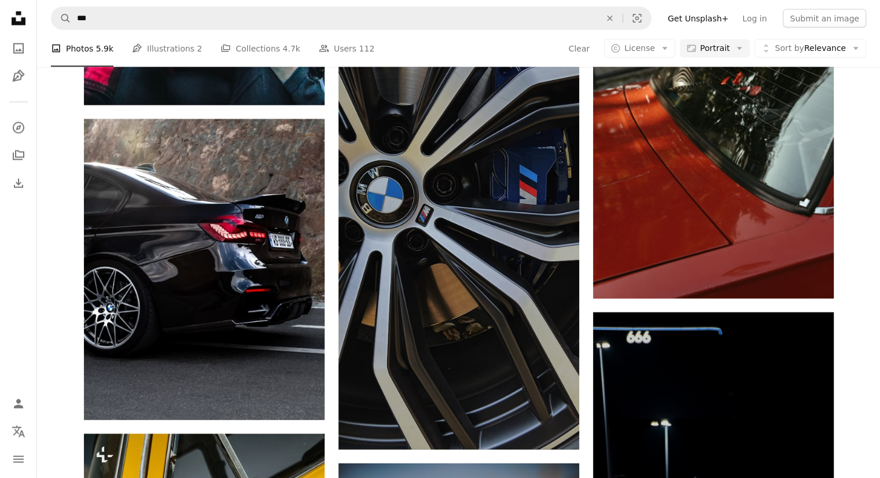
scroll to position [28699, 0]
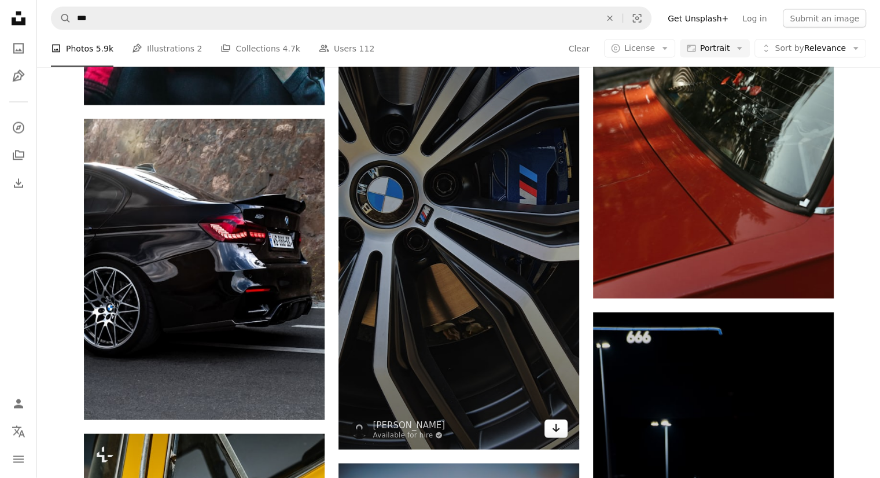
click at [555, 430] on icon "Arrow pointing down" at bounding box center [555, 428] width 9 height 14
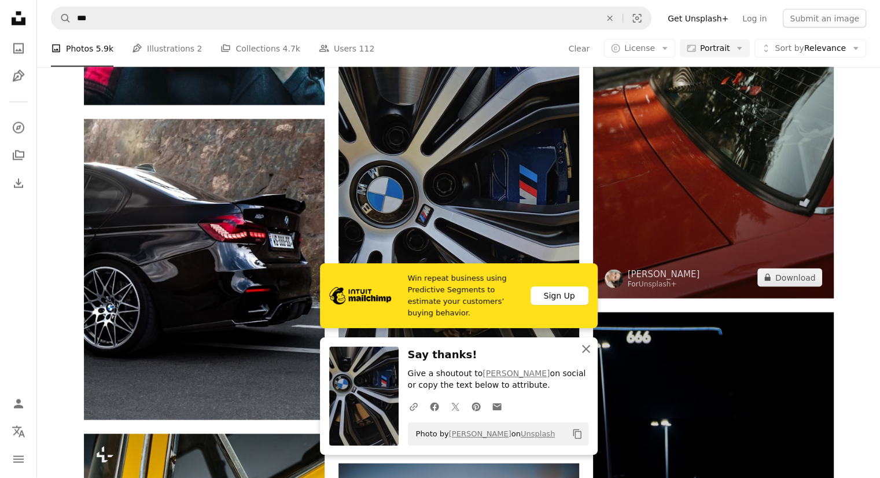
drag, startPoint x: 584, startPoint y: 350, endPoint x: 675, endPoint y: 280, distance: 115.6
click at [584, 349] on icon "An X shape" at bounding box center [586, 349] width 14 height 14
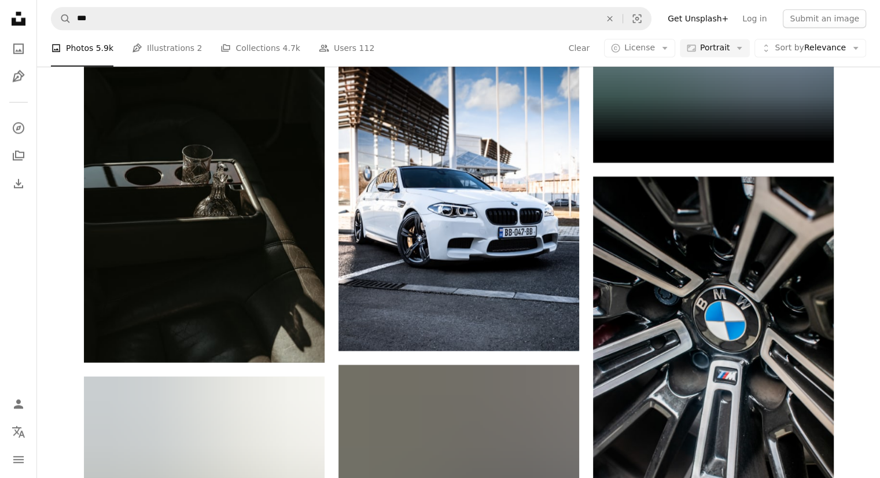
scroll to position [32076, 0]
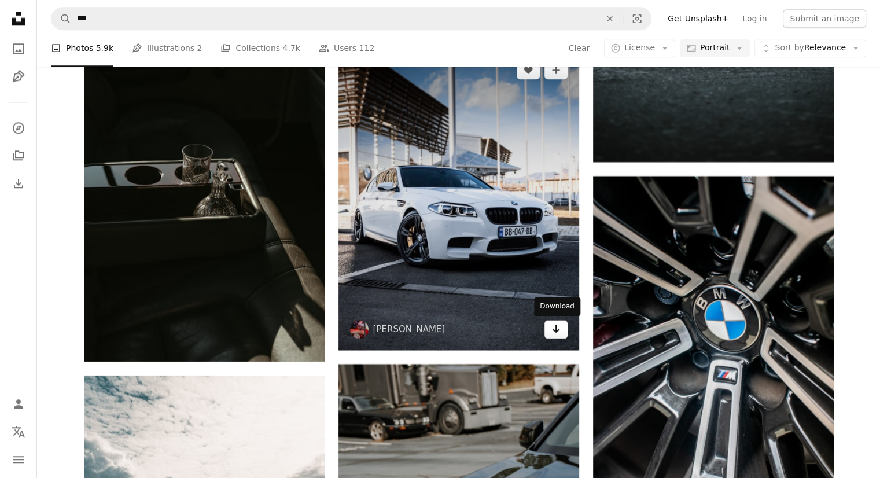
click at [559, 331] on icon "Arrow pointing down" at bounding box center [555, 329] width 9 height 14
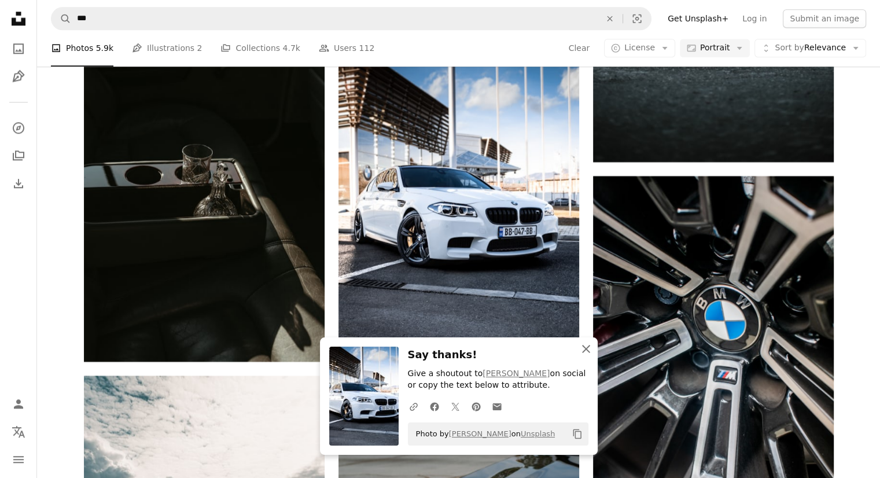
click at [584, 349] on icon "An X shape" at bounding box center [586, 349] width 14 height 14
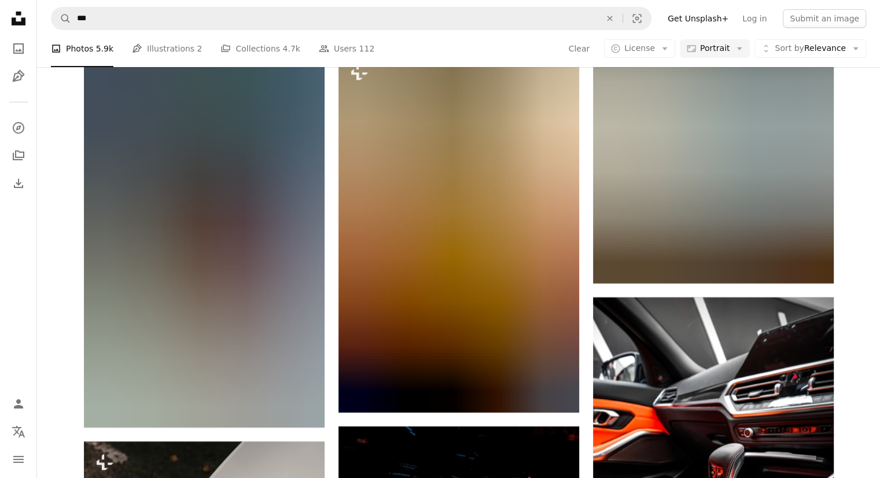
scroll to position [34641, 0]
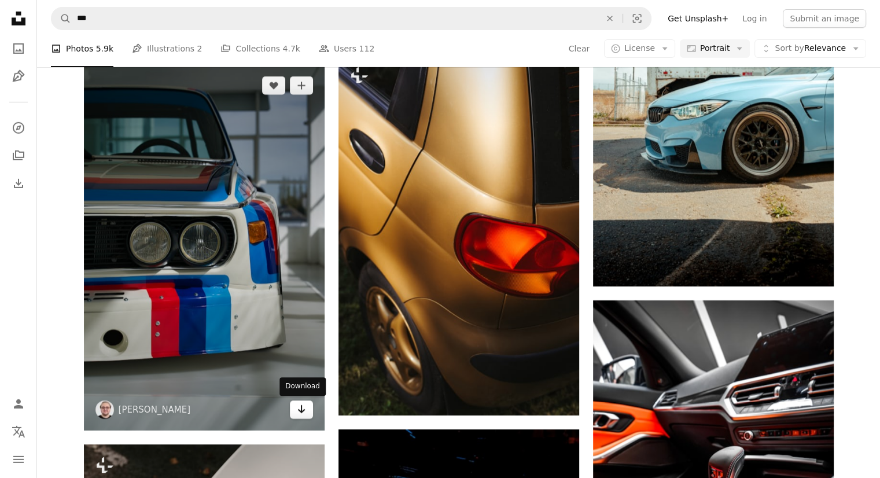
click at [302, 410] on icon "Download" at bounding box center [301, 409] width 8 height 8
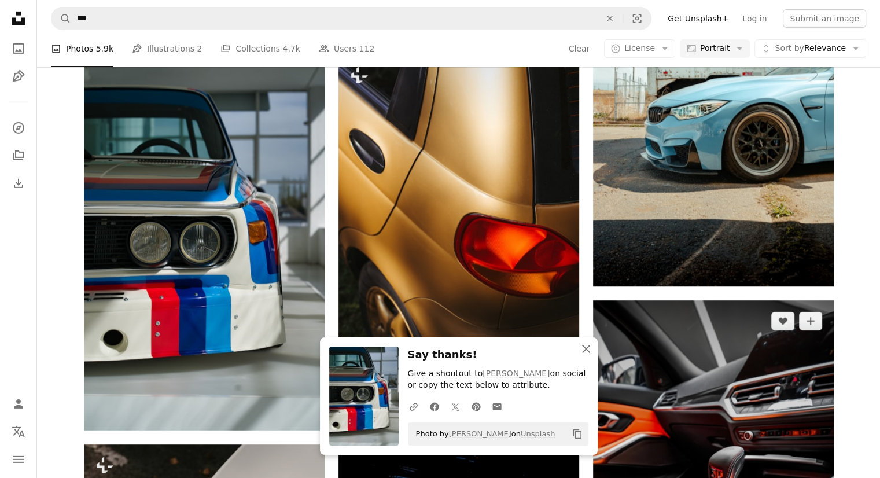
click at [583, 350] on icon "An X shape" at bounding box center [586, 349] width 14 height 14
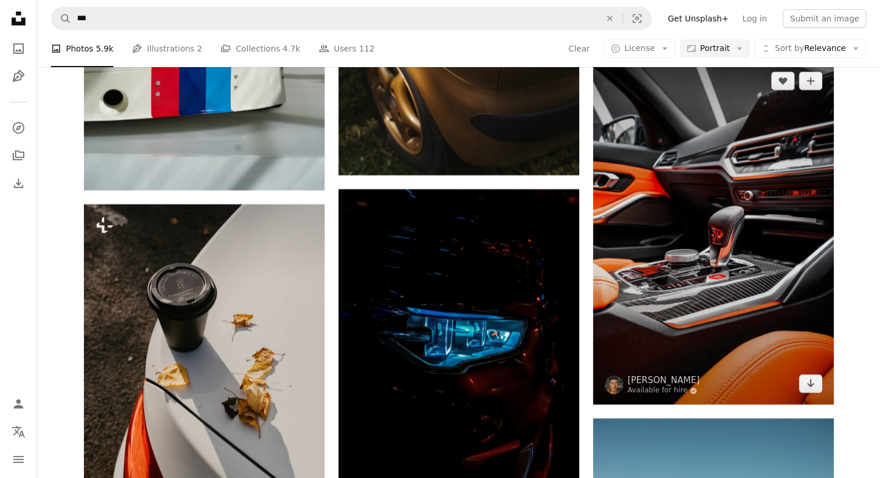
scroll to position [34910, 0]
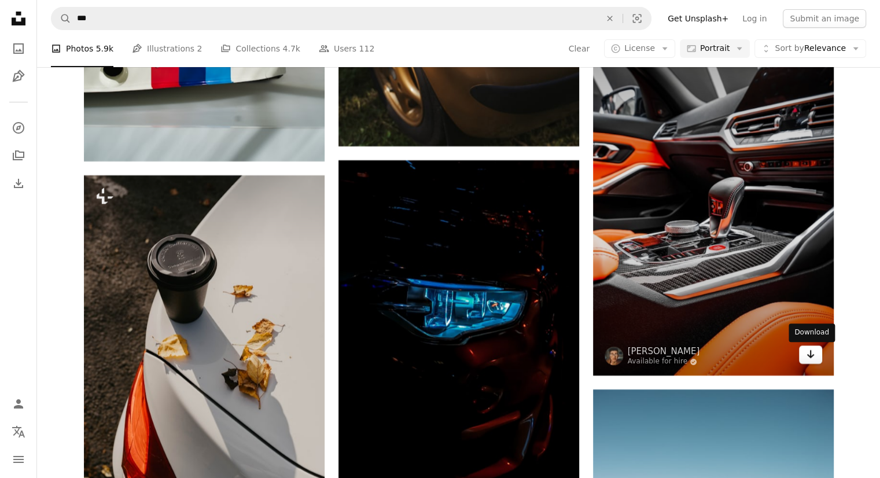
click at [810, 356] on icon "Download" at bounding box center [810, 354] width 8 height 8
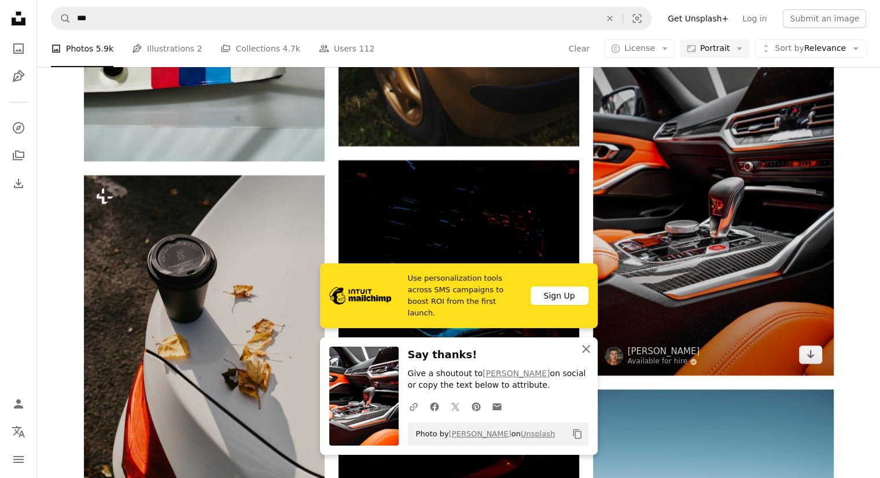
click at [584, 347] on icon "button" at bounding box center [586, 349] width 8 height 8
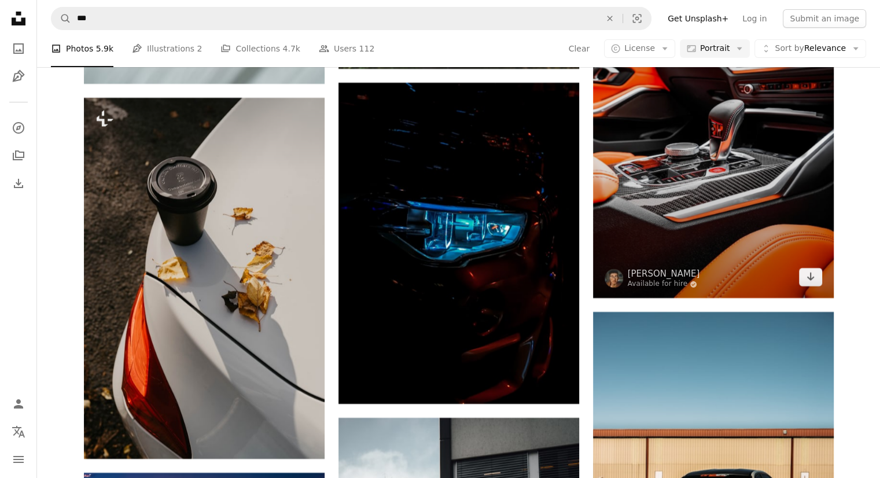
scroll to position [35009, 0]
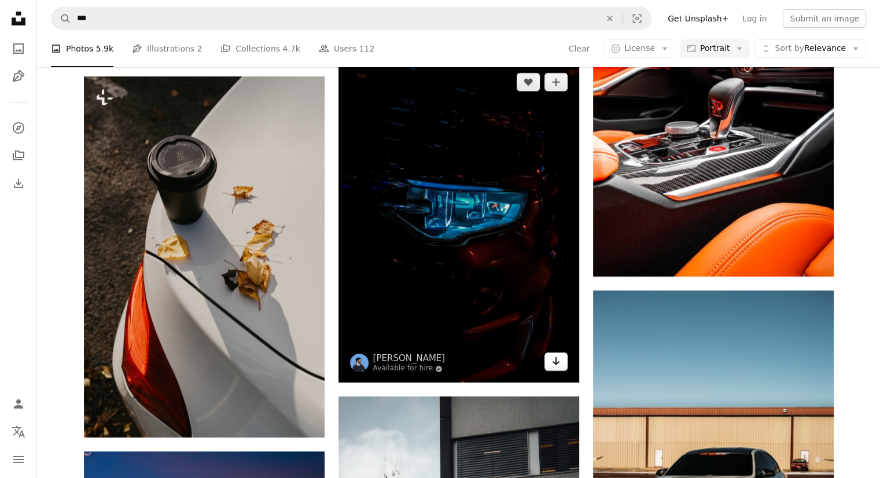
click at [555, 360] on icon "Download" at bounding box center [556, 361] width 8 height 8
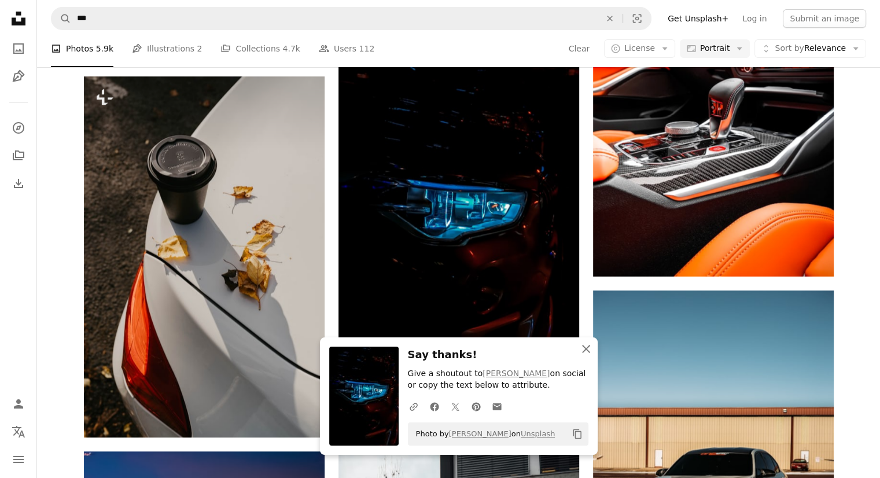
click at [588, 350] on icon "An X shape" at bounding box center [586, 349] width 14 height 14
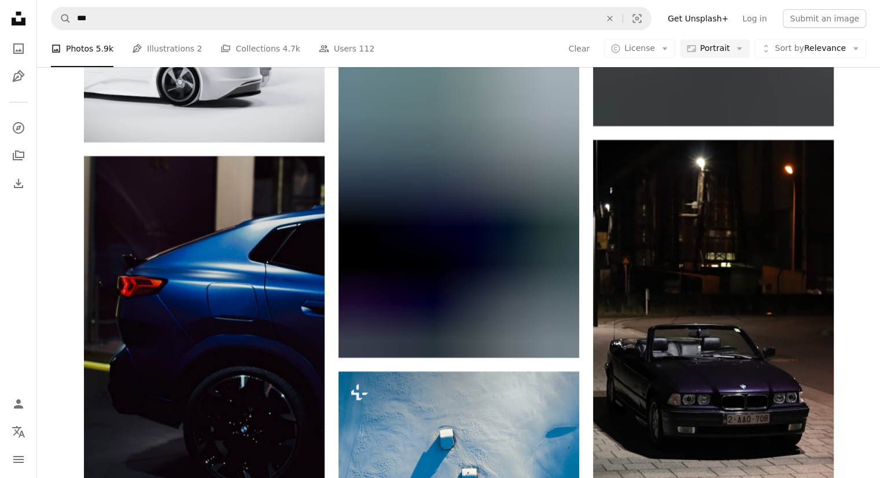
scroll to position [39617, 0]
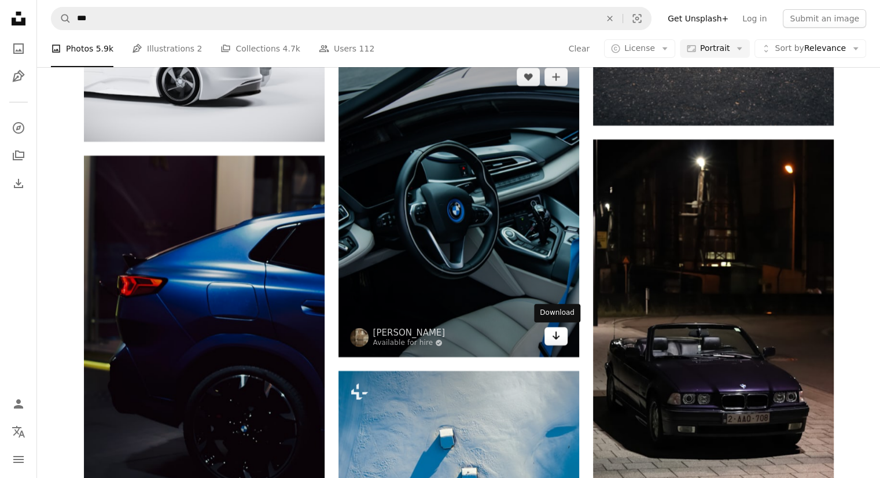
click at [558, 335] on icon "Download" at bounding box center [556, 335] width 8 height 8
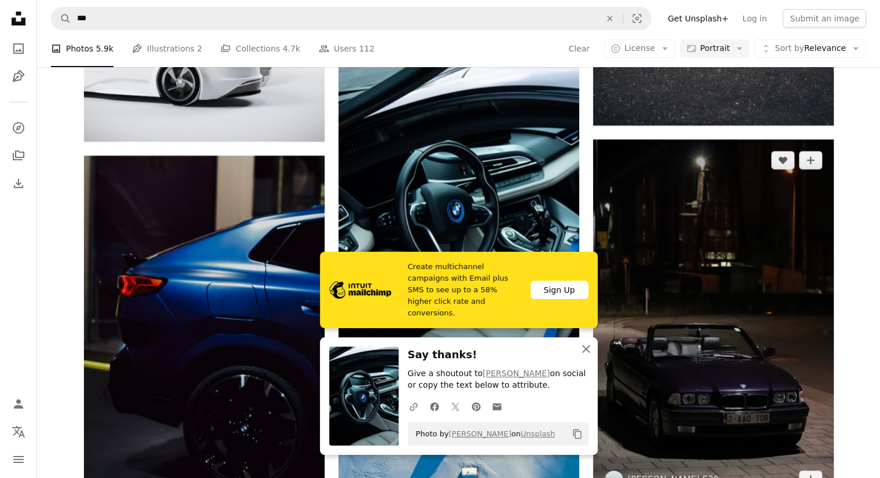
drag, startPoint x: 584, startPoint y: 346, endPoint x: 607, endPoint y: 343, distance: 23.3
click at [584, 346] on icon "An X shape" at bounding box center [586, 349] width 14 height 14
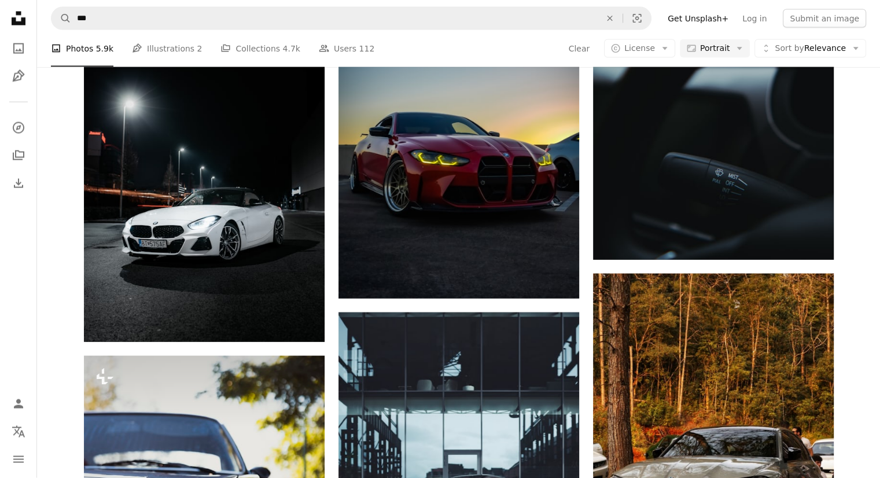
scroll to position [41945, 0]
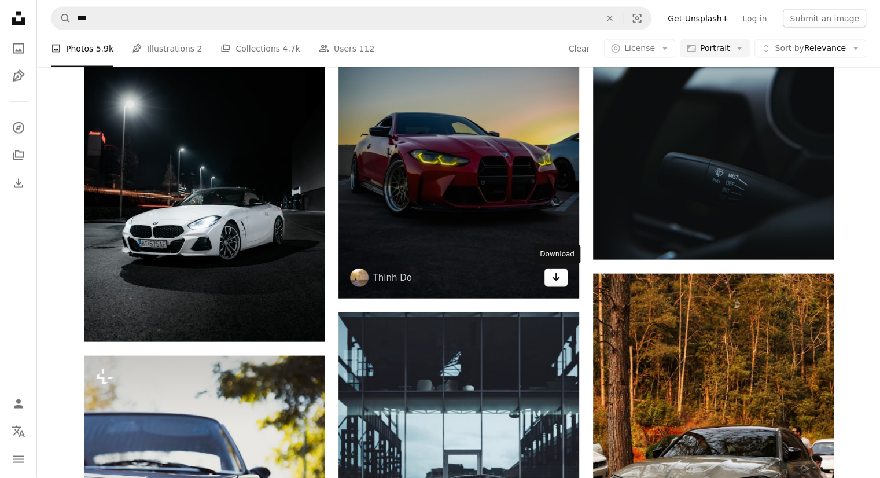
click at [549, 277] on link "Arrow pointing down" at bounding box center [555, 277] width 23 height 19
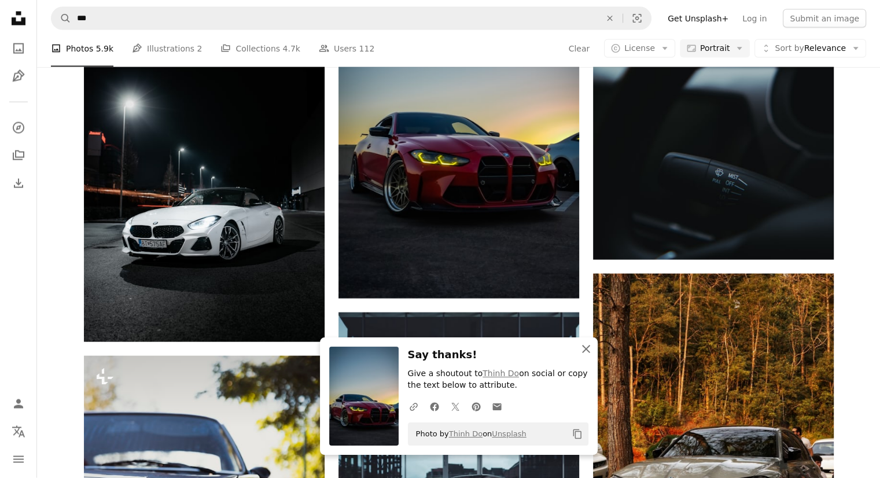
click at [588, 346] on icon "button" at bounding box center [586, 349] width 8 height 8
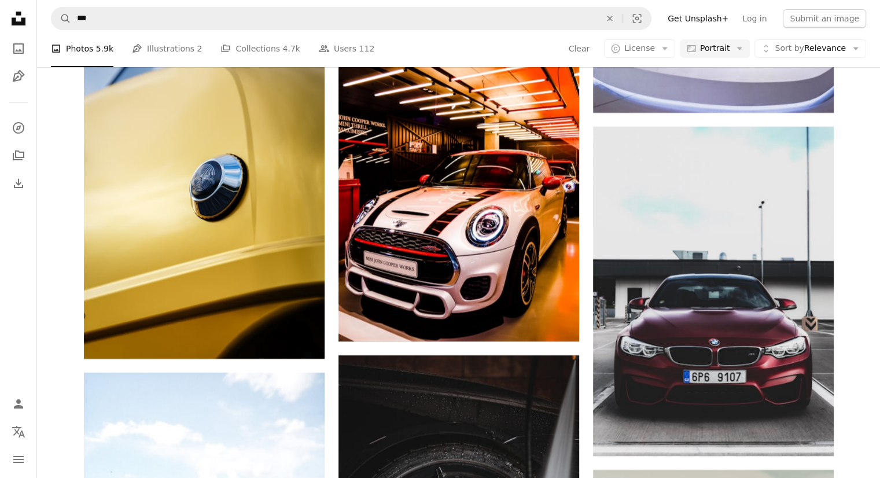
scroll to position [43767, 0]
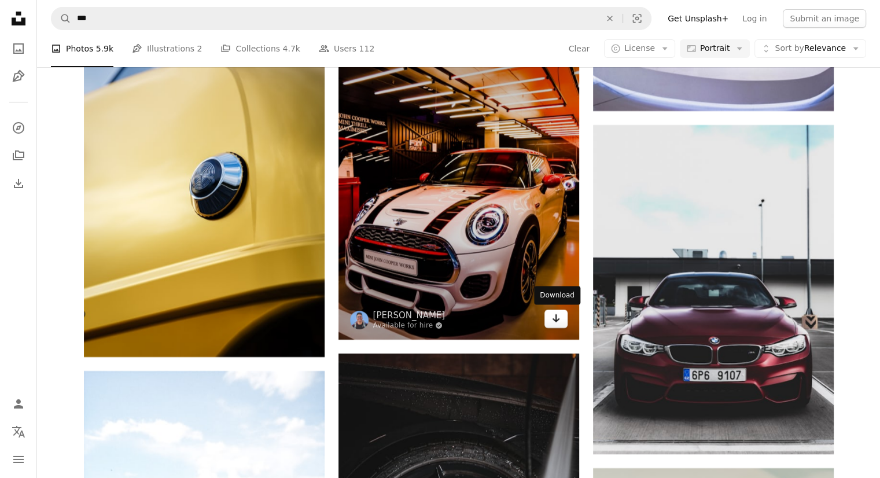
click at [561, 320] on link "Arrow pointing down" at bounding box center [555, 318] width 23 height 19
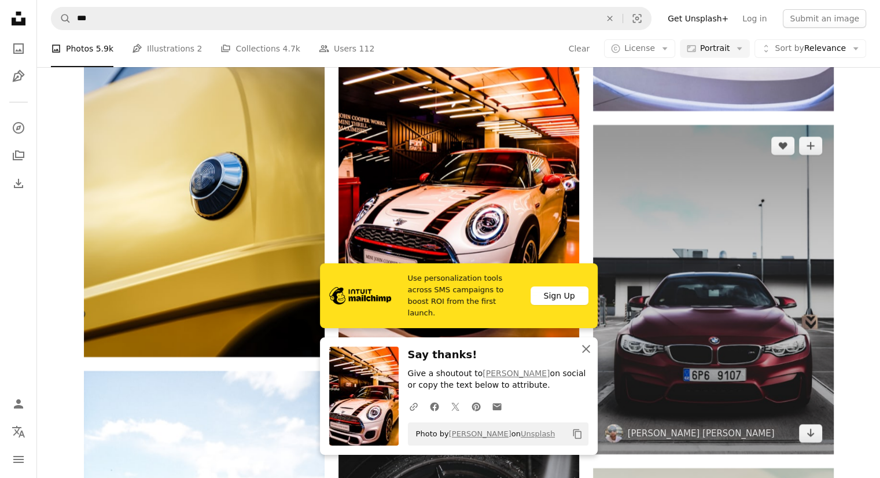
click at [585, 346] on icon "An X shape" at bounding box center [586, 349] width 14 height 14
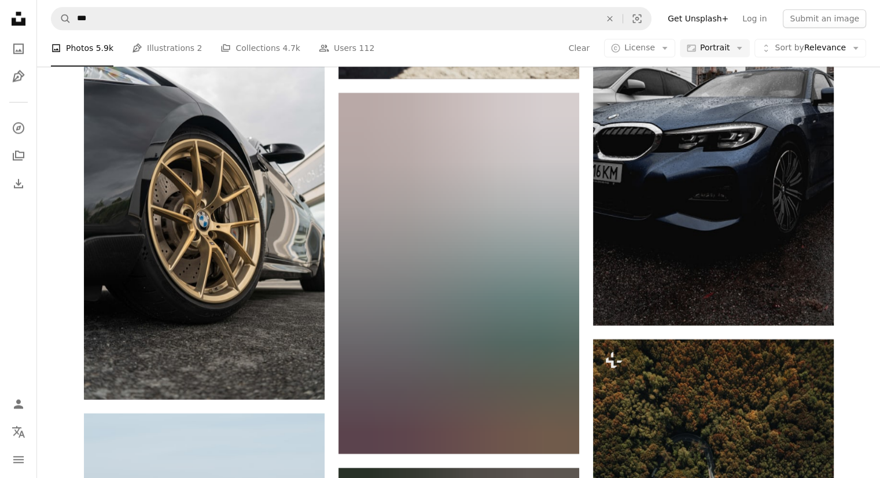
scroll to position [49889, 0]
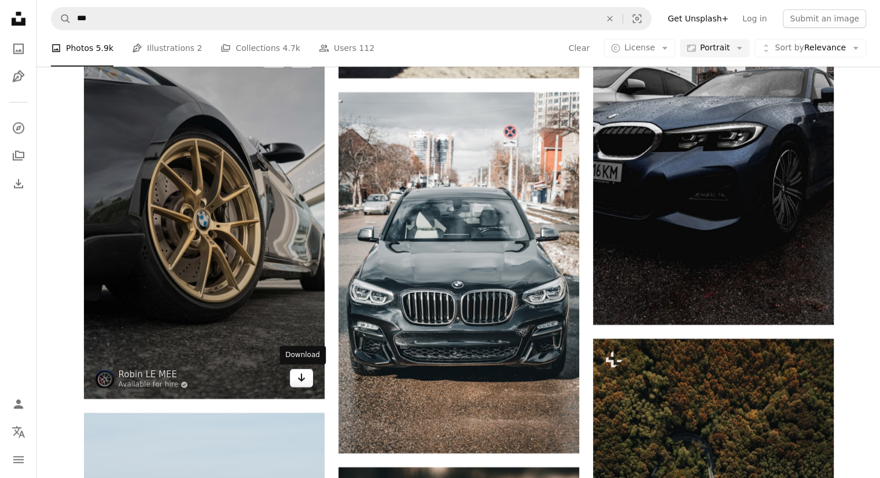
click at [298, 375] on icon "Arrow pointing down" at bounding box center [301, 377] width 9 height 14
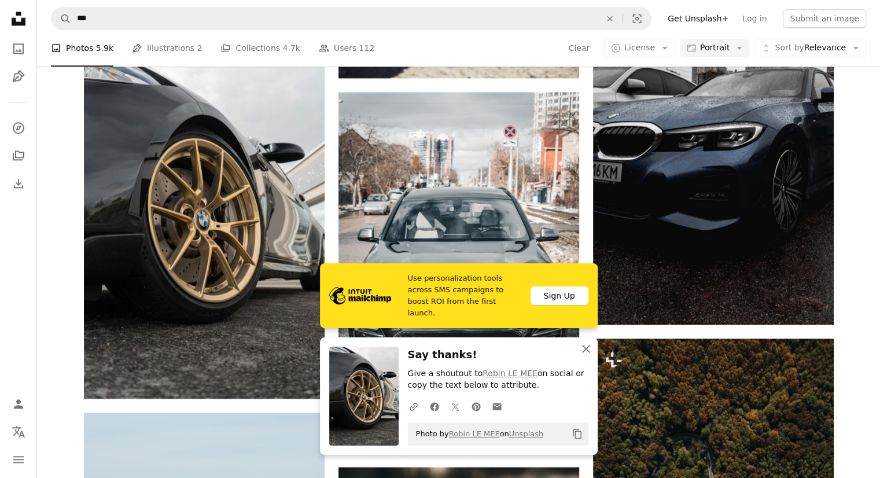
click at [585, 348] on icon "button" at bounding box center [586, 349] width 8 height 8
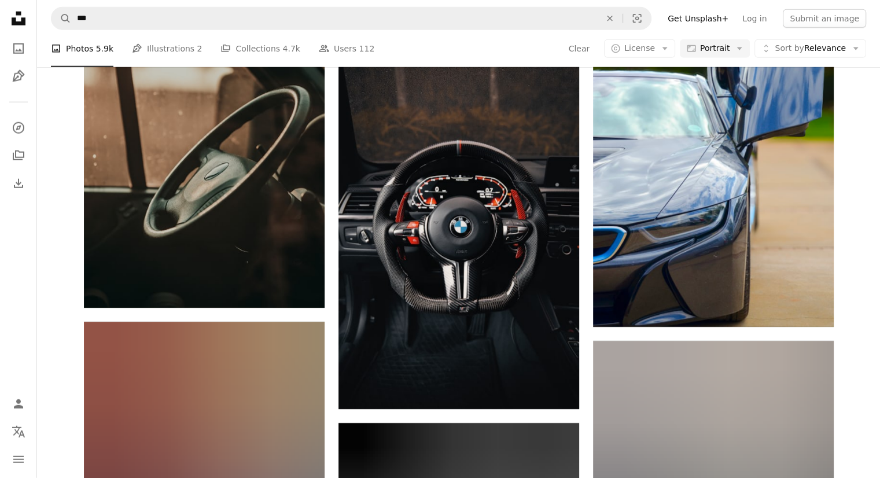
scroll to position [60359, 0]
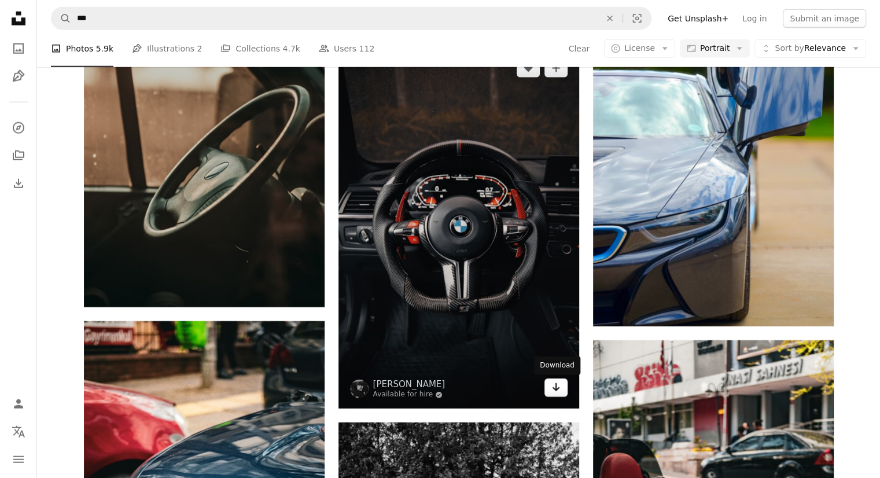
click at [555, 390] on icon "Download" at bounding box center [556, 387] width 8 height 8
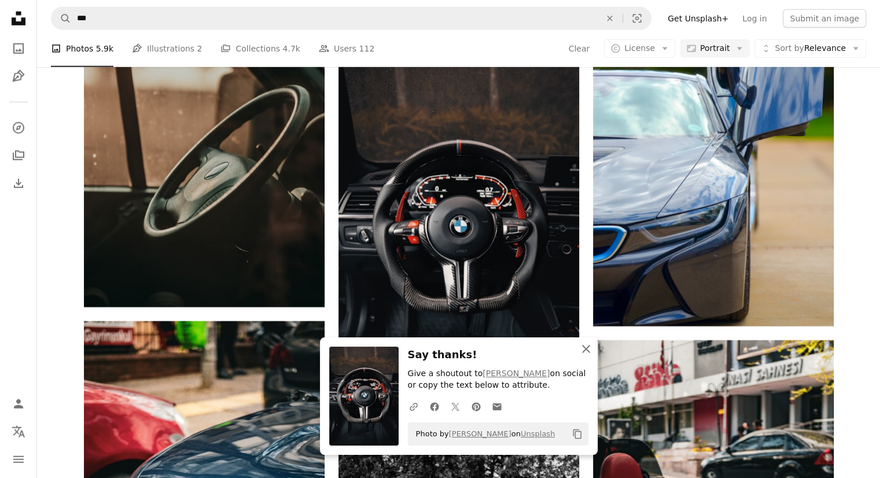
click at [588, 349] on icon "An X shape" at bounding box center [586, 349] width 14 height 14
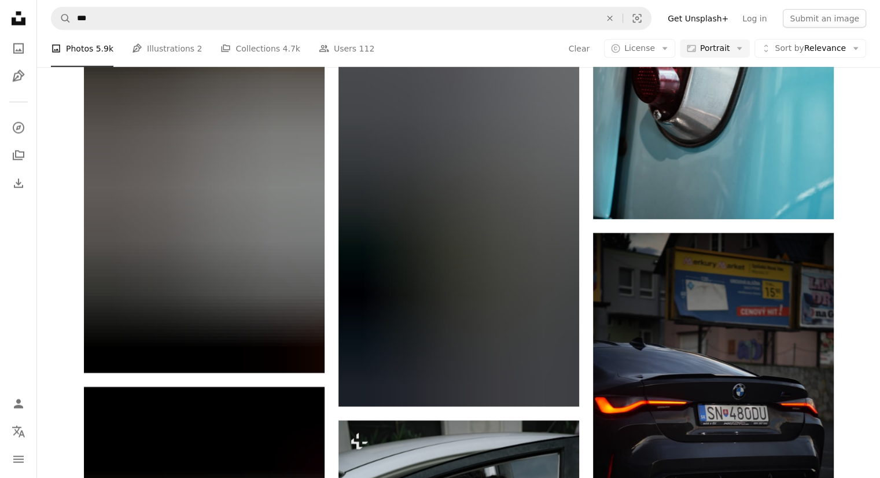
scroll to position [64316, 0]
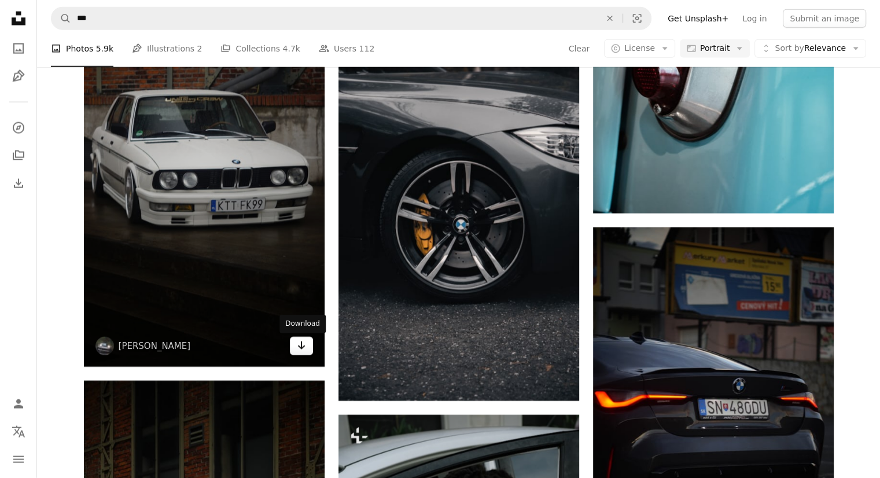
click at [299, 343] on icon "Arrow pointing down" at bounding box center [301, 345] width 9 height 14
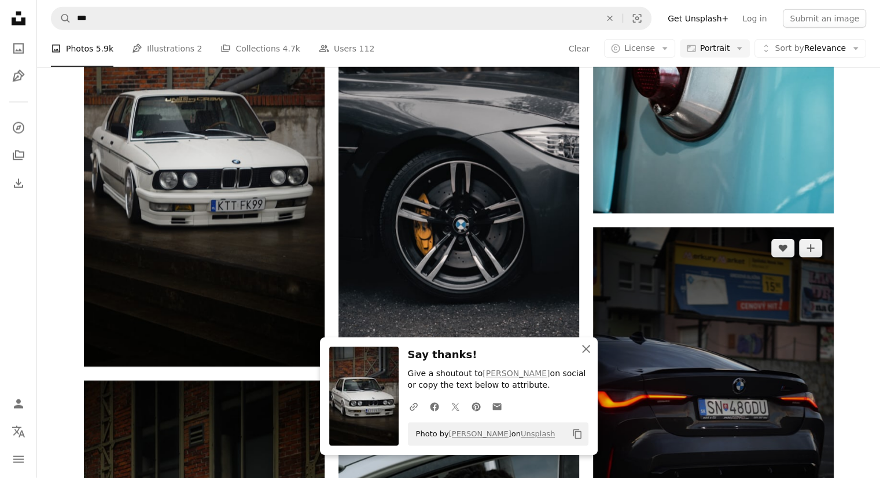
click at [585, 348] on icon "button" at bounding box center [586, 349] width 8 height 8
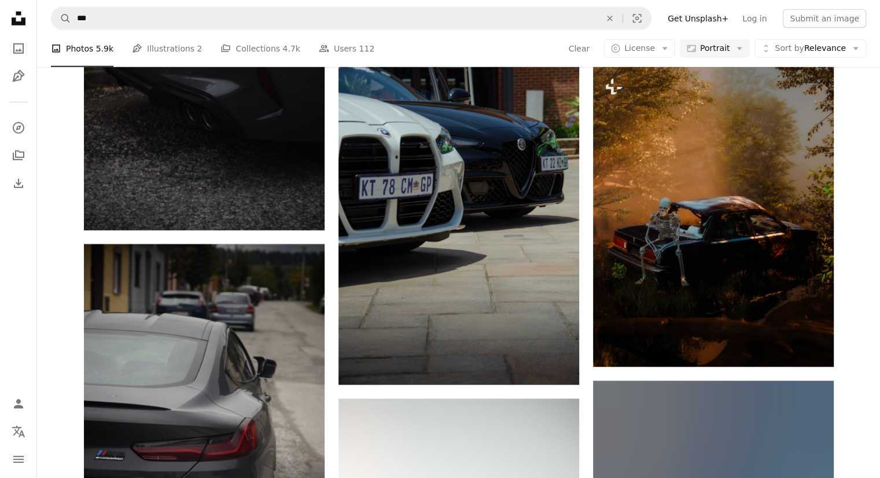
scroll to position [69314, 0]
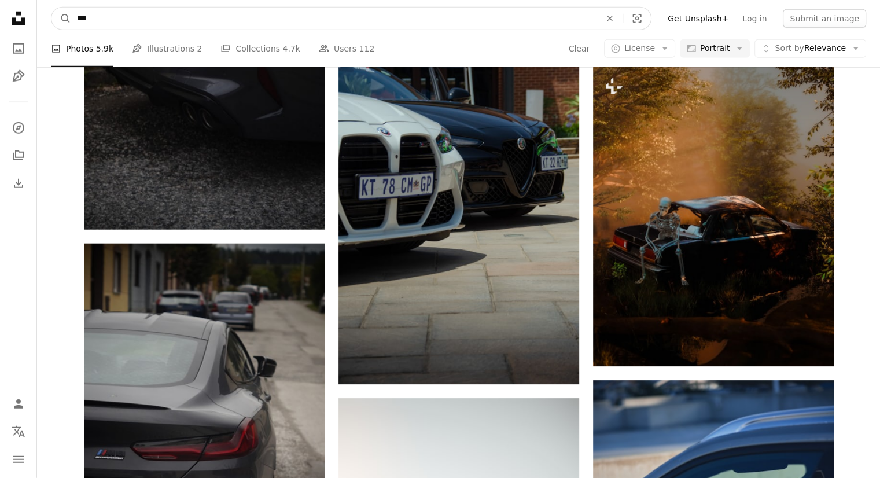
click at [130, 24] on input "***" at bounding box center [334, 19] width 526 height 22
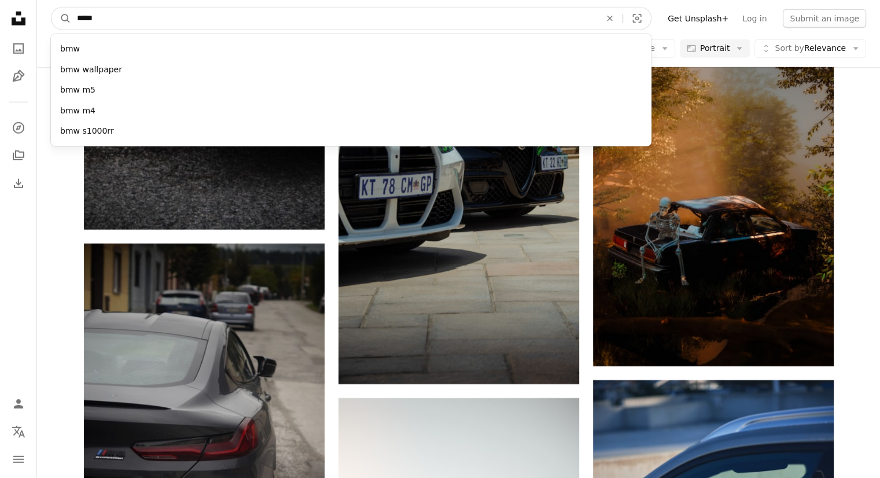
type input "******"
click button "A magnifying glass" at bounding box center [61, 19] width 20 height 22
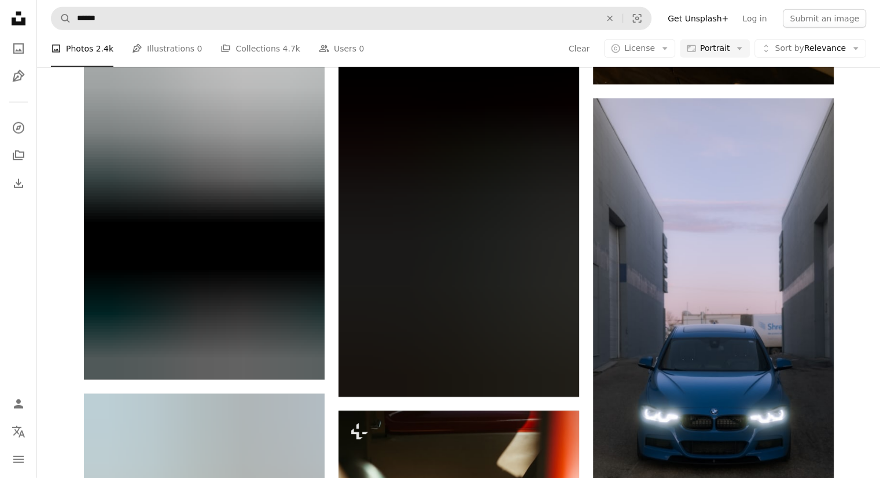
scroll to position [12119, 0]
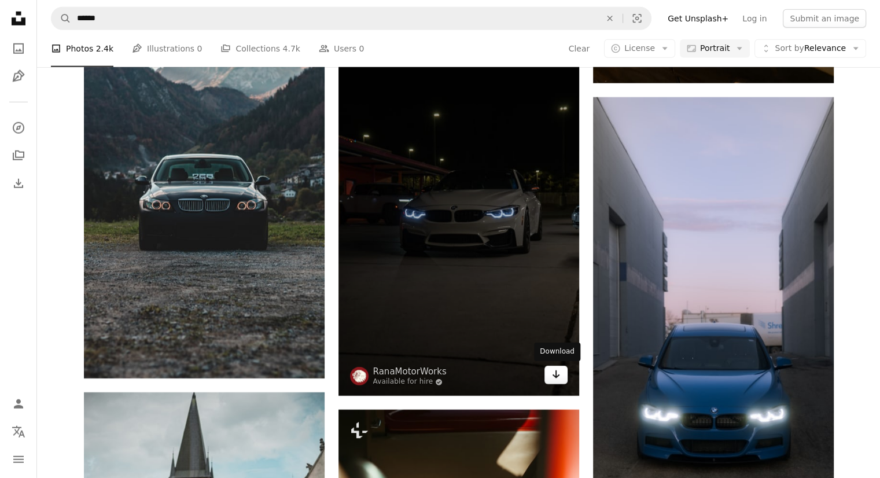
click at [555, 370] on icon "Arrow pointing down" at bounding box center [555, 374] width 9 height 14
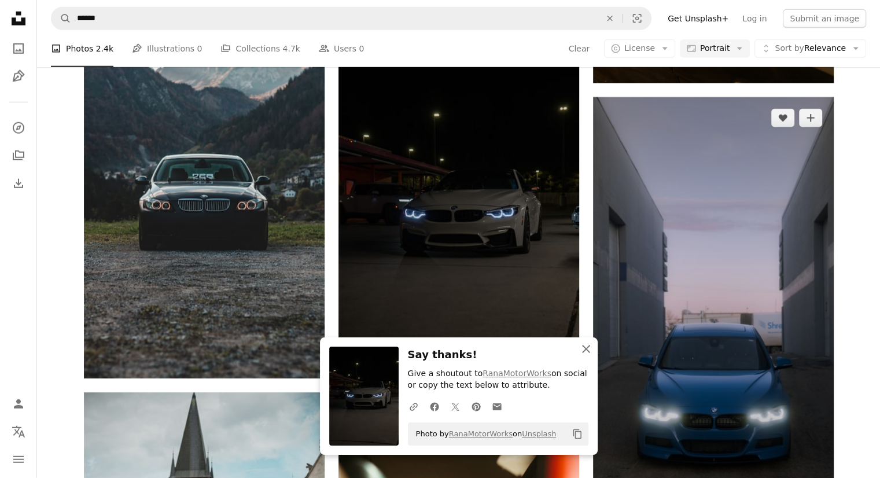
click at [585, 350] on icon "An X shape" at bounding box center [586, 349] width 14 height 14
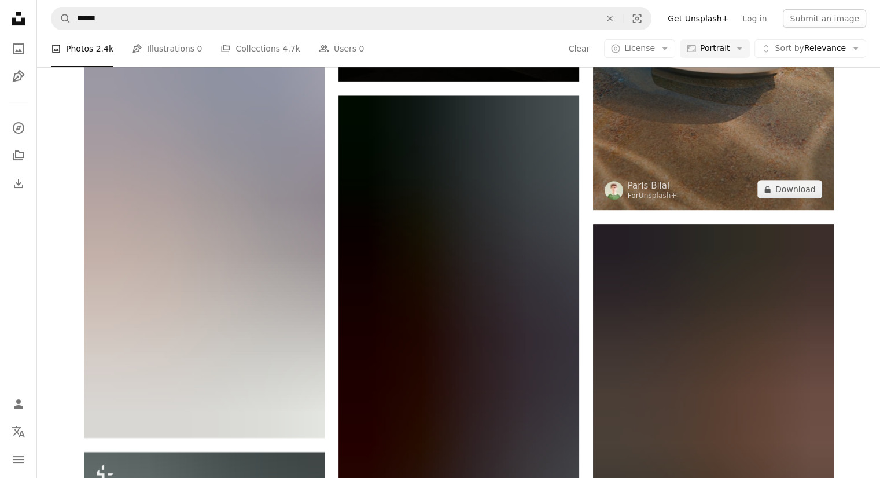
scroll to position [13625, 0]
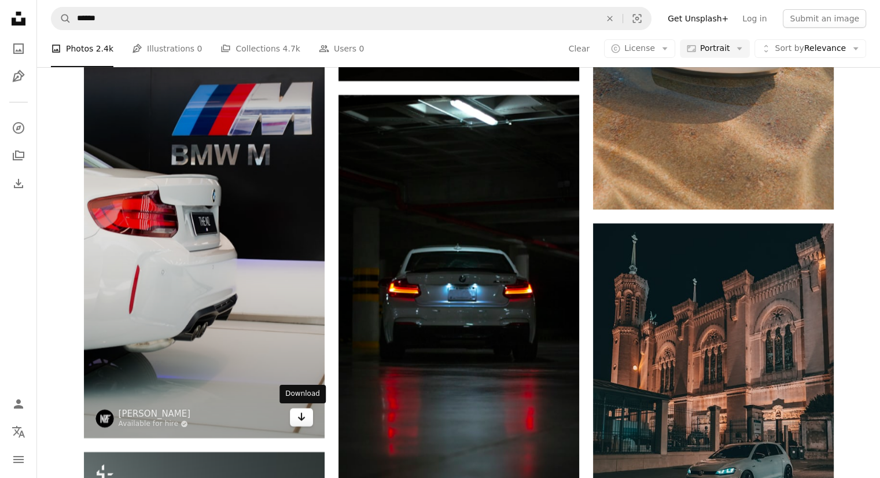
click at [299, 416] on icon "Arrow pointing down" at bounding box center [301, 416] width 9 height 14
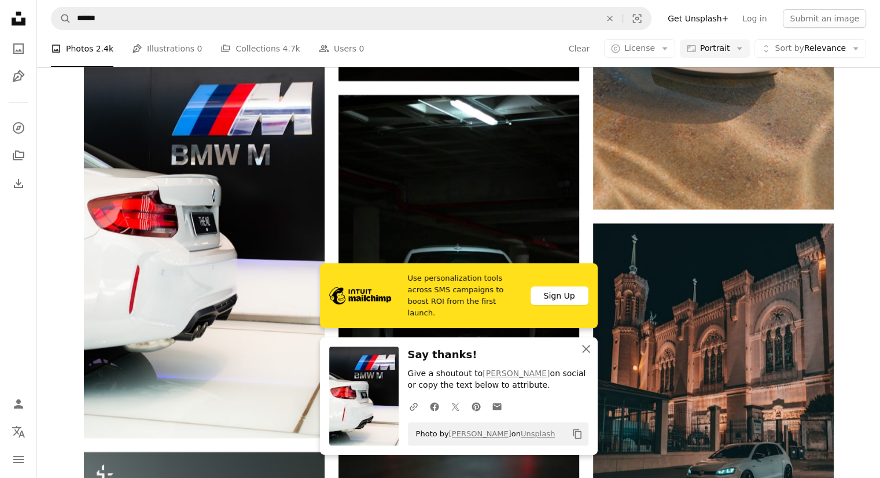
click at [586, 347] on icon "button" at bounding box center [586, 349] width 8 height 8
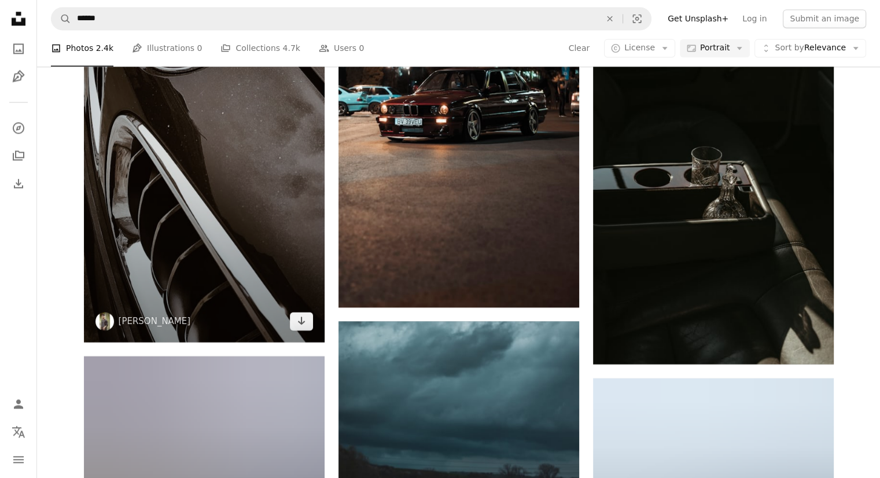
scroll to position [19399, 0]
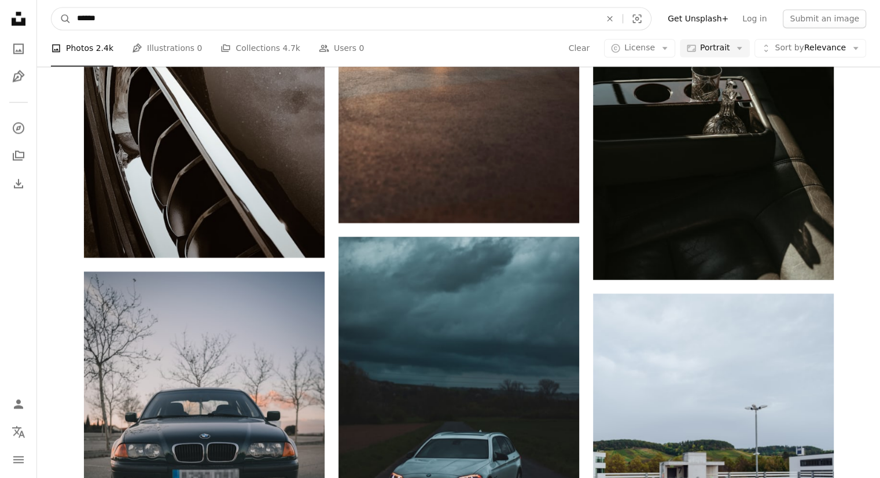
click at [168, 22] on input "******" at bounding box center [334, 19] width 526 height 22
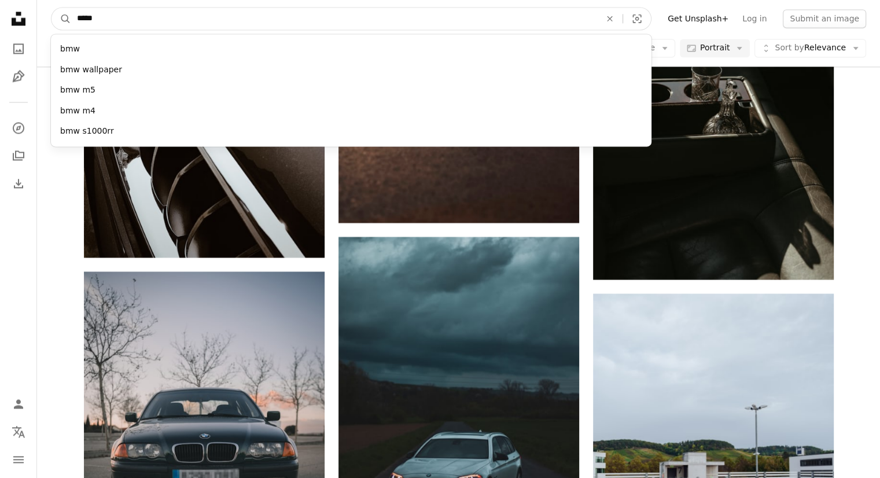
type input "******"
click button "A magnifying glass" at bounding box center [61, 19] width 20 height 22
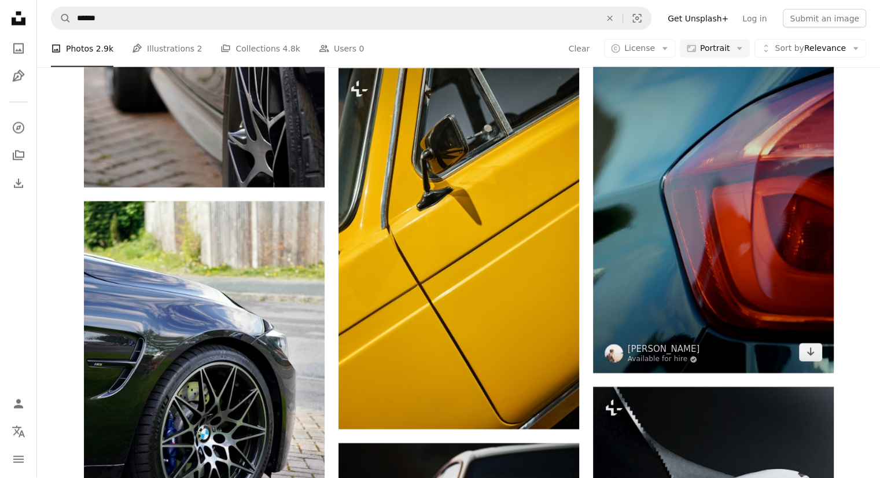
click at [745, 231] on img at bounding box center [713, 192] width 241 height 361
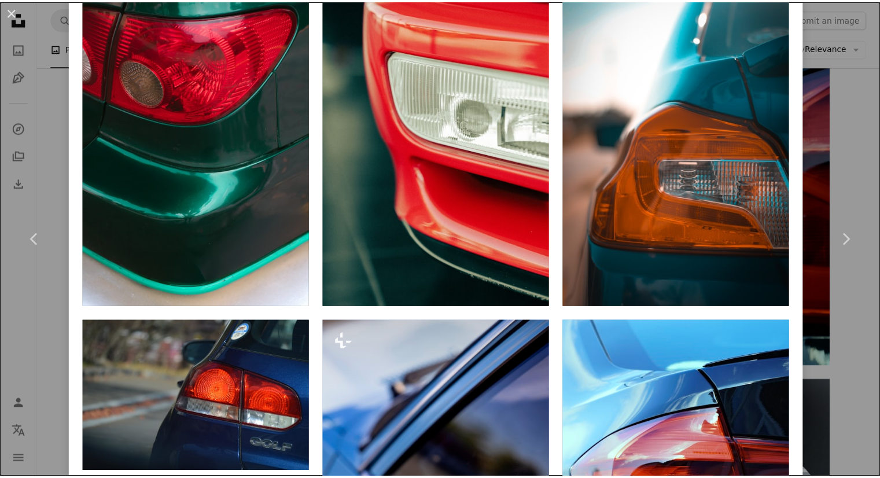
scroll to position [1497, 0]
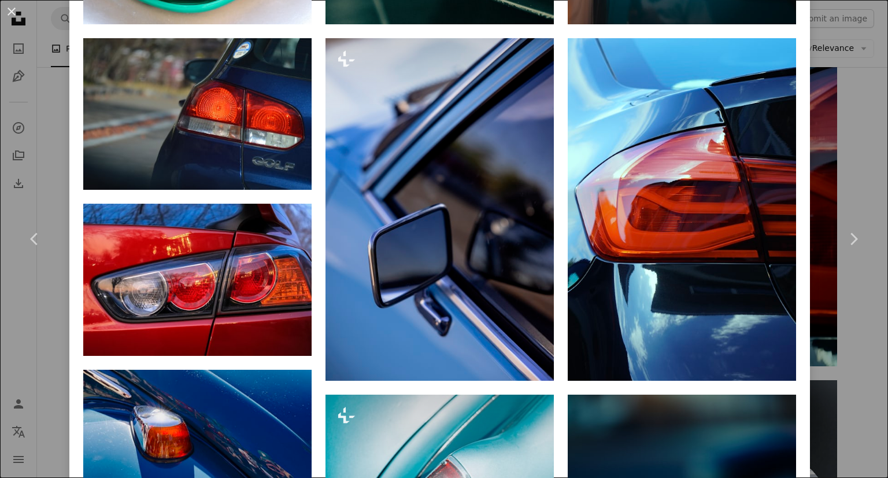
click at [56, 158] on div "An X shape Chevron left Chevron right Adam Bignell Available for hire A checkma…" at bounding box center [444, 239] width 888 height 478
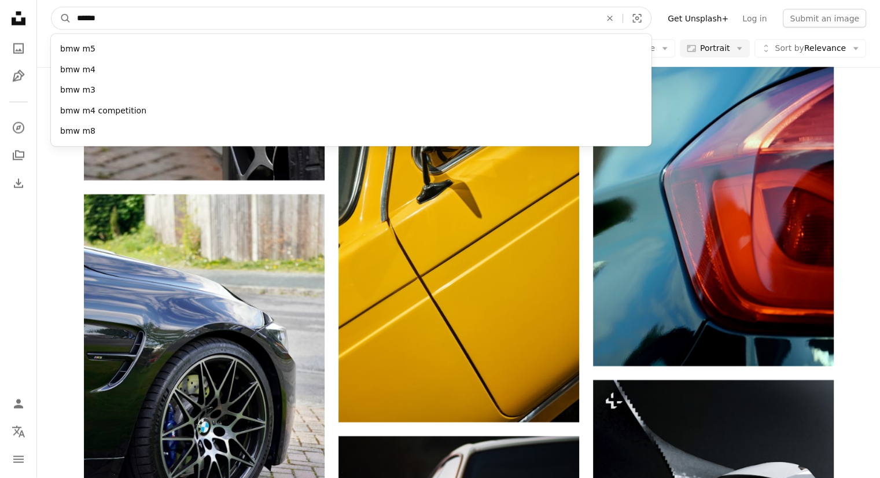
drag, startPoint x: 201, startPoint y: 24, endPoint x: 35, endPoint y: 7, distance: 166.2
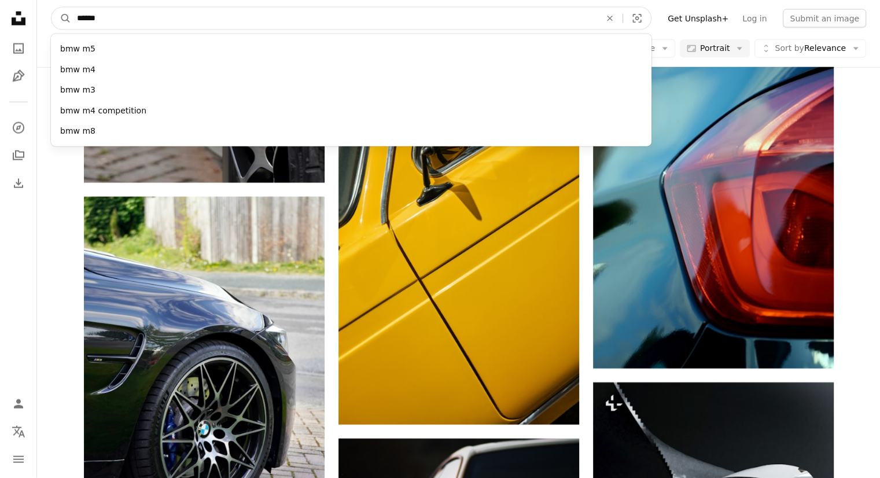
paste input "**********"
type input "**********"
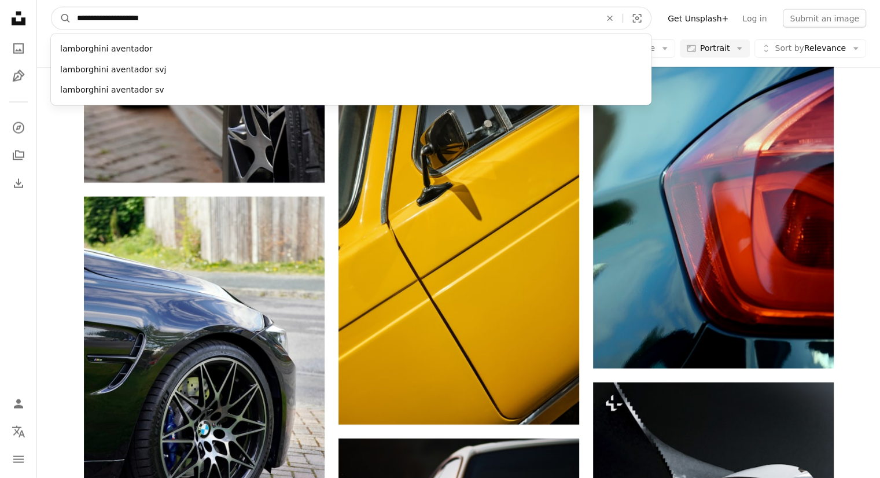
click button "A magnifying glass" at bounding box center [61, 19] width 20 height 22
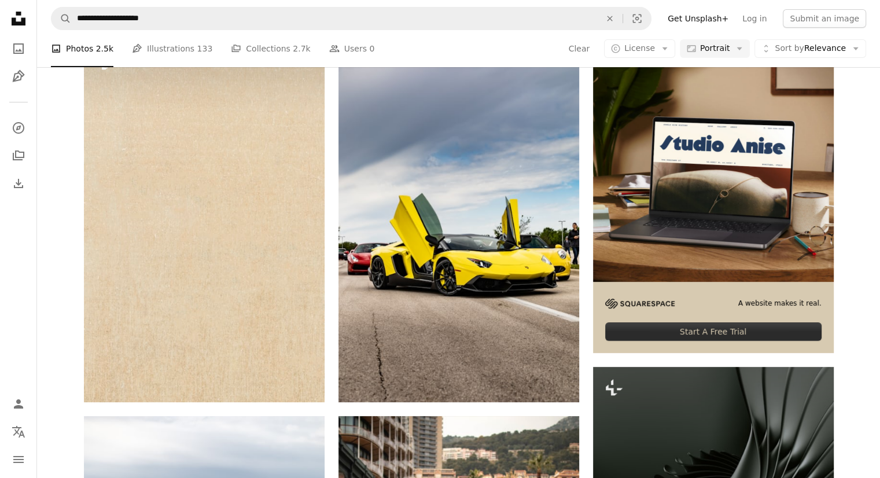
scroll to position [249, 0]
